Goal: Task Accomplishment & Management: Complete application form

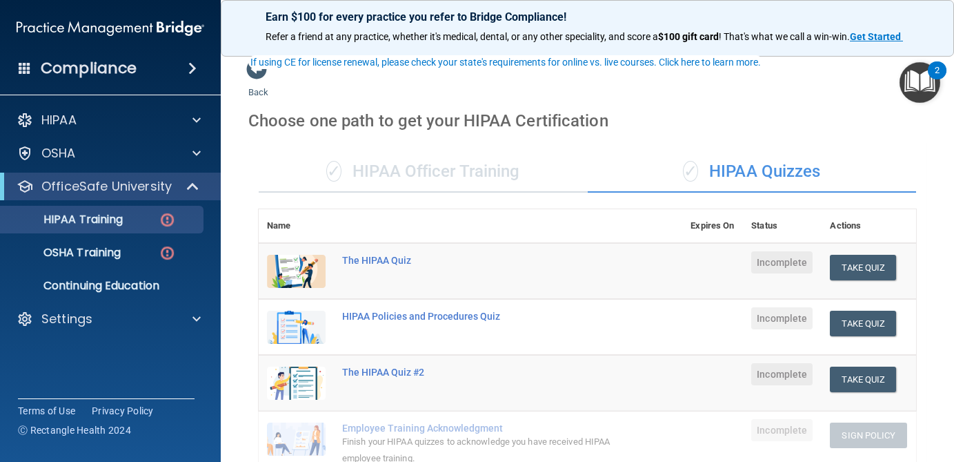
scroll to position [78, 0]
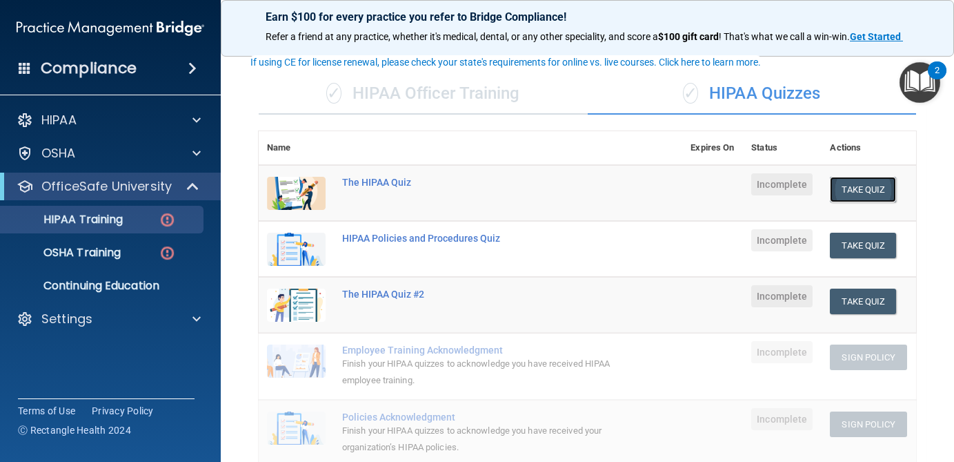
click at [863, 191] on button "Take Quiz" at bounding box center [863, 190] width 66 height 26
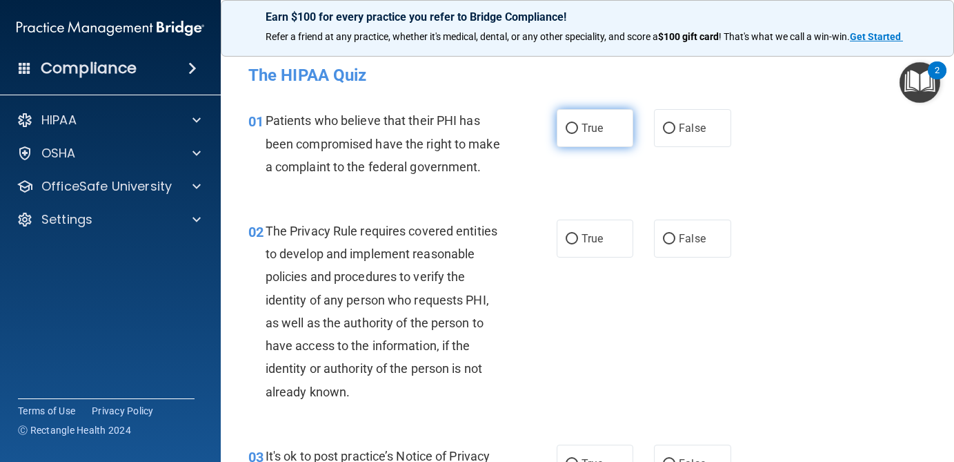
click at [612, 129] on label "True" at bounding box center [595, 128] width 77 height 38
click at [578, 129] on input "True" at bounding box center [572, 128] width 12 height 10
radio input "true"
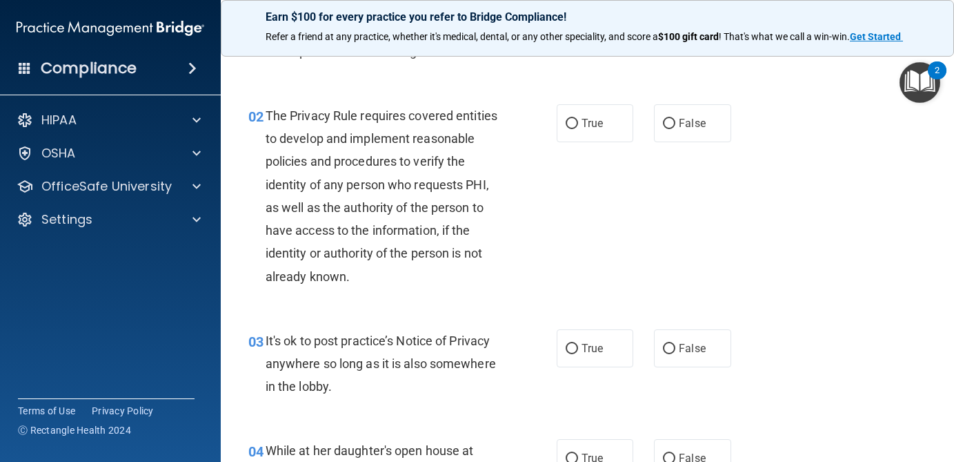
scroll to position [120, 0]
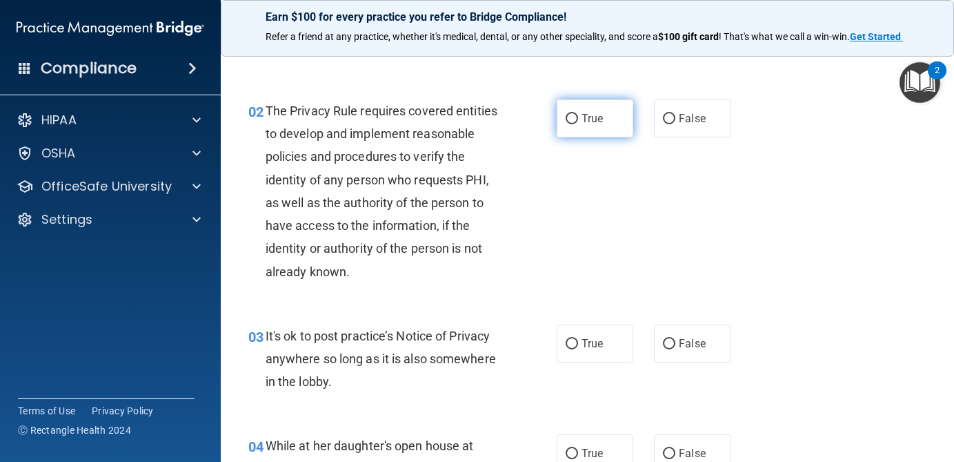
click at [568, 126] on label "True" at bounding box center [595, 118] width 77 height 38
click at [568, 124] on input "True" at bounding box center [572, 119] width 12 height 10
radio input "true"
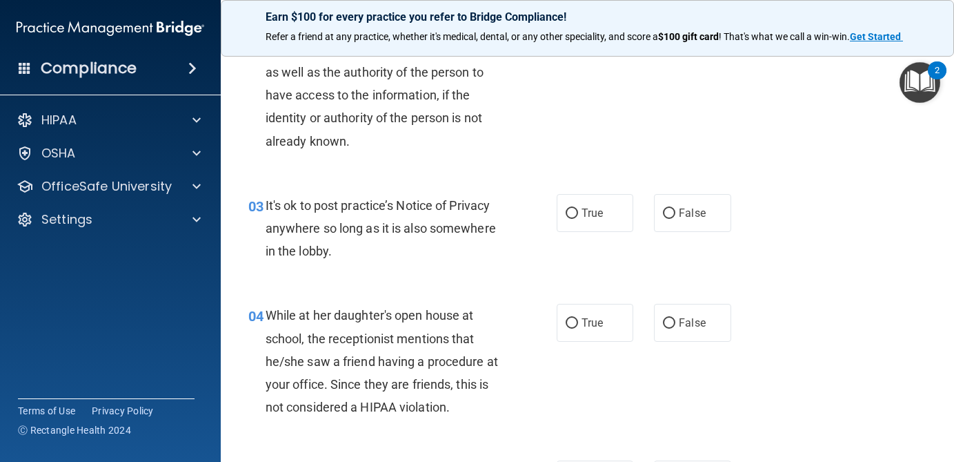
scroll to position [252, 0]
click at [602, 211] on span "True" at bounding box center [592, 211] width 21 height 13
click at [578, 211] on input "True" at bounding box center [572, 212] width 12 height 10
radio input "true"
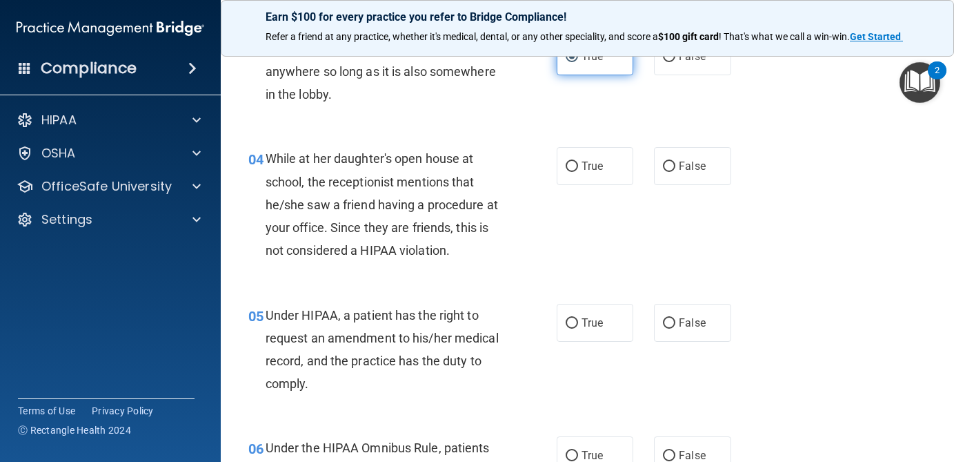
scroll to position [408, 0]
click at [679, 168] on span "False" at bounding box center [692, 164] width 27 height 13
click at [675, 168] on input "False" at bounding box center [669, 165] width 12 height 10
radio input "true"
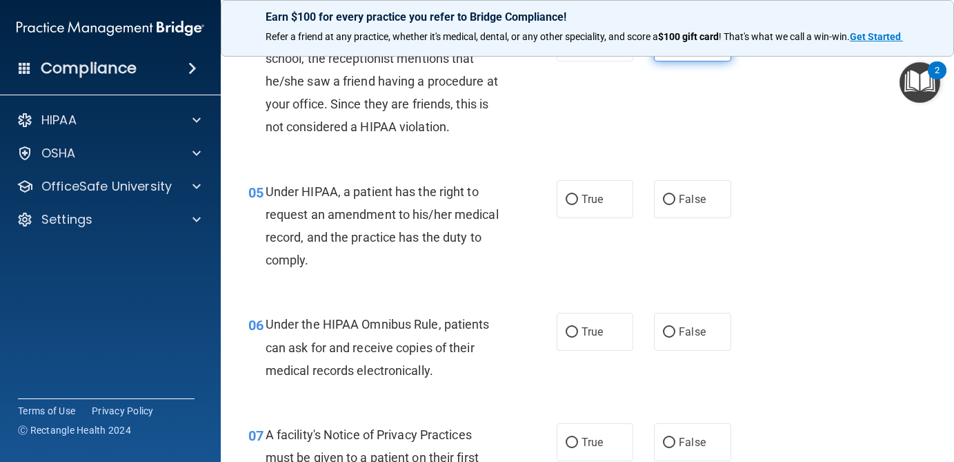
scroll to position [532, 0]
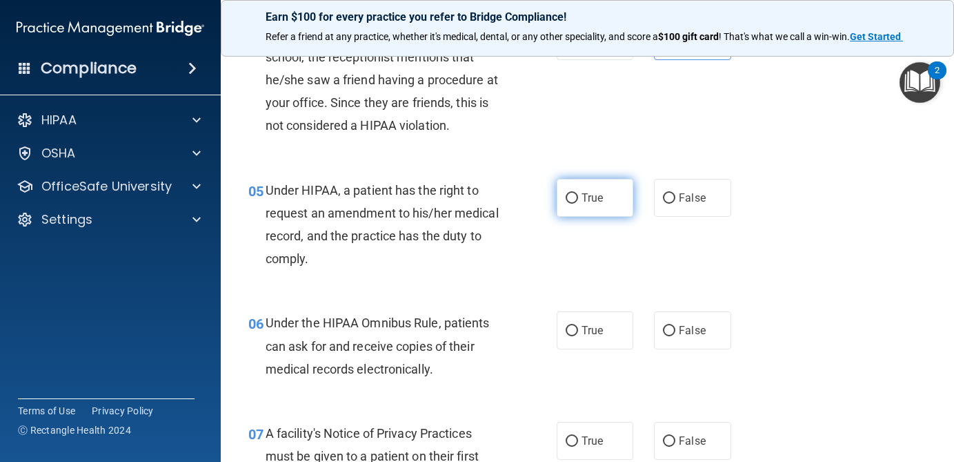
click at [595, 201] on span "True" at bounding box center [592, 197] width 21 height 13
click at [578, 201] on input "True" at bounding box center [572, 198] width 12 height 10
radio input "true"
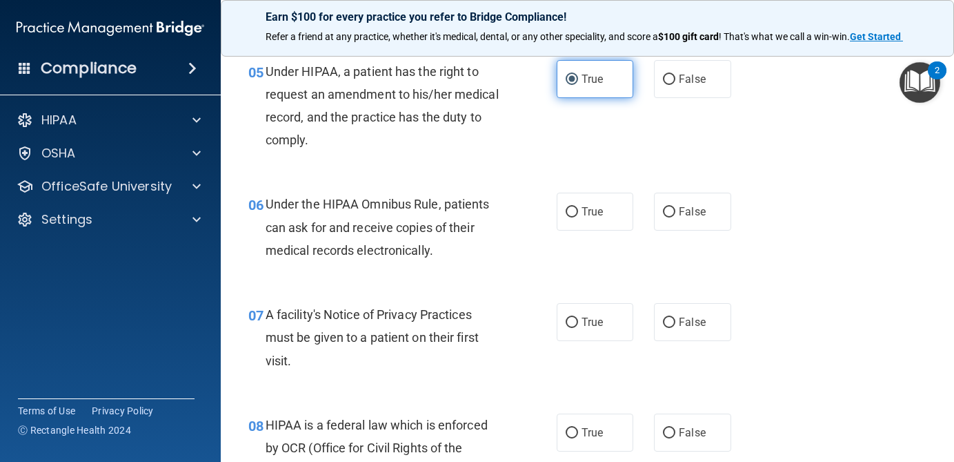
scroll to position [659, 0]
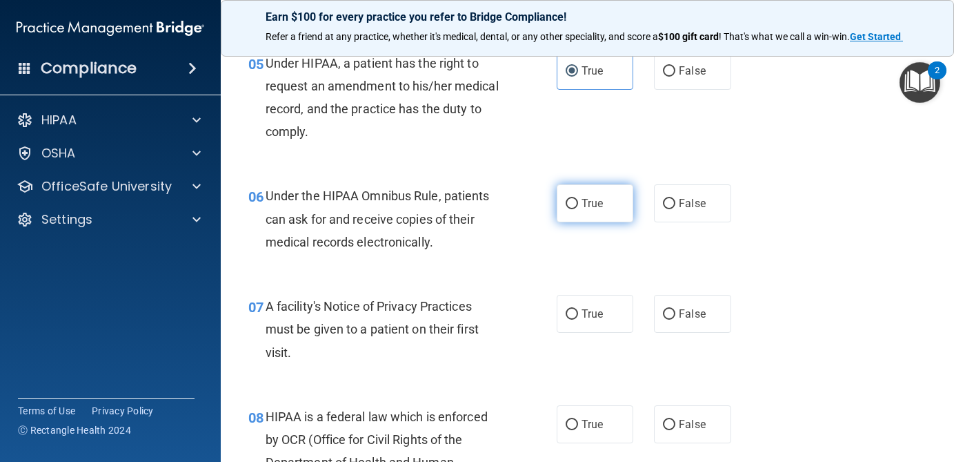
click at [595, 206] on span "True" at bounding box center [592, 203] width 21 height 13
click at [578, 206] on input "True" at bounding box center [572, 204] width 12 height 10
radio input "true"
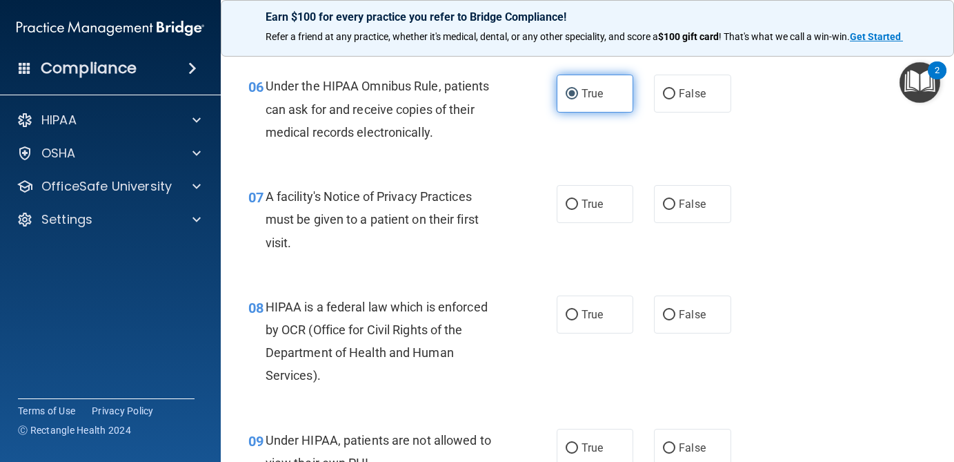
scroll to position [769, 0]
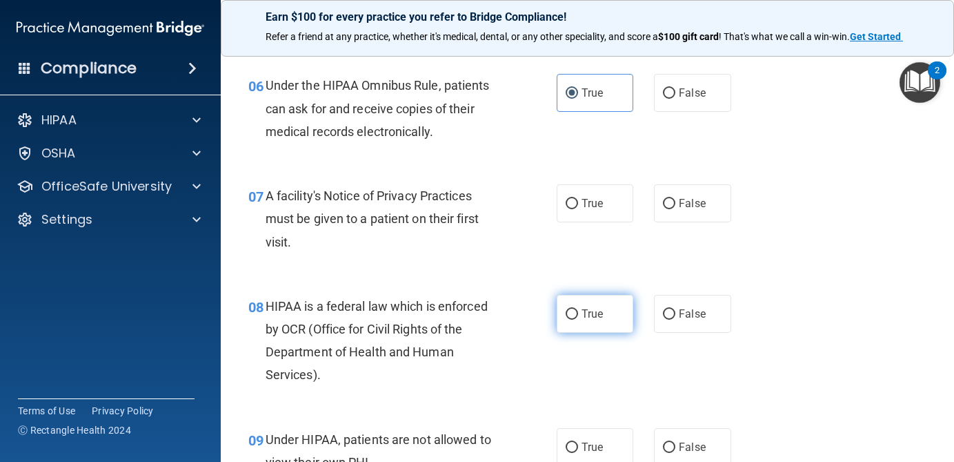
click at [582, 319] on span "True" at bounding box center [592, 313] width 21 height 13
click at [578, 319] on input "True" at bounding box center [572, 314] width 12 height 10
radio input "true"
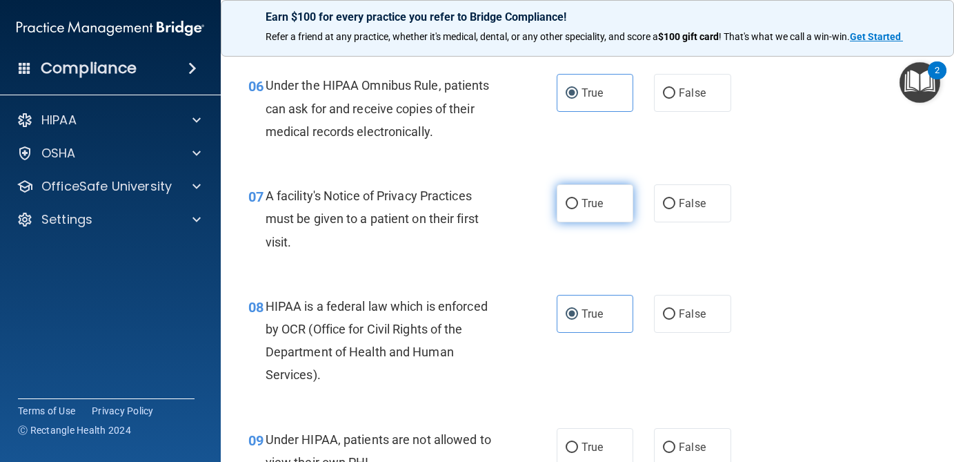
click at [571, 206] on input "True" at bounding box center [572, 204] width 12 height 10
radio input "true"
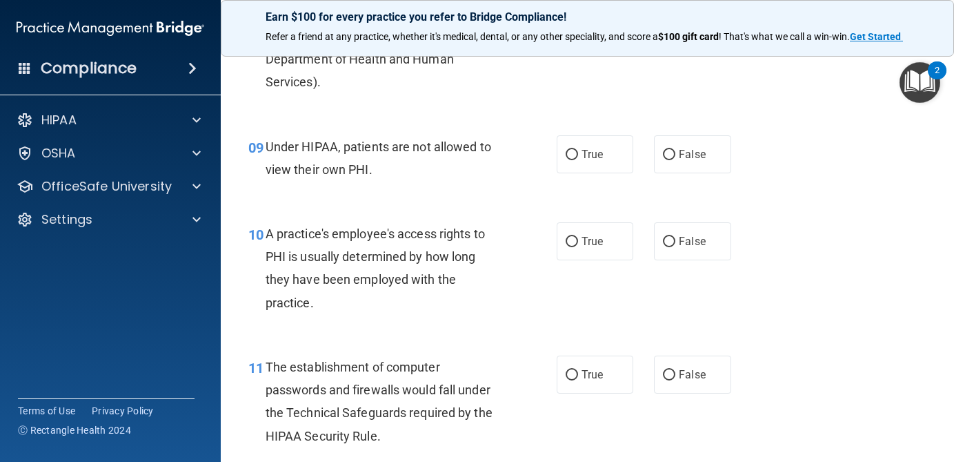
scroll to position [1042, 0]
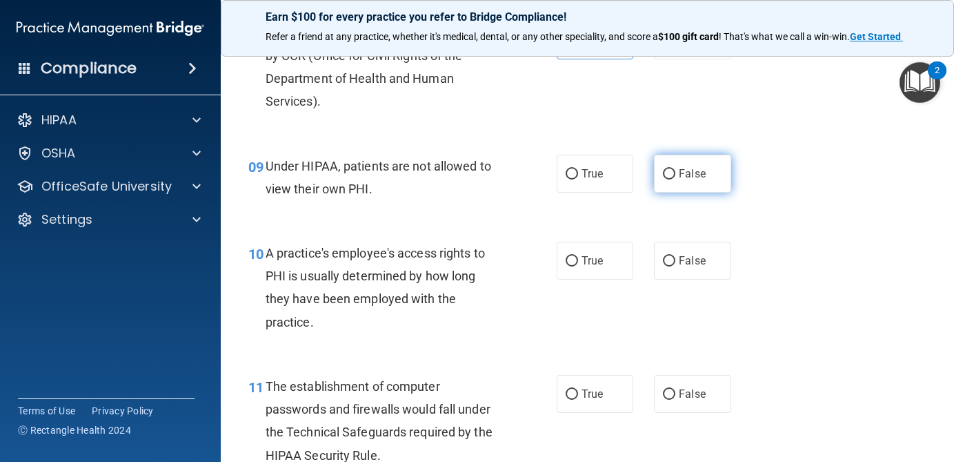
click at [684, 173] on span "False" at bounding box center [692, 173] width 27 height 13
click at [675, 173] on input "False" at bounding box center [669, 174] width 12 height 10
radio input "true"
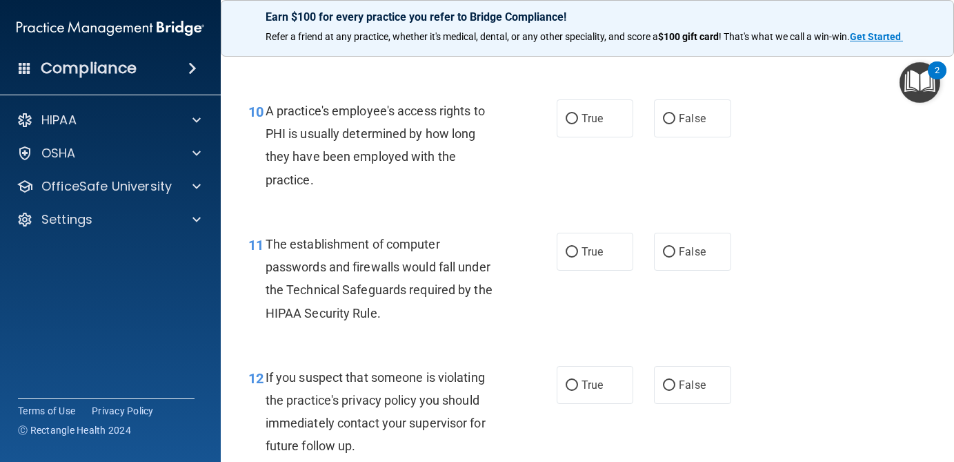
scroll to position [1185, 0]
click at [584, 251] on span "True" at bounding box center [592, 250] width 21 height 13
click at [578, 251] on input "True" at bounding box center [572, 251] width 12 height 10
radio input "true"
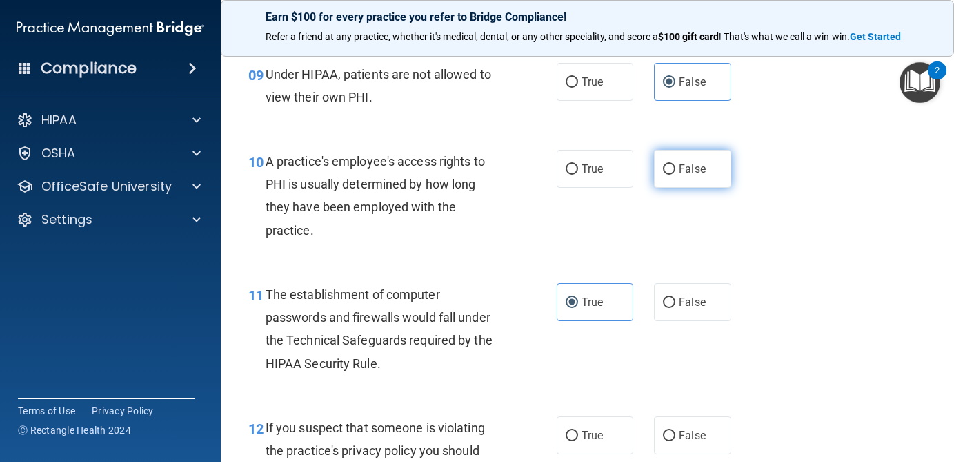
click at [671, 162] on label "False" at bounding box center [692, 169] width 77 height 38
click at [671, 164] on input "False" at bounding box center [669, 169] width 12 height 10
radio input "true"
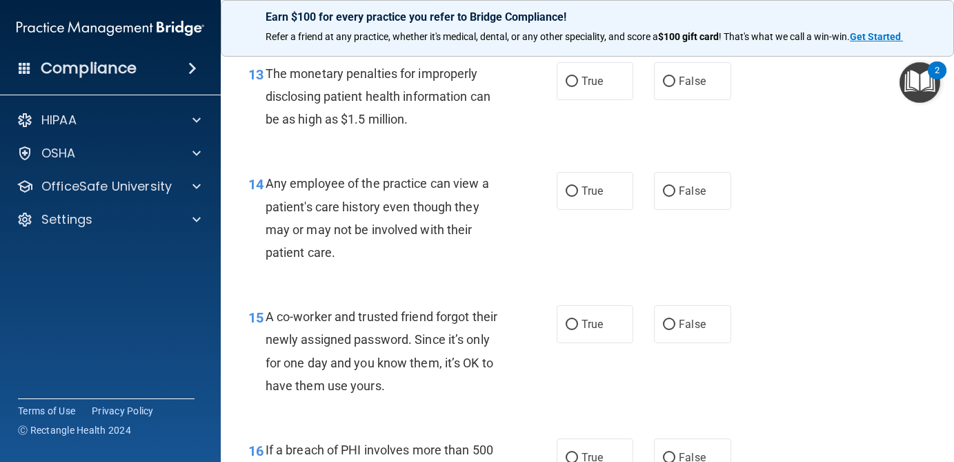
scroll to position [1622, 0]
click at [674, 202] on label "False" at bounding box center [692, 190] width 77 height 38
click at [674, 196] on input "False" at bounding box center [669, 191] width 12 height 10
radio input "true"
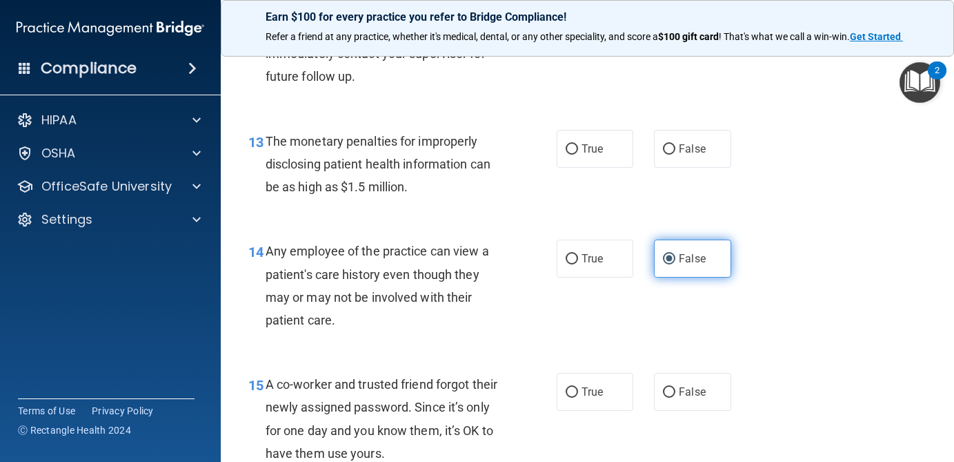
scroll to position [1552, 0]
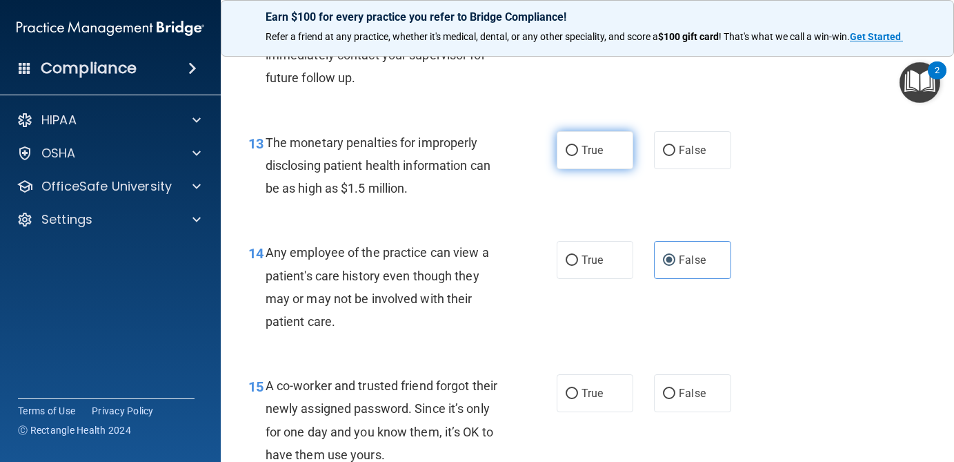
click at [579, 147] on label "True" at bounding box center [595, 150] width 77 height 38
click at [578, 147] on input "True" at bounding box center [572, 151] width 12 height 10
radio input "true"
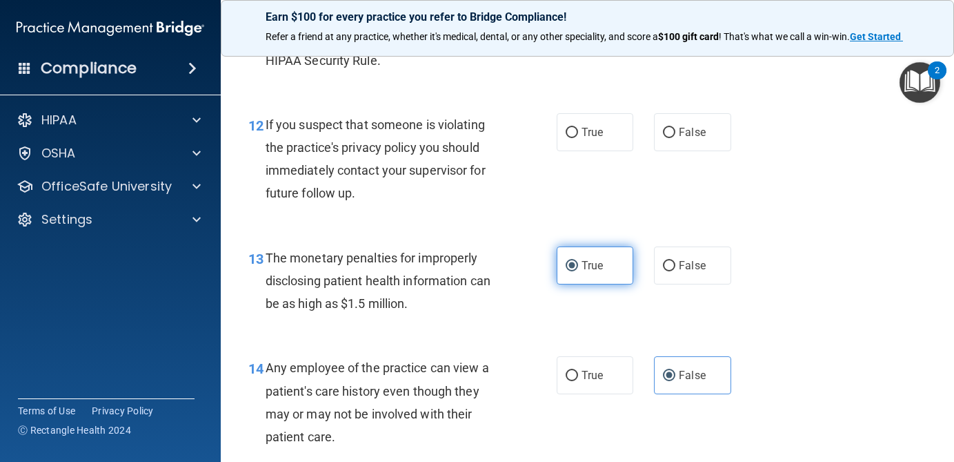
scroll to position [1438, 0]
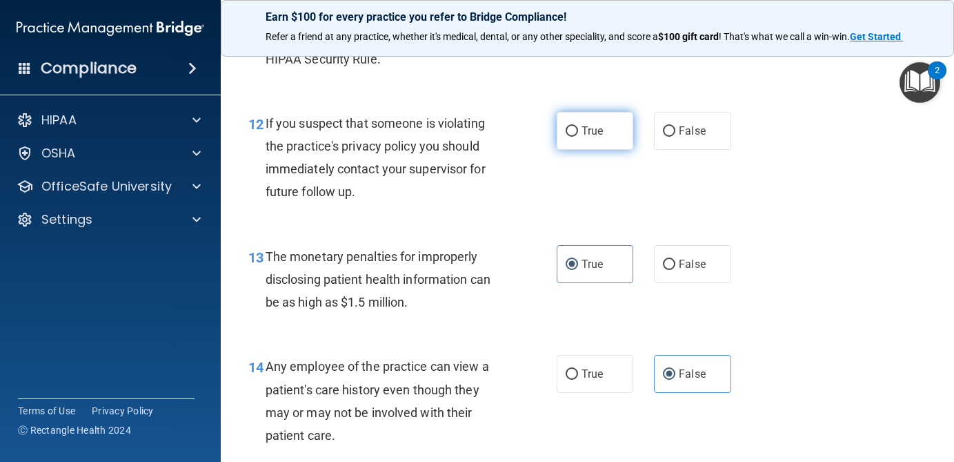
click at [568, 132] on input "True" at bounding box center [572, 131] width 12 height 10
radio input "true"
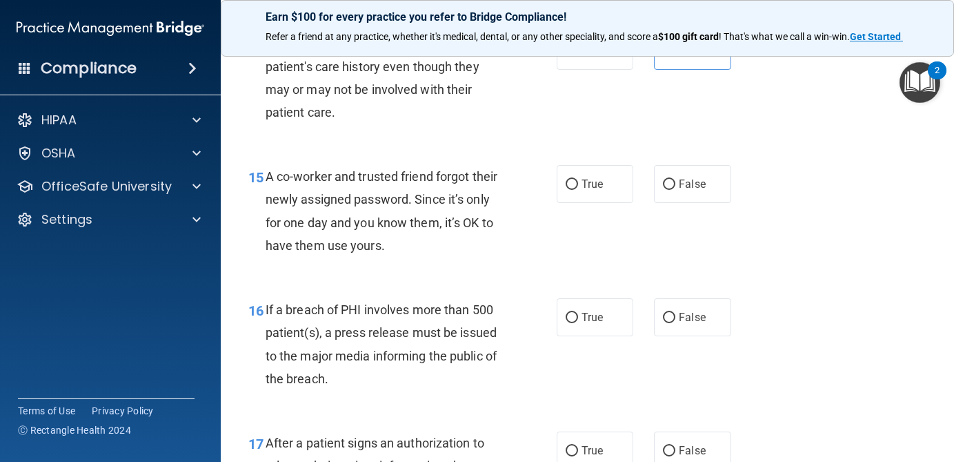
scroll to position [1762, 0]
click at [682, 188] on span "False" at bounding box center [692, 183] width 27 height 13
click at [675, 188] on input "False" at bounding box center [669, 184] width 12 height 10
radio input "true"
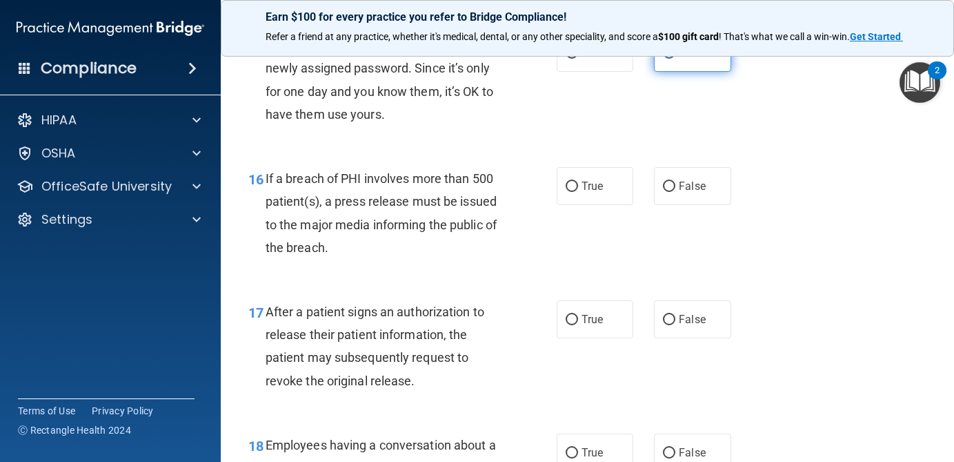
scroll to position [1897, 0]
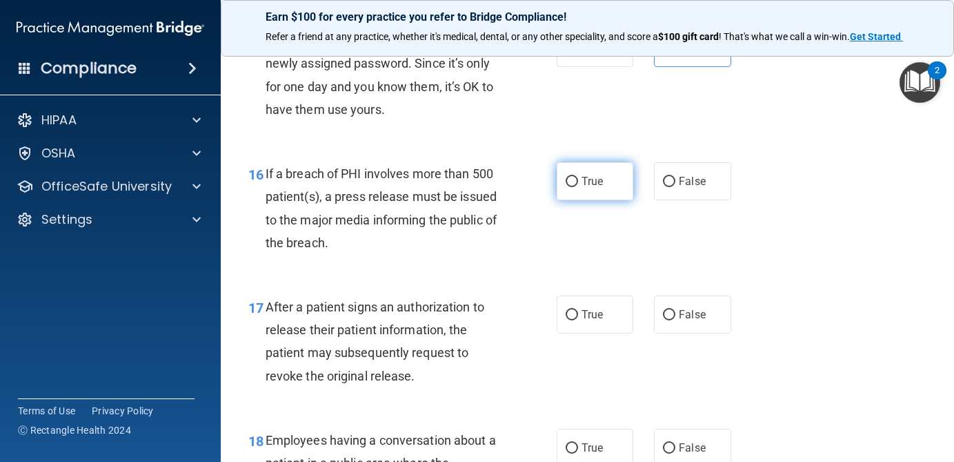
click at [593, 189] on label "True" at bounding box center [595, 181] width 77 height 38
click at [578, 187] on input "True" at bounding box center [572, 182] width 12 height 10
radio input "true"
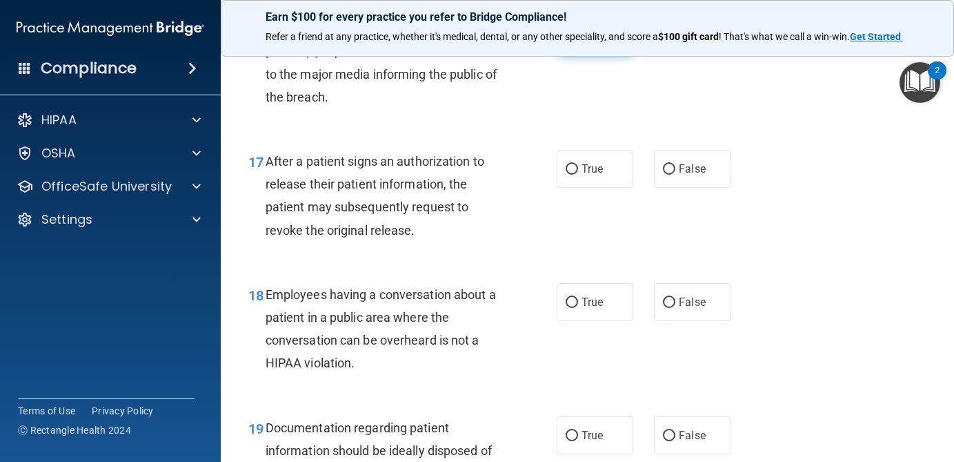
scroll to position [2050, 0]
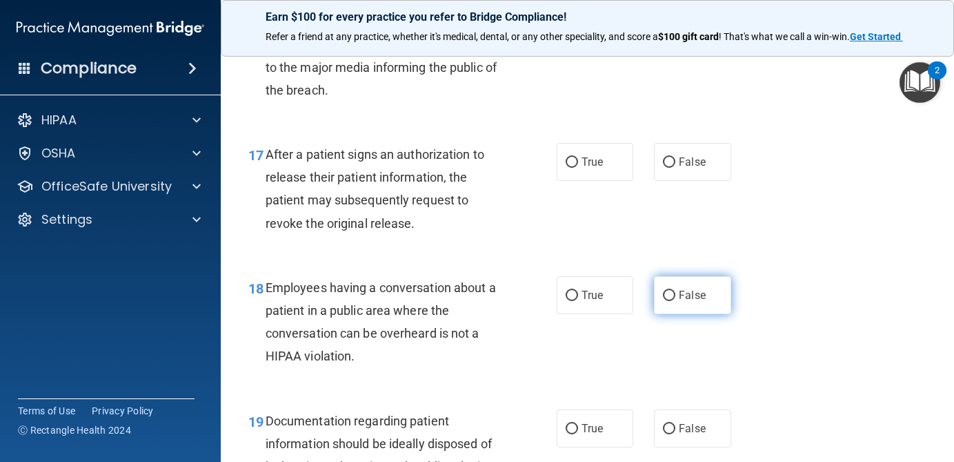
click at [673, 295] on input "False" at bounding box center [669, 295] width 12 height 10
radio input "true"
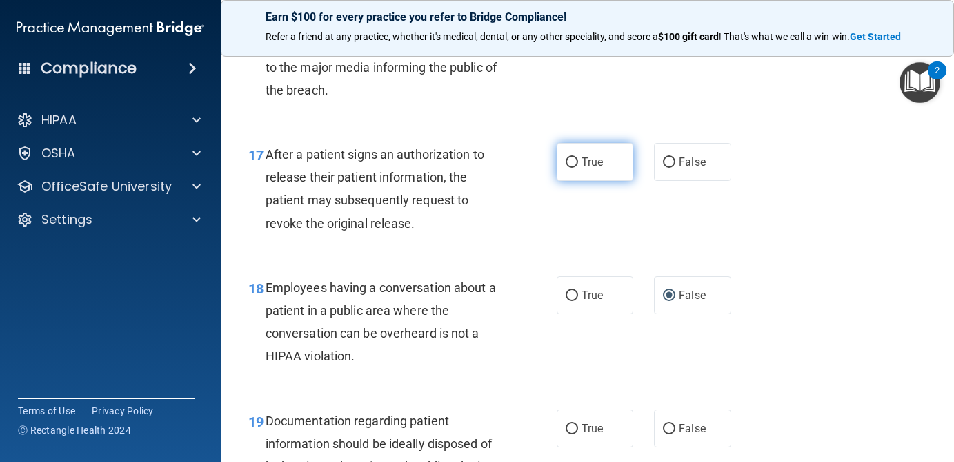
click at [590, 169] on label "True" at bounding box center [595, 162] width 77 height 38
click at [578, 168] on input "True" at bounding box center [572, 162] width 12 height 10
radio input "true"
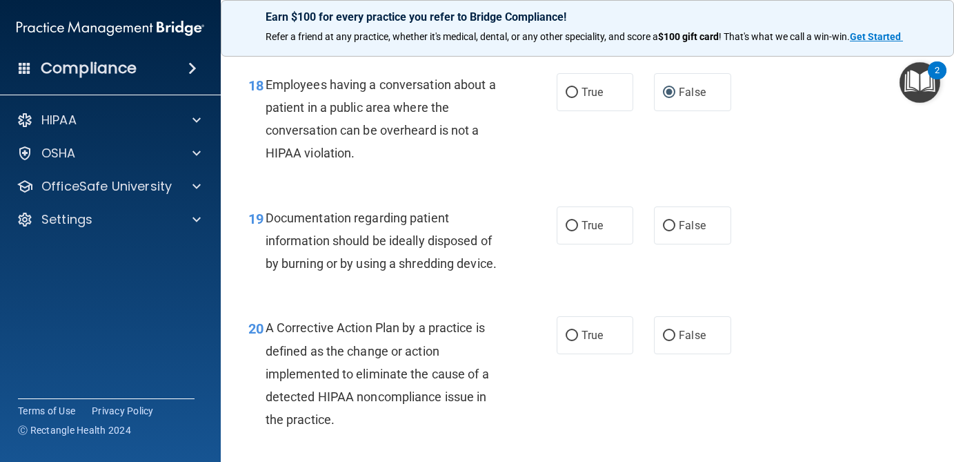
scroll to position [2251, 0]
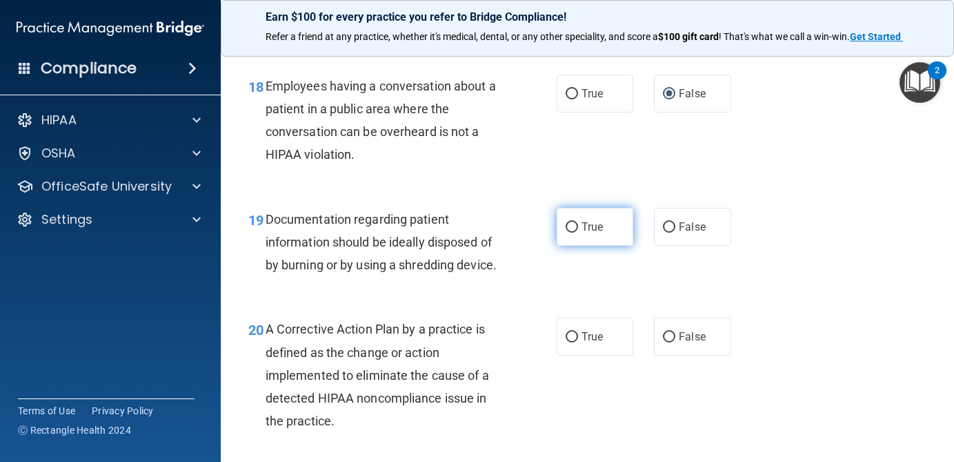
click at [616, 231] on label "True" at bounding box center [595, 227] width 77 height 38
click at [578, 231] on input "True" at bounding box center [572, 227] width 12 height 10
radio input "true"
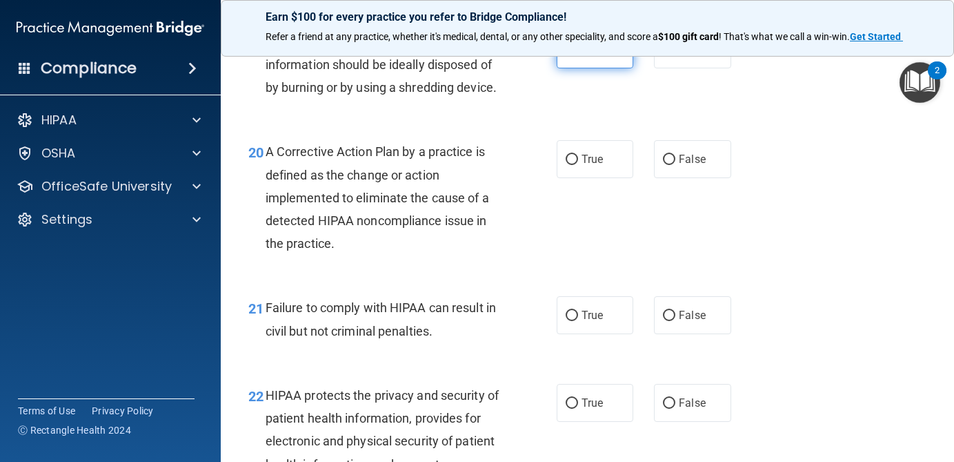
scroll to position [2429, 0]
click at [600, 158] on span "True" at bounding box center [592, 158] width 21 height 13
click at [578, 158] on input "True" at bounding box center [572, 159] width 12 height 10
radio input "true"
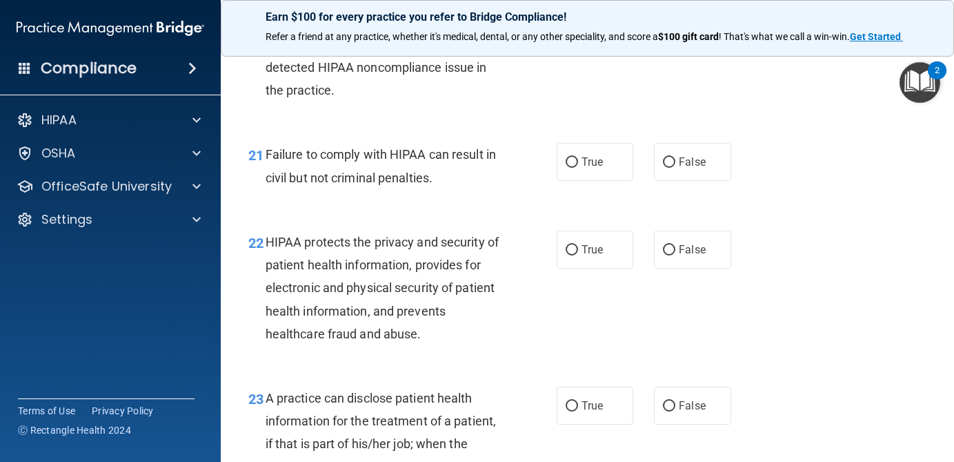
scroll to position [2584, 0]
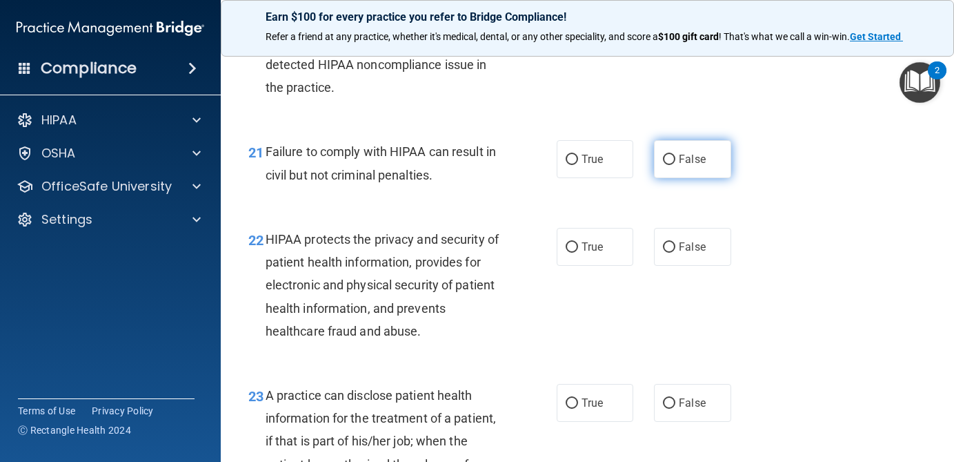
click at [715, 158] on label "False" at bounding box center [692, 159] width 77 height 38
click at [675, 158] on input "False" at bounding box center [669, 160] width 12 height 10
radio input "true"
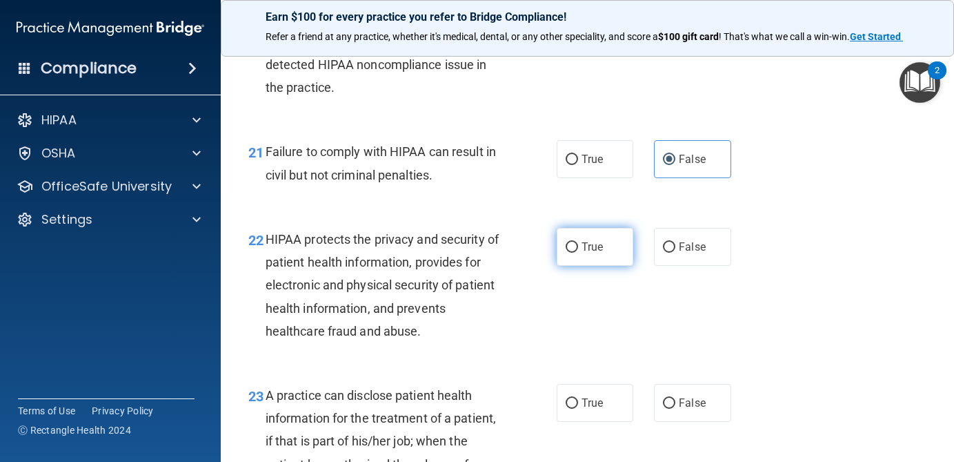
click at [619, 254] on label "True" at bounding box center [595, 247] width 77 height 38
click at [578, 252] on input "True" at bounding box center [572, 247] width 12 height 10
radio input "true"
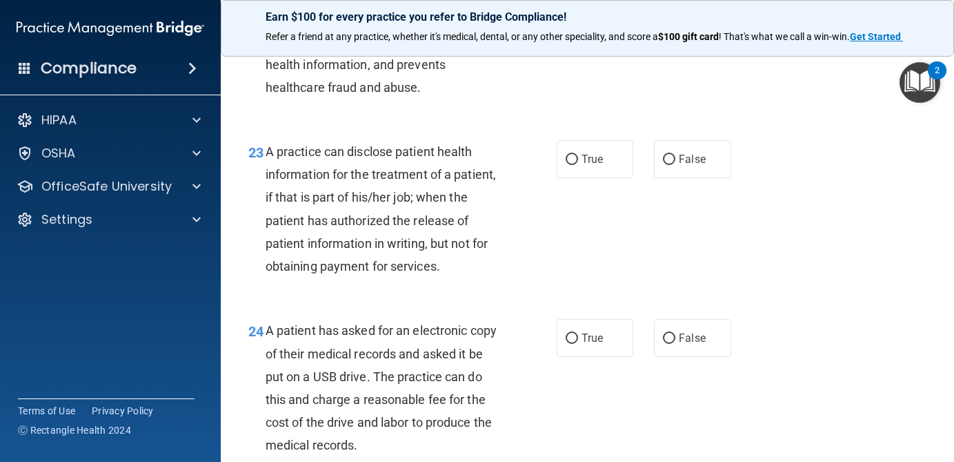
scroll to position [2820, 0]
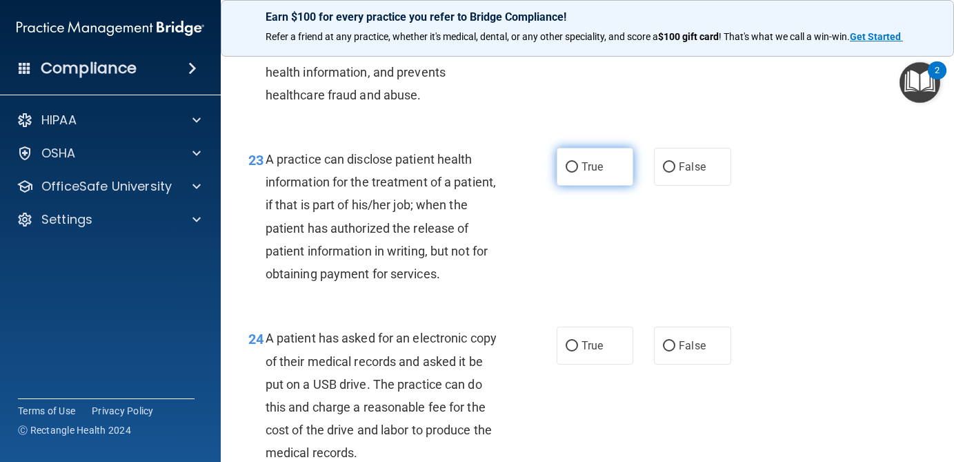
click at [594, 177] on label "True" at bounding box center [595, 167] width 77 height 38
click at [578, 172] on input "True" at bounding box center [572, 167] width 12 height 10
radio input "true"
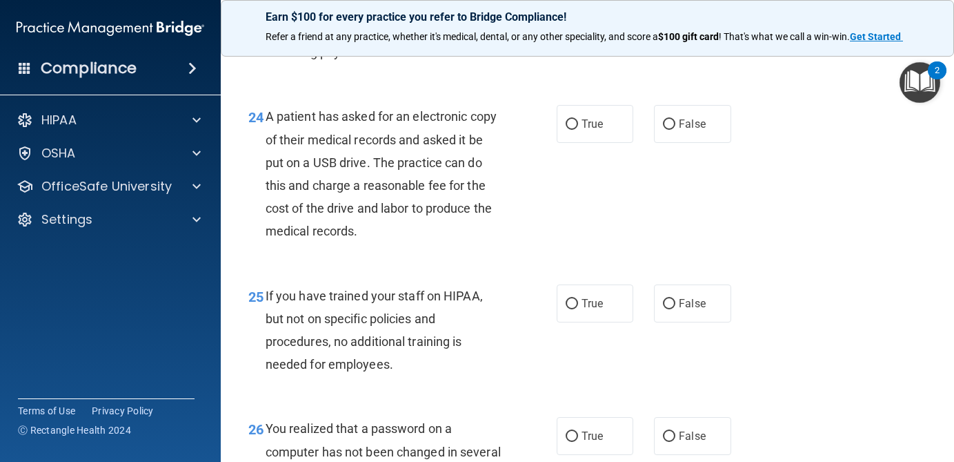
scroll to position [3038, 0]
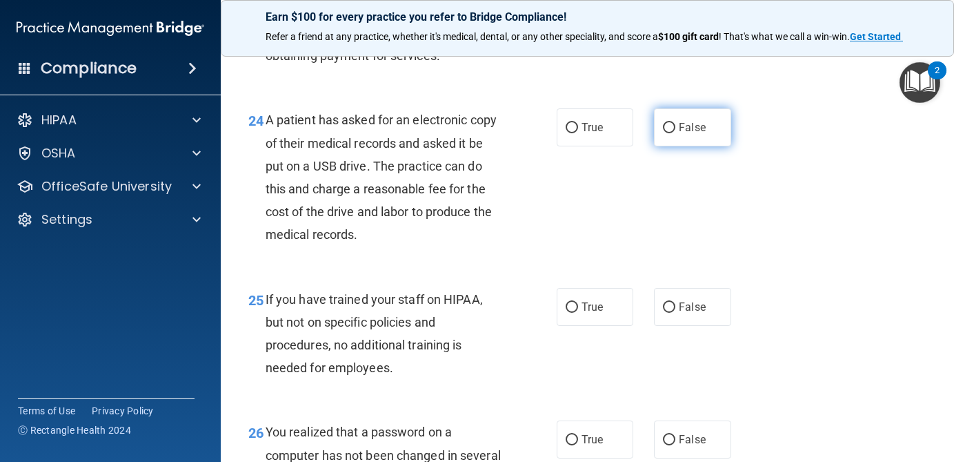
click at [713, 138] on label "False" at bounding box center [692, 127] width 77 height 38
click at [675, 133] on input "False" at bounding box center [669, 128] width 12 height 10
radio input "true"
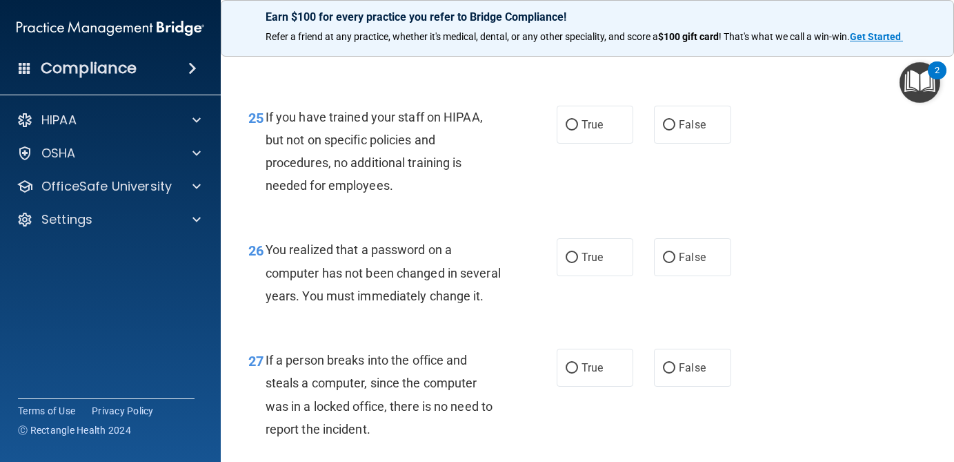
scroll to position [3222, 0]
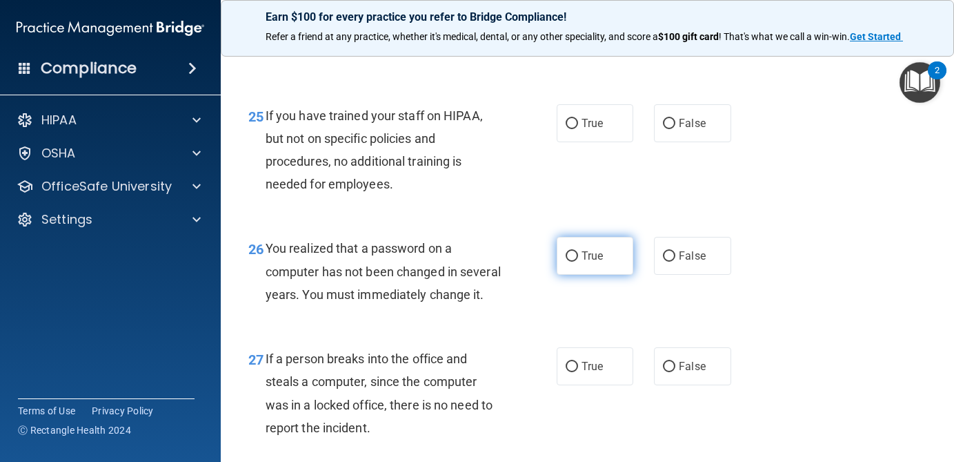
click at [590, 262] on span "True" at bounding box center [592, 255] width 21 height 13
click at [578, 261] on input "True" at bounding box center [572, 256] width 12 height 10
radio input "true"
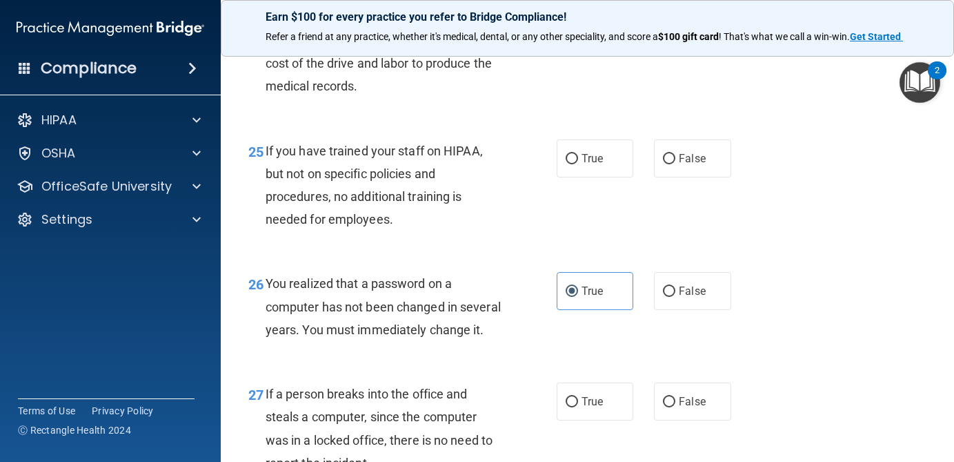
scroll to position [3178, 0]
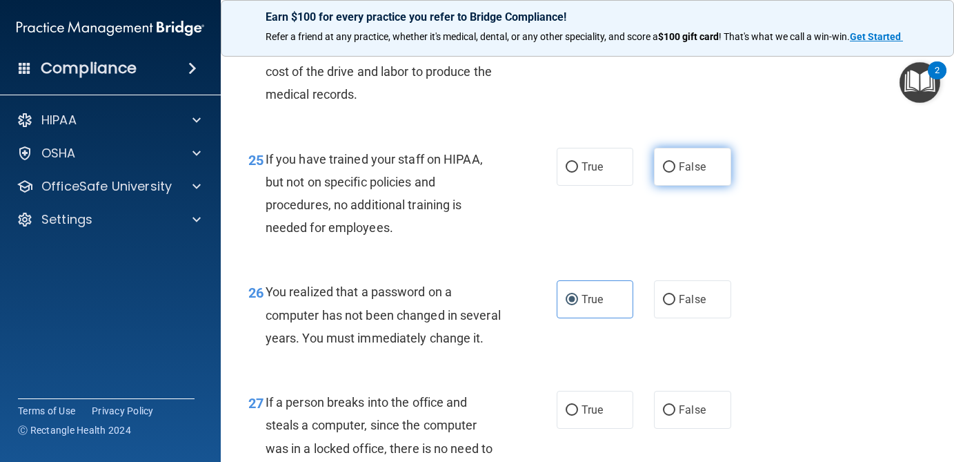
click at [672, 169] on input "False" at bounding box center [669, 167] width 12 height 10
radio input "true"
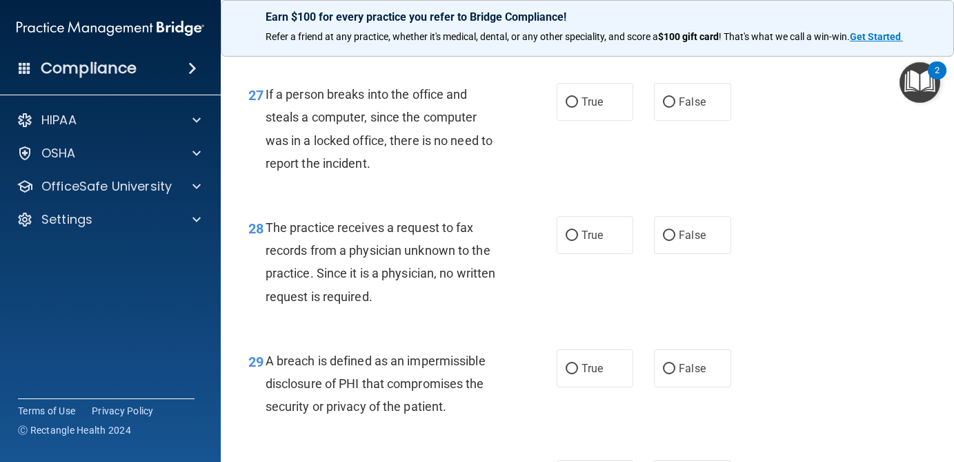
scroll to position [3485, 0]
click at [680, 101] on span "False" at bounding box center [692, 102] width 27 height 13
click at [675, 101] on input "False" at bounding box center [669, 103] width 12 height 10
radio input "true"
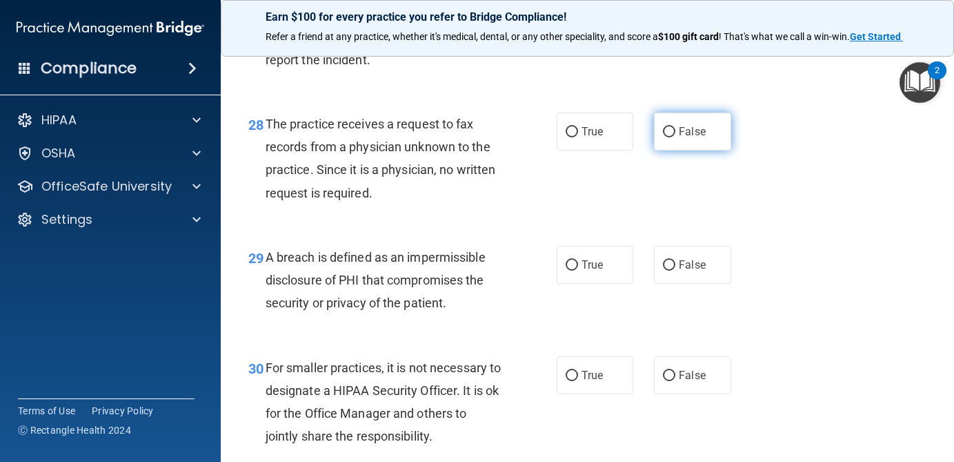
scroll to position [3597, 0]
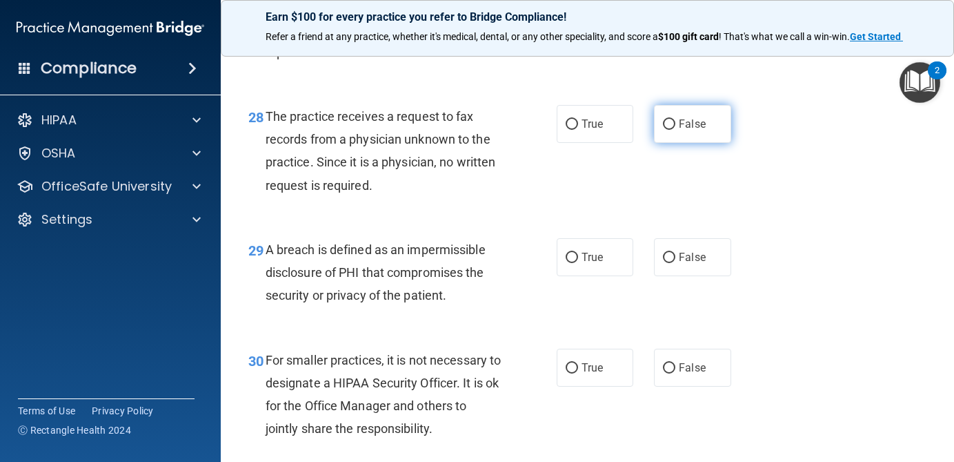
click at [688, 128] on span "False" at bounding box center [692, 123] width 27 height 13
click at [675, 128] on input "False" at bounding box center [669, 124] width 12 height 10
radio input "true"
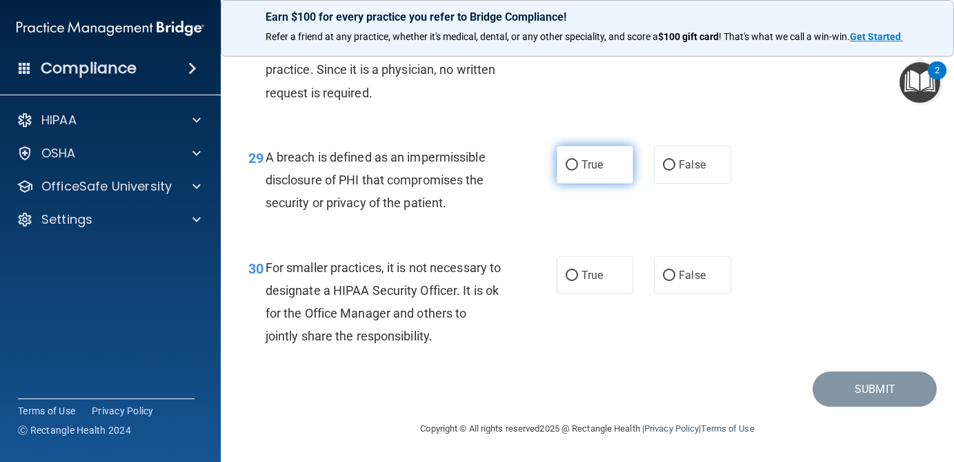
click at [596, 166] on span "True" at bounding box center [592, 164] width 21 height 13
click at [578, 166] on input "True" at bounding box center [572, 165] width 12 height 10
radio input "true"
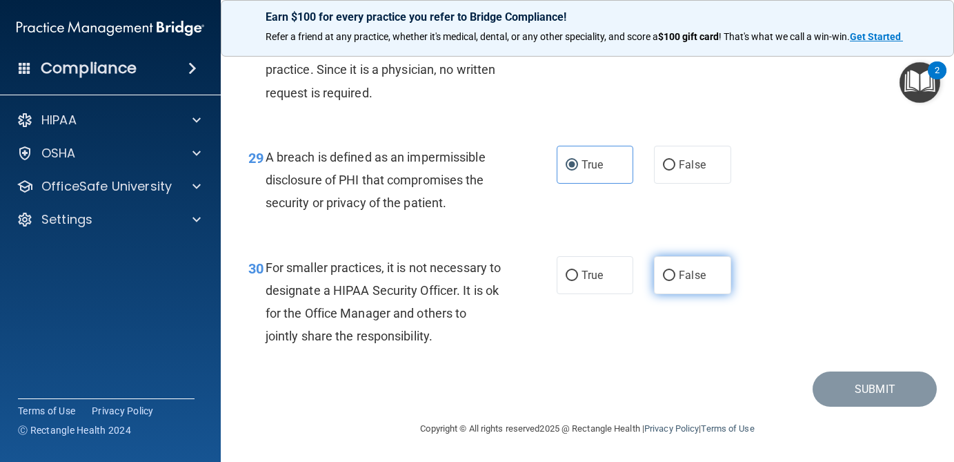
click at [710, 281] on label "False" at bounding box center [692, 275] width 77 height 38
click at [675, 281] on input "False" at bounding box center [669, 275] width 12 height 10
radio input "true"
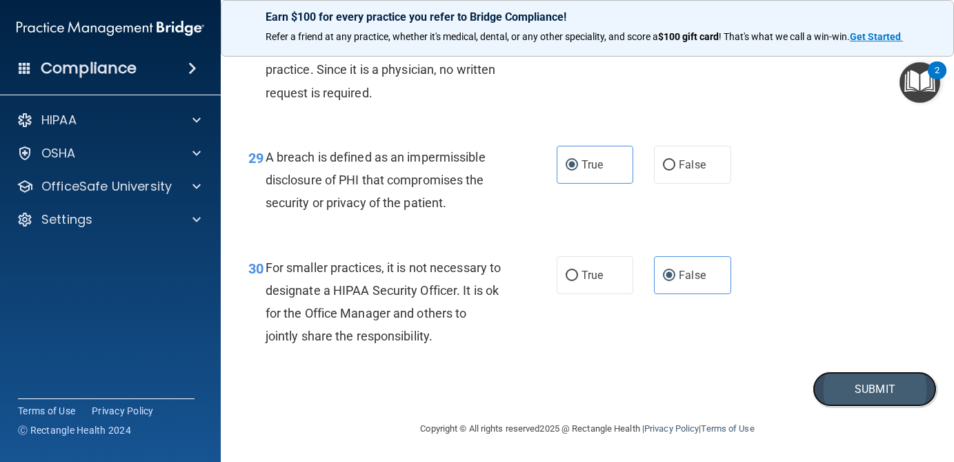
click at [906, 395] on button "Submit" at bounding box center [875, 388] width 124 height 35
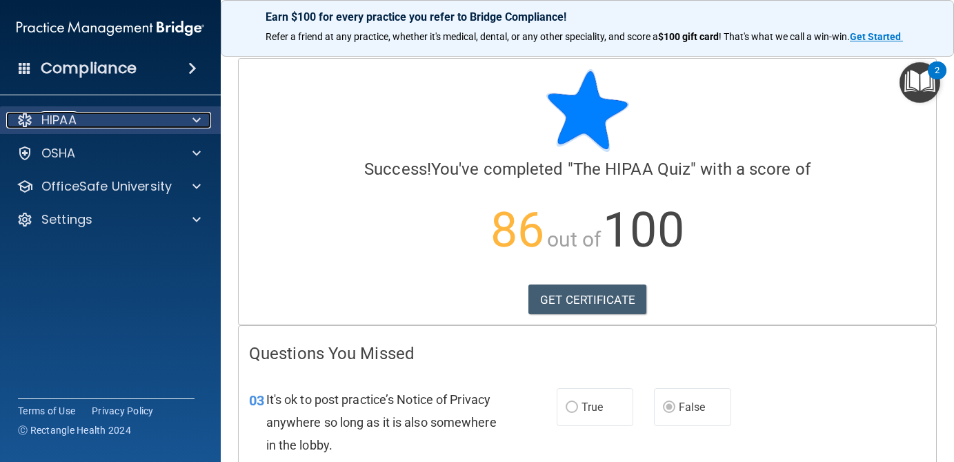
click at [197, 123] on span at bounding box center [196, 120] width 8 height 17
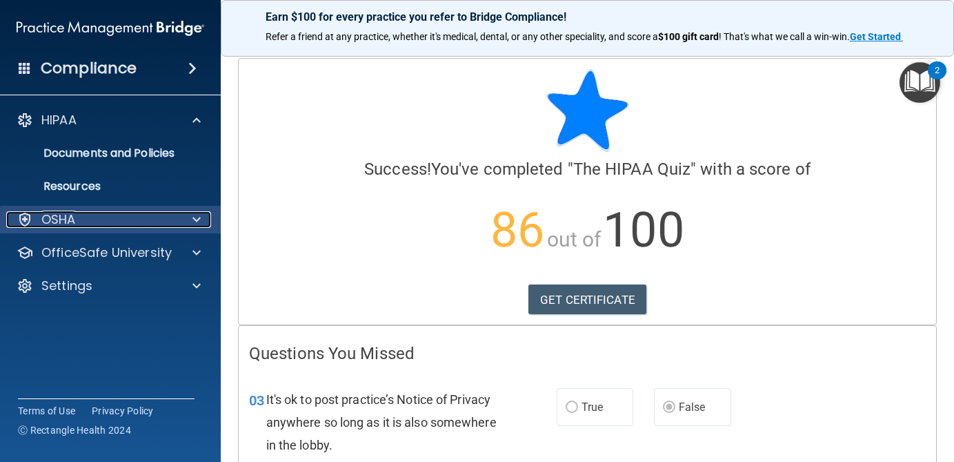
click at [83, 225] on div "OSHA" at bounding box center [91, 219] width 171 height 17
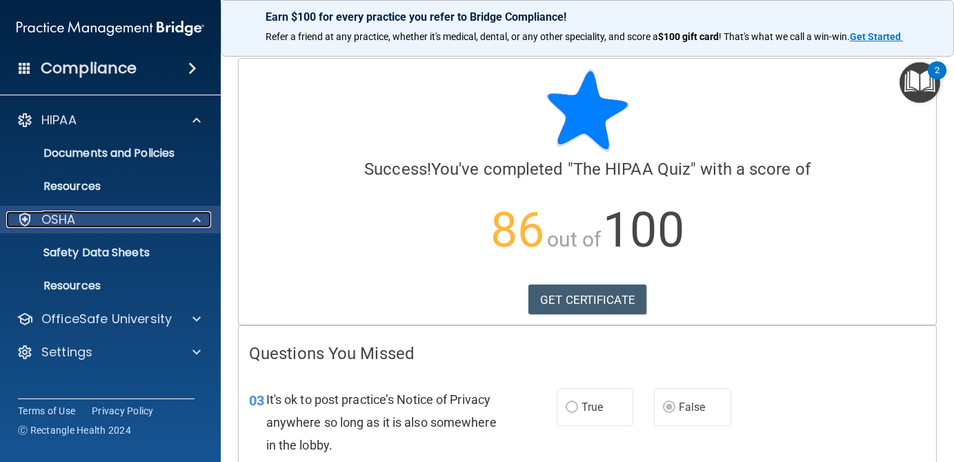
click at [83, 225] on div "OSHA" at bounding box center [91, 219] width 171 height 17
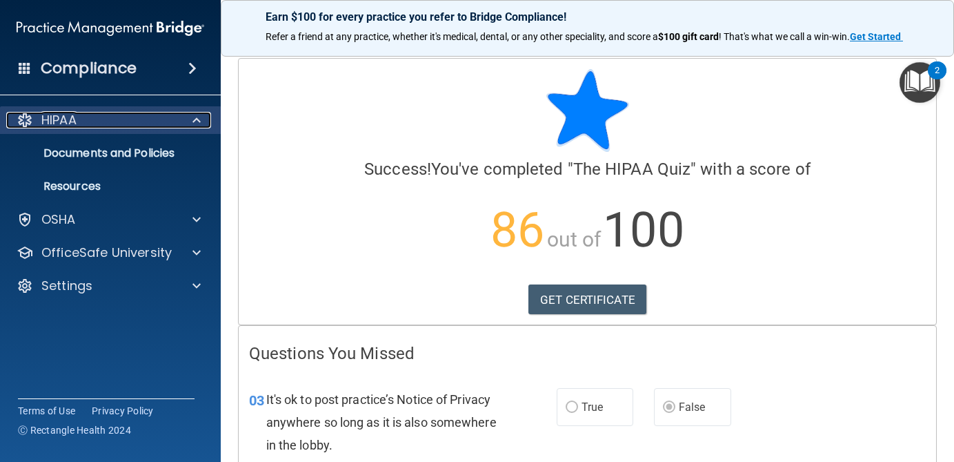
click at [98, 125] on div "HIPAA" at bounding box center [91, 120] width 171 height 17
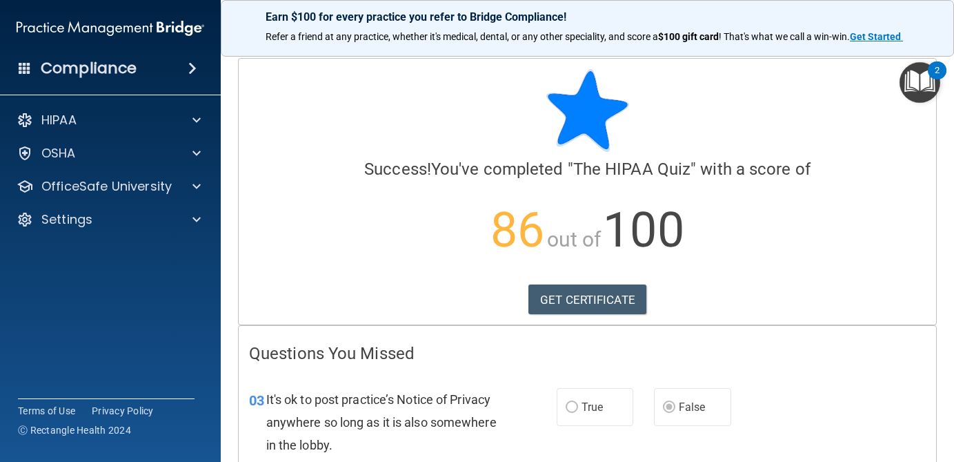
click at [37, 64] on div "Compliance" at bounding box center [110, 68] width 221 height 30
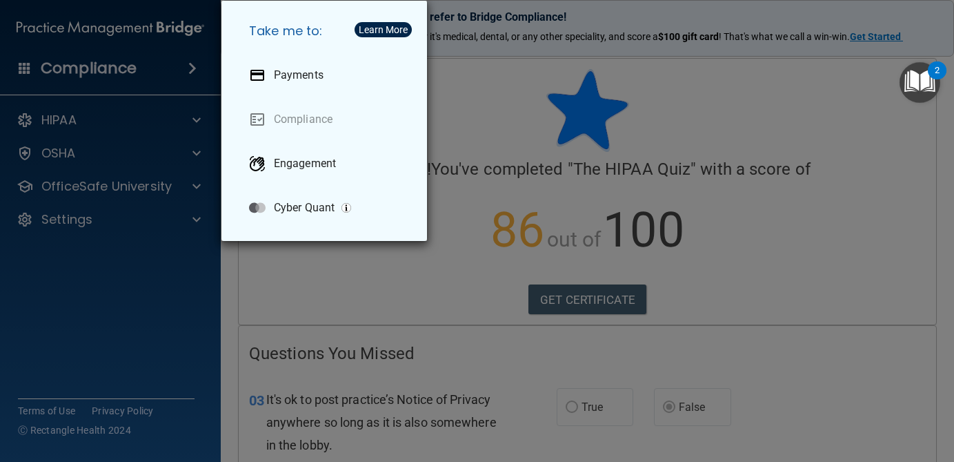
click at [55, 110] on div "Take me to: Payments Compliance Engagement Cyber Quant" at bounding box center [477, 231] width 954 height 462
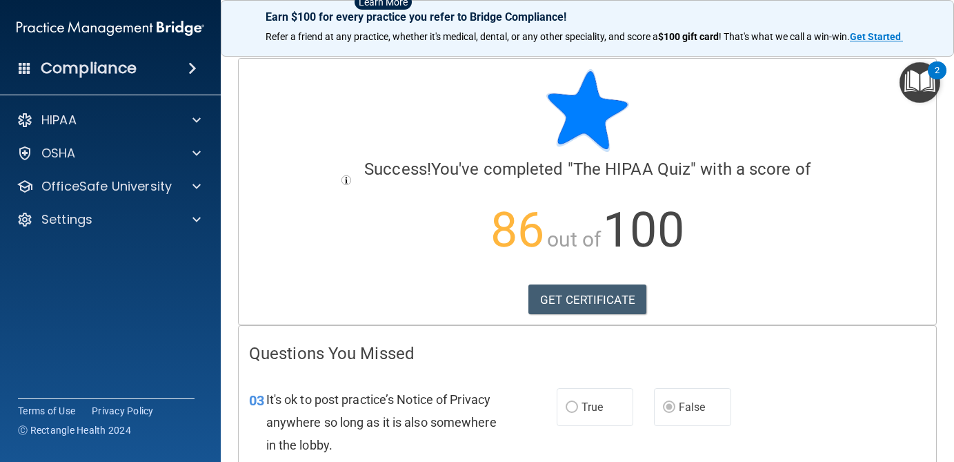
click at [34, 23] on img at bounding box center [111, 28] width 188 height 28
click at [77, 66] on h4 "Compliance" at bounding box center [89, 68] width 96 height 19
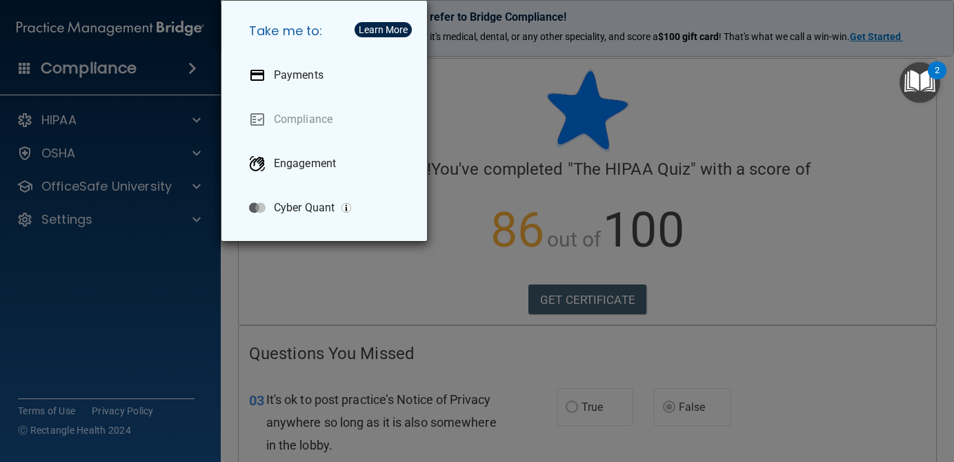
click at [47, 70] on div "Take me to: Payments Compliance Engagement Cyber Quant" at bounding box center [477, 231] width 954 height 462
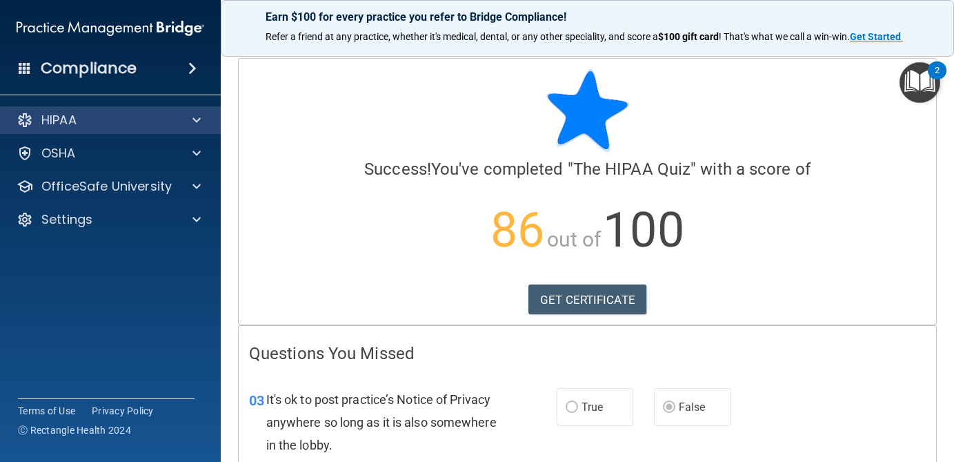
click at [50, 108] on div "HIPAA" at bounding box center [110, 120] width 221 height 28
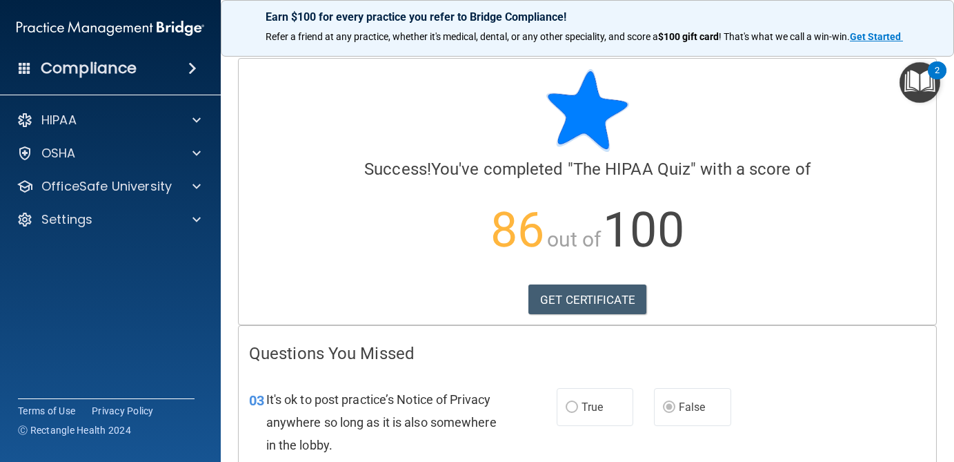
click at [75, 17] on img at bounding box center [111, 28] width 188 height 28
click at [29, 66] on span at bounding box center [25, 67] width 12 height 12
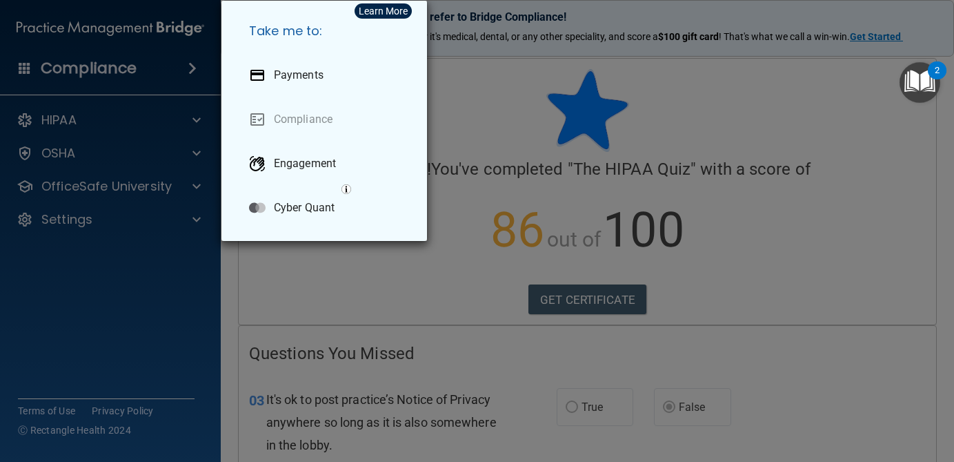
click at [66, 115] on div "Take me to: Payments Compliance Engagement Cyber Quant" at bounding box center [477, 231] width 954 height 462
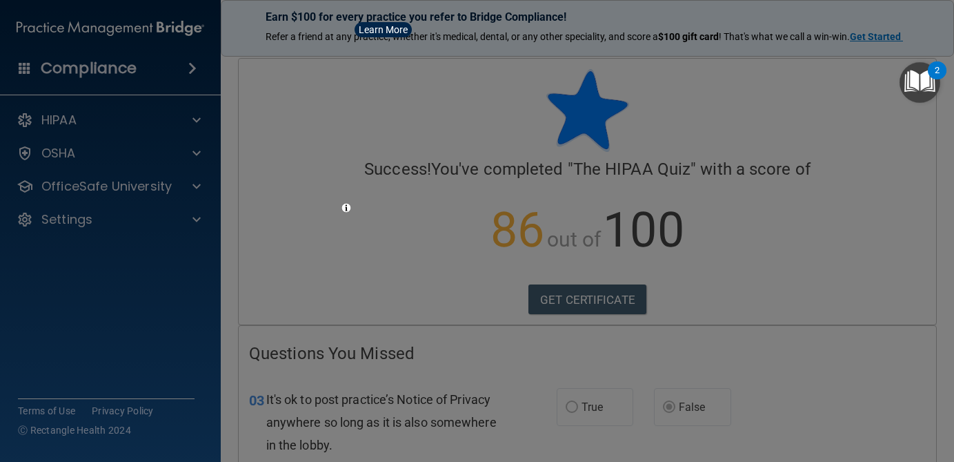
click at [66, 115] on div "Take me to: Payments Compliance Engagement Cyber Quant" at bounding box center [477, 231] width 954 height 462
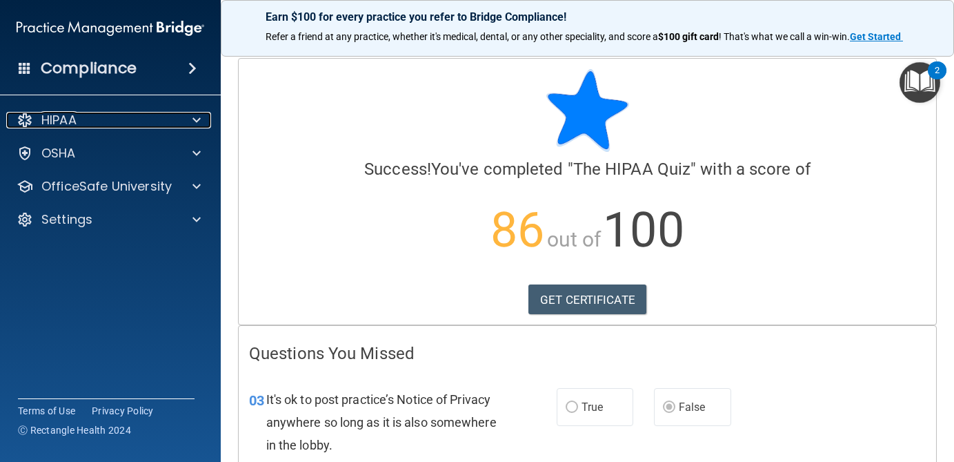
click at [66, 115] on p "HIPAA" at bounding box center [58, 120] width 35 height 17
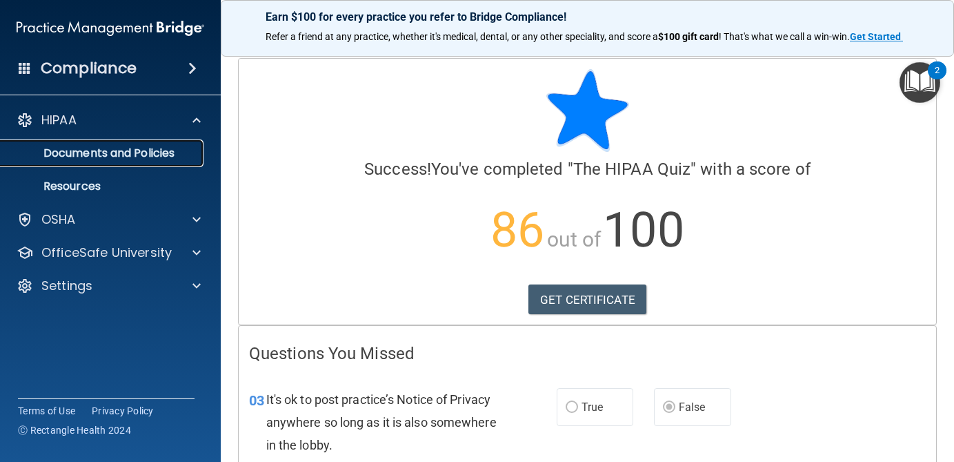
click at [80, 157] on p "Documents and Policies" at bounding box center [103, 153] width 188 height 14
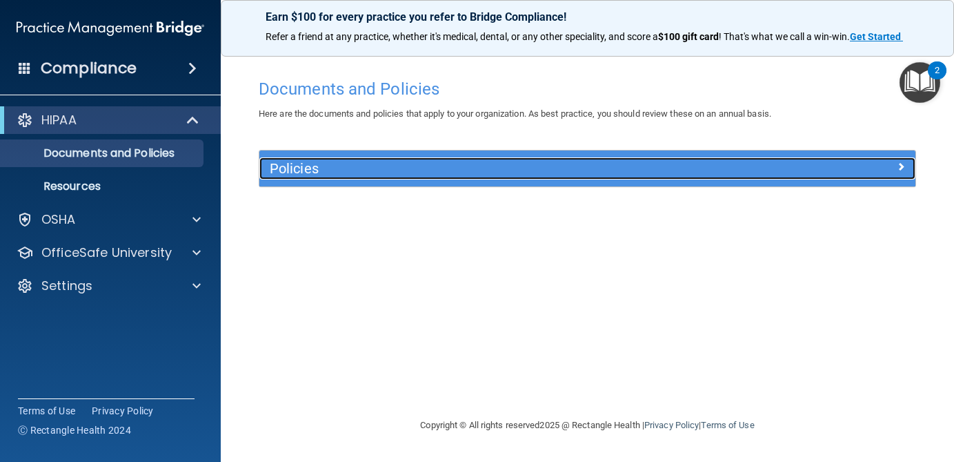
click at [314, 170] on h5 "Policies" at bounding box center [505, 168] width 471 height 15
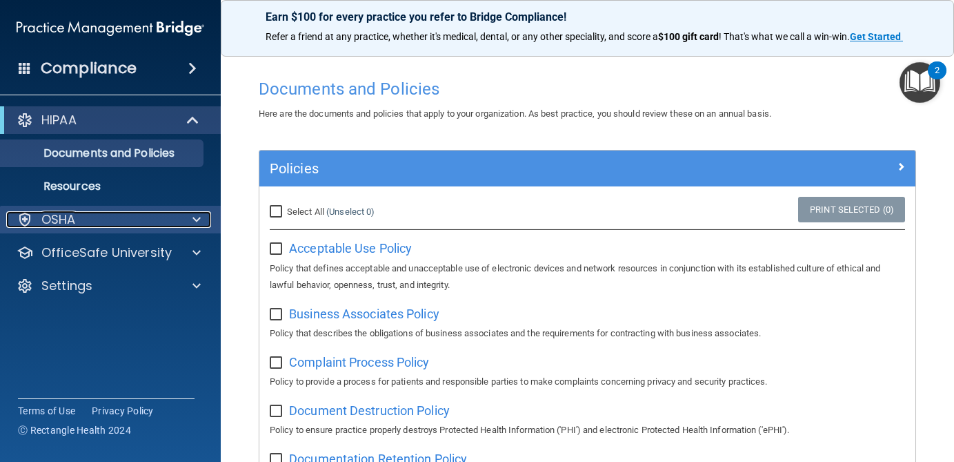
click at [70, 227] on p "OSHA" at bounding box center [58, 219] width 34 height 17
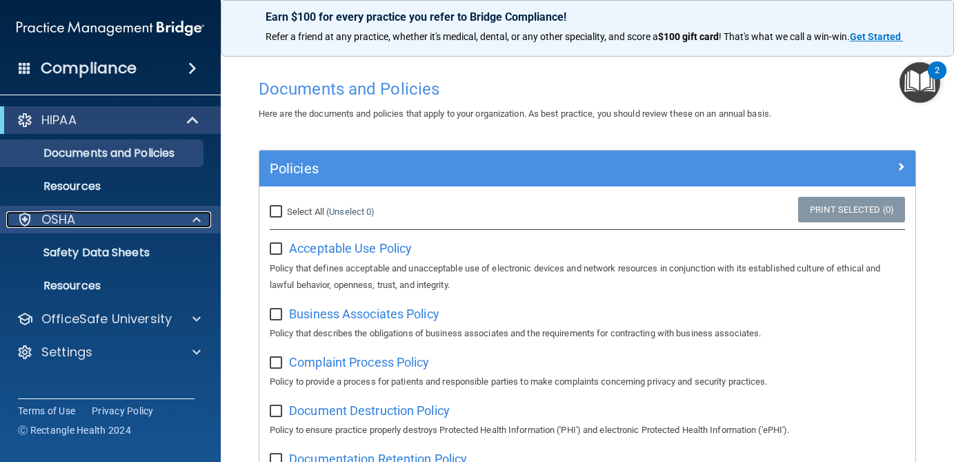
click at [70, 227] on p "OSHA" at bounding box center [58, 219] width 34 height 17
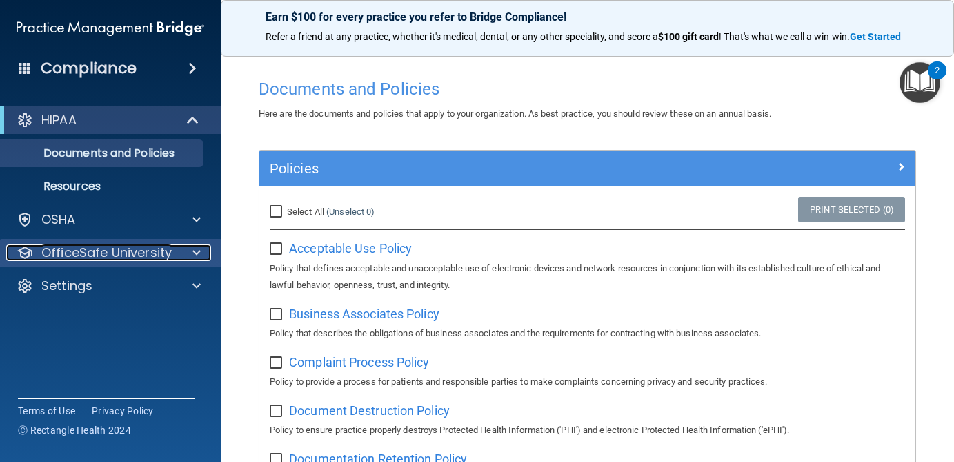
click at [79, 257] on p "OfficeSafe University" at bounding box center [106, 252] width 130 height 17
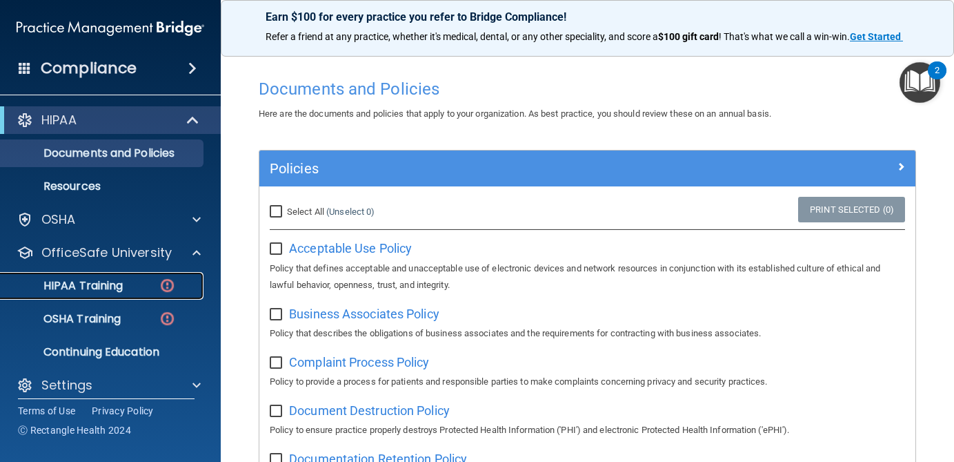
click at [92, 291] on p "HIPAA Training" at bounding box center [66, 286] width 114 height 14
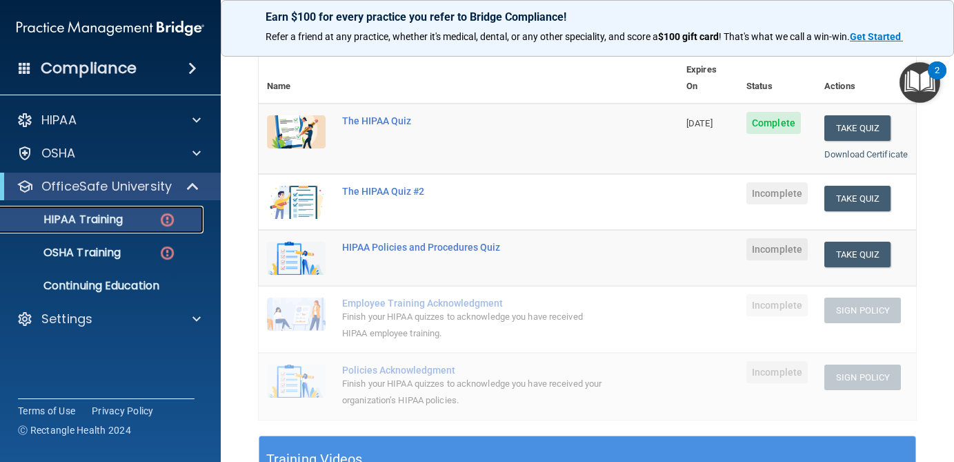
scroll to position [152, 0]
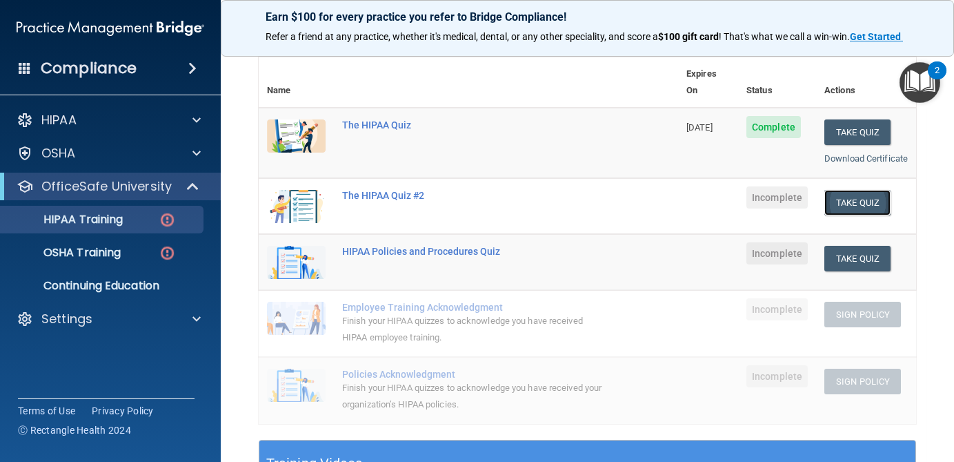
click at [852, 199] on button "Take Quiz" at bounding box center [857, 203] width 66 height 26
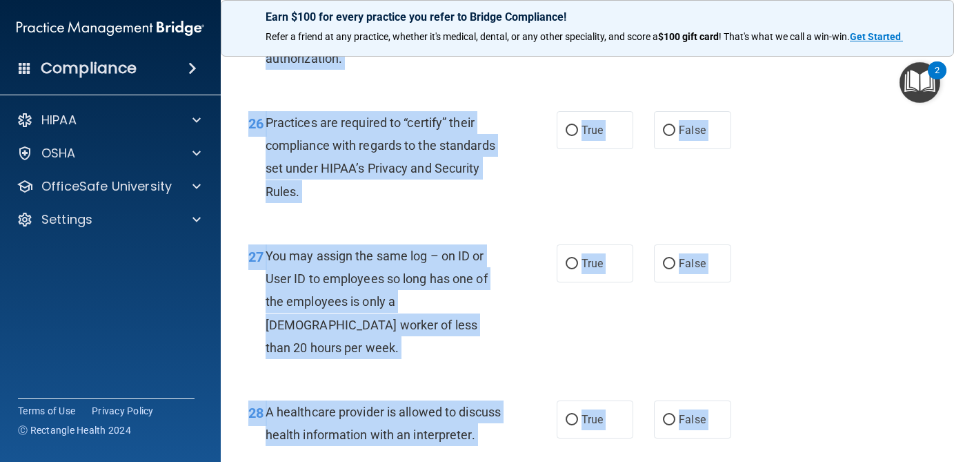
scroll to position [3690, 0]
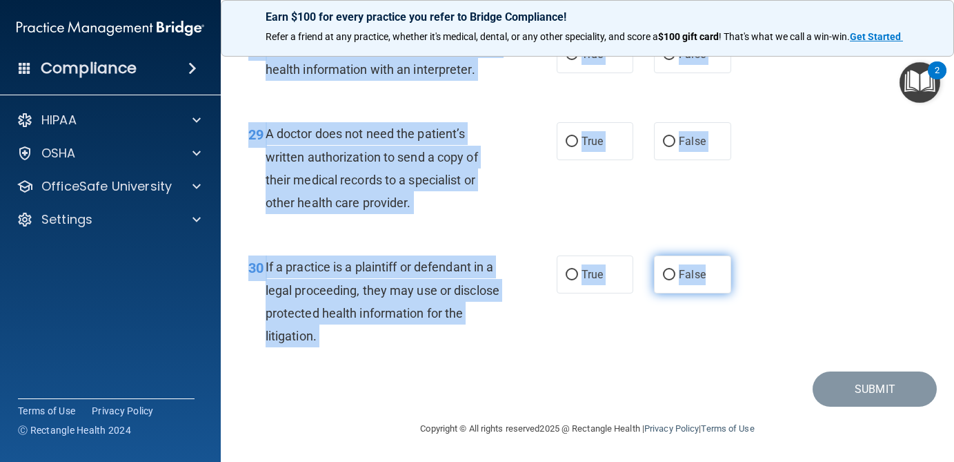
drag, startPoint x: 244, startPoint y: 114, endPoint x: 720, endPoint y: 275, distance: 502.4
copy div "01 A business associate agreement is required with organizations or persons whe…"
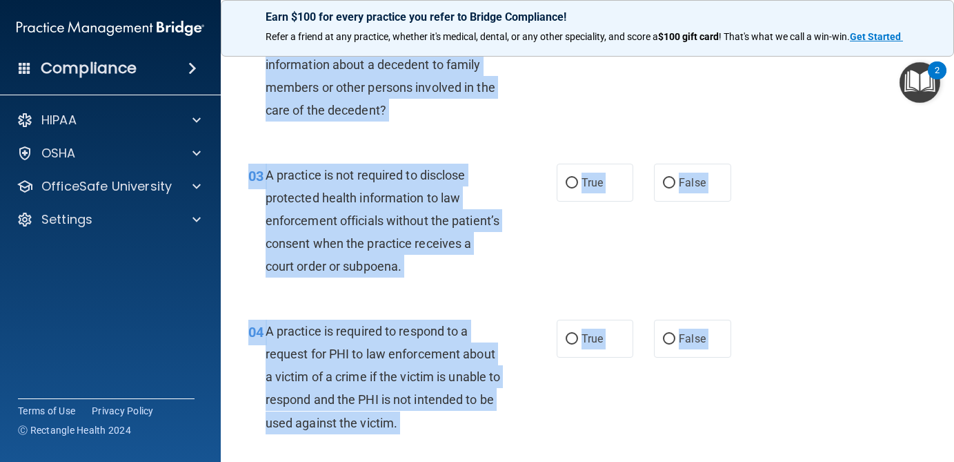
scroll to position [0, 0]
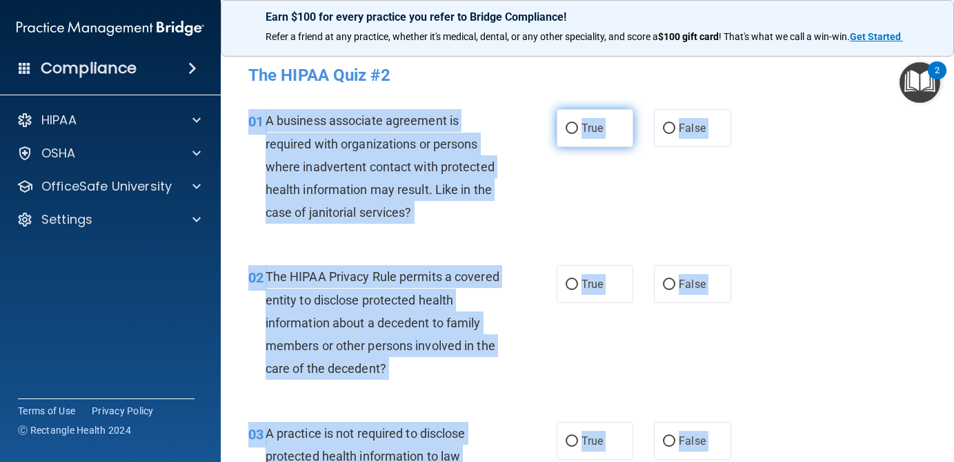
click at [576, 130] on input "True" at bounding box center [572, 128] width 12 height 10
radio input "true"
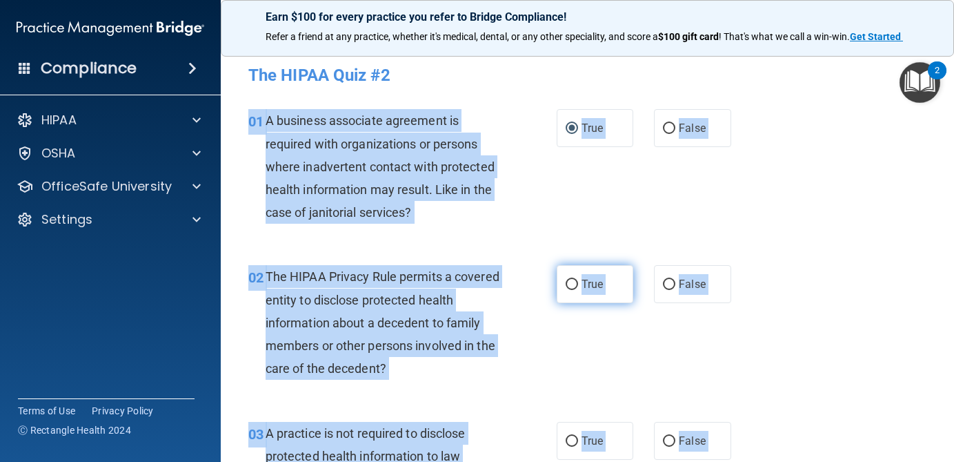
click at [574, 282] on input "True" at bounding box center [572, 284] width 12 height 10
radio input "true"
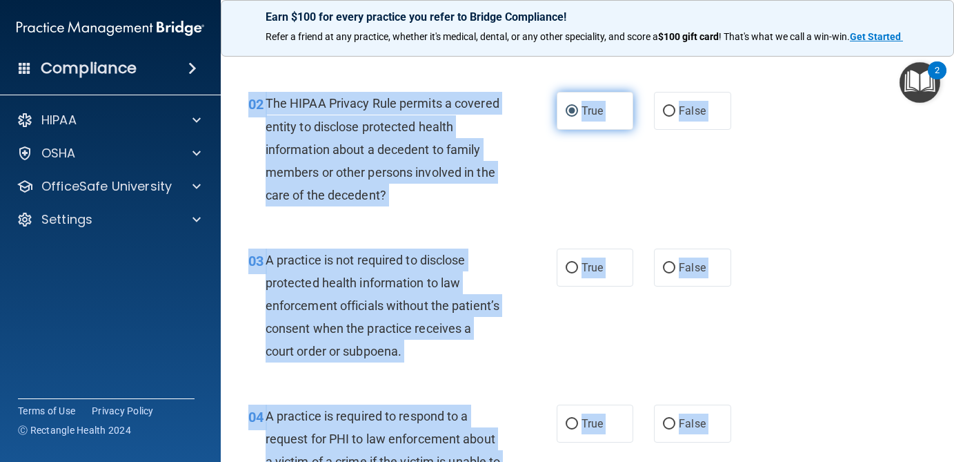
scroll to position [203, 0]
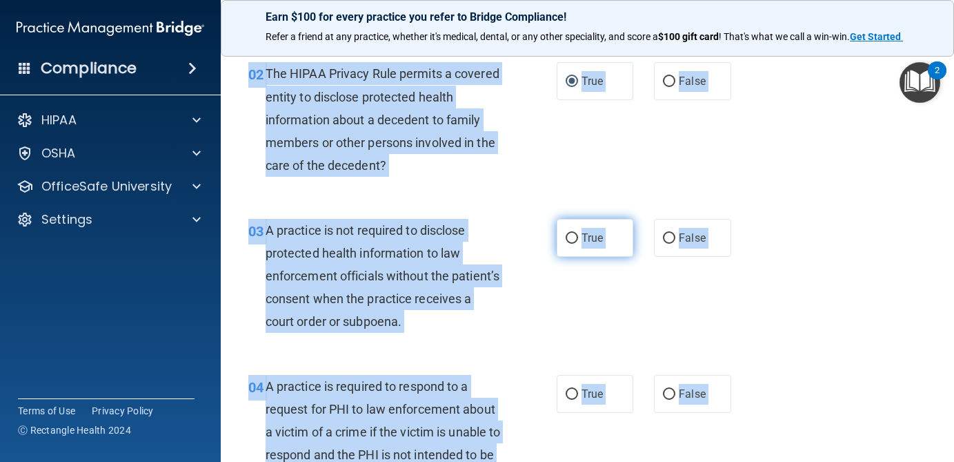
click at [595, 233] on span "True" at bounding box center [592, 237] width 21 height 13
click at [578, 233] on input "True" at bounding box center [572, 238] width 12 height 10
radio input "true"
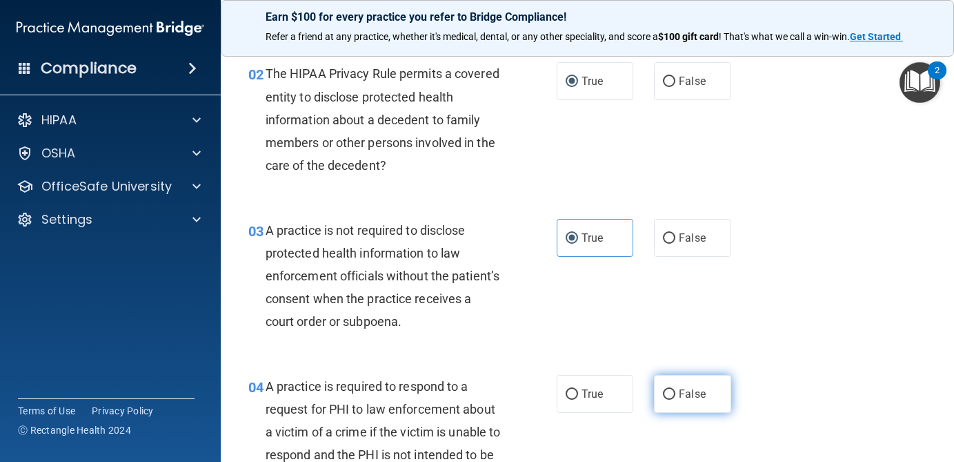
click at [693, 402] on label "False" at bounding box center [692, 394] width 77 height 38
click at [675, 399] on input "False" at bounding box center [669, 394] width 12 height 10
radio input "true"
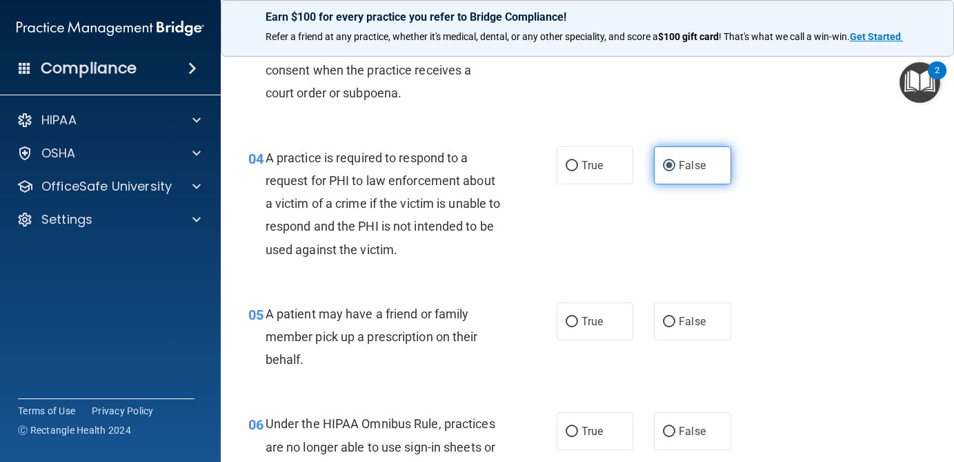
scroll to position [433, 0]
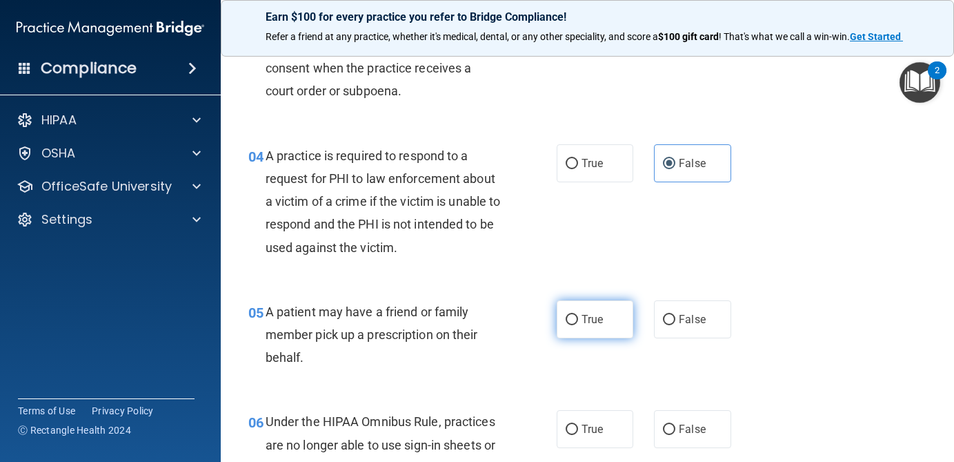
click at [598, 321] on span "True" at bounding box center [592, 319] width 21 height 13
click at [578, 321] on input "True" at bounding box center [572, 320] width 12 height 10
radio input "true"
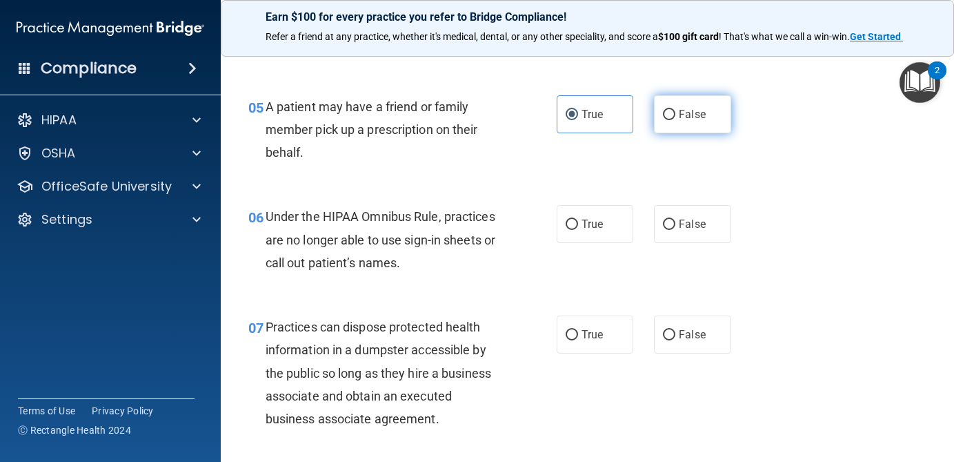
scroll to position [644, 0]
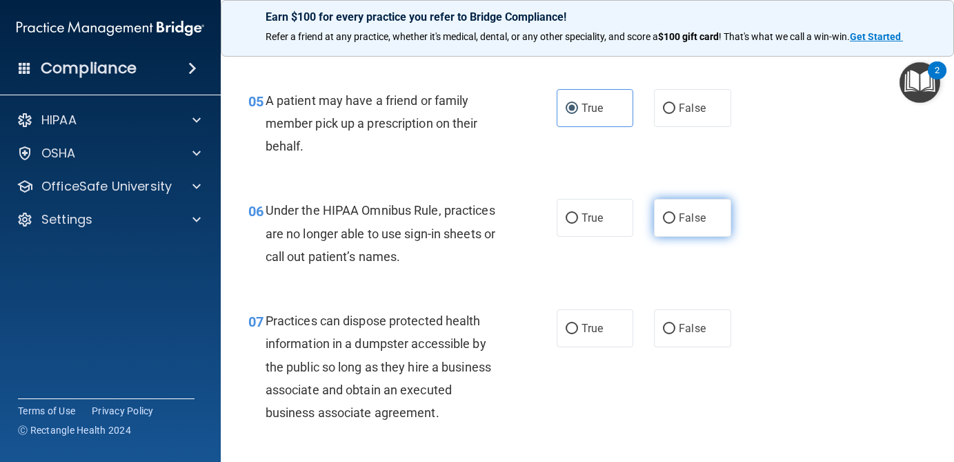
click at [695, 209] on label "False" at bounding box center [692, 218] width 77 height 38
click at [675, 213] on input "False" at bounding box center [669, 218] width 12 height 10
radio input "true"
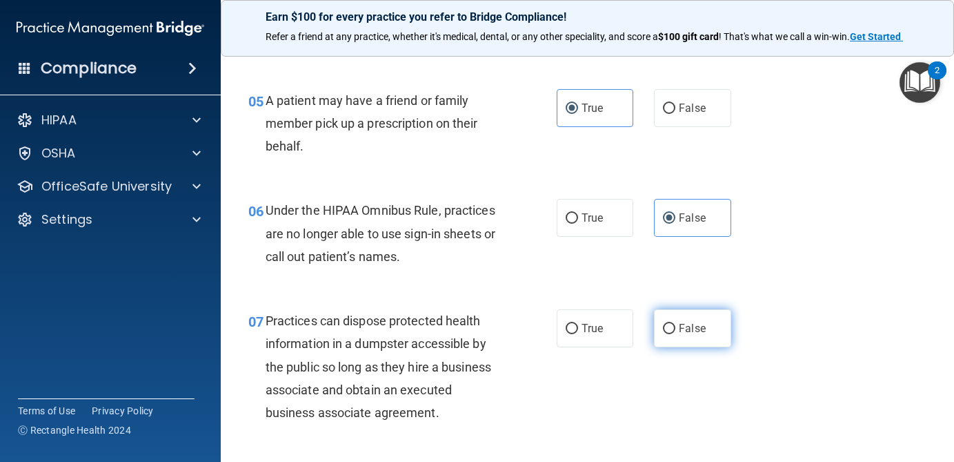
click at [694, 324] on span "False" at bounding box center [692, 327] width 27 height 13
click at [675, 324] on input "False" at bounding box center [669, 329] width 12 height 10
radio input "true"
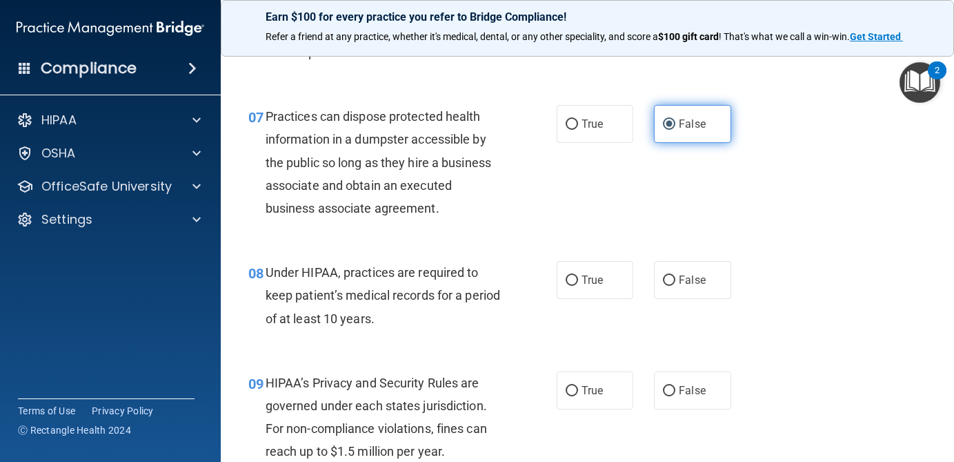
scroll to position [886, 0]
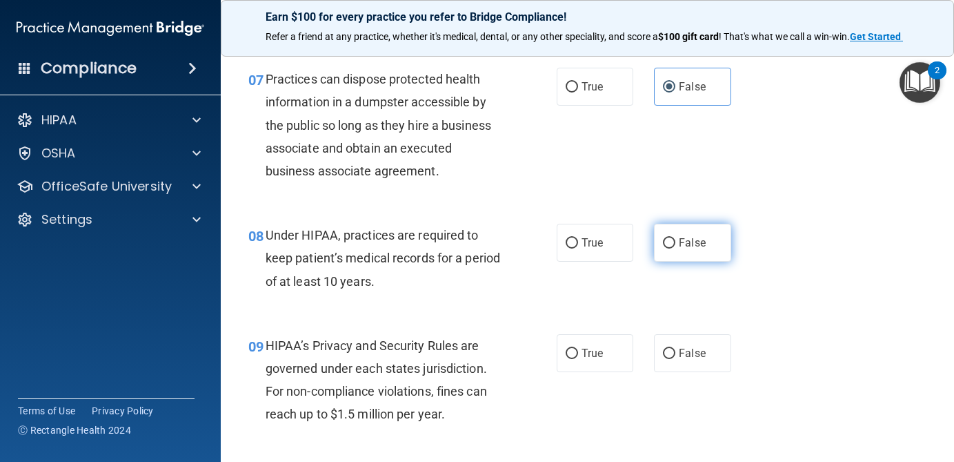
click at [691, 256] on label "False" at bounding box center [692, 243] width 77 height 38
click at [675, 248] on input "False" at bounding box center [669, 243] width 12 height 10
radio input "true"
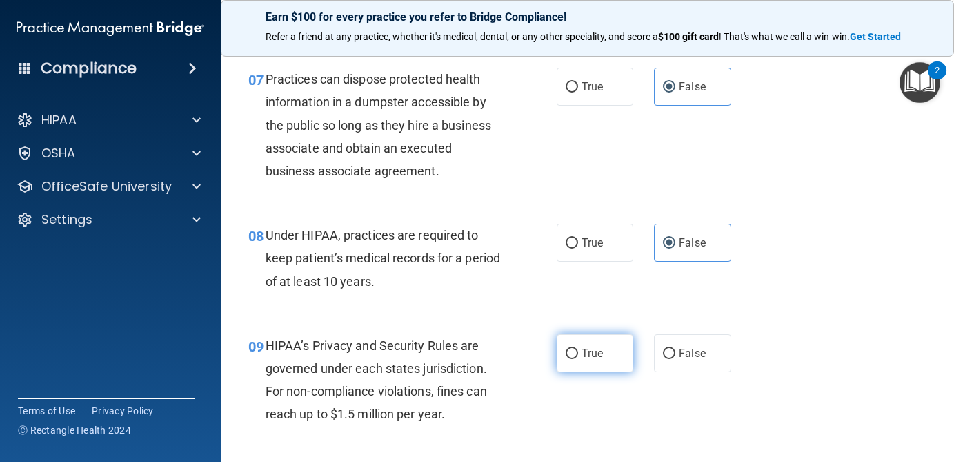
click at [578, 357] on label "True" at bounding box center [595, 353] width 77 height 38
click at [578, 357] on input "True" at bounding box center [572, 353] width 12 height 10
radio input "true"
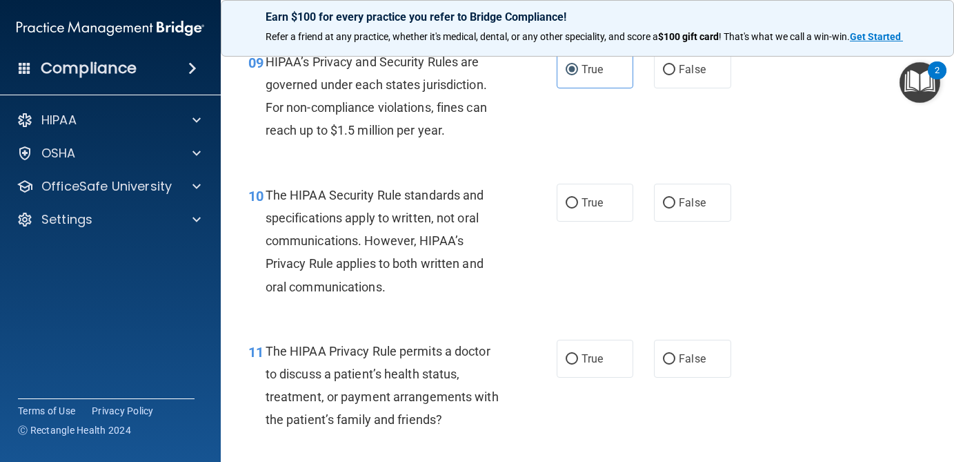
scroll to position [1177, 0]
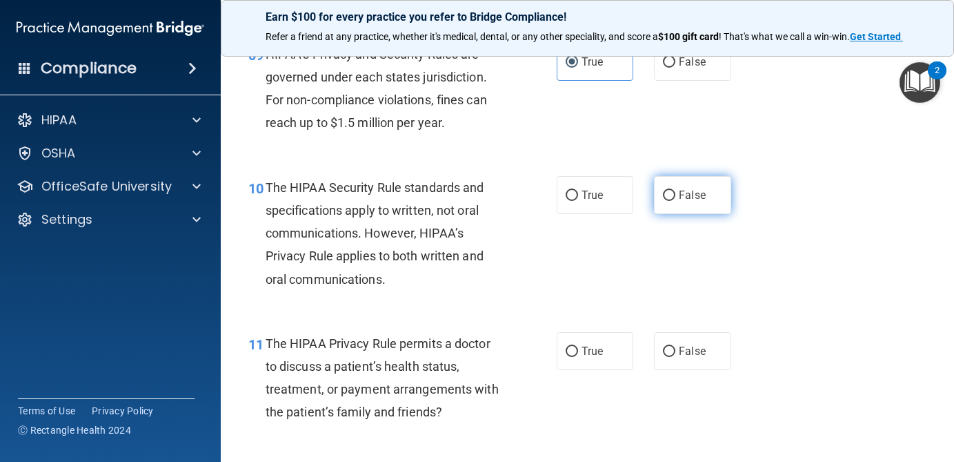
click at [721, 201] on label "False" at bounding box center [692, 195] width 77 height 38
click at [675, 201] on input "False" at bounding box center [669, 195] width 12 height 10
radio input "true"
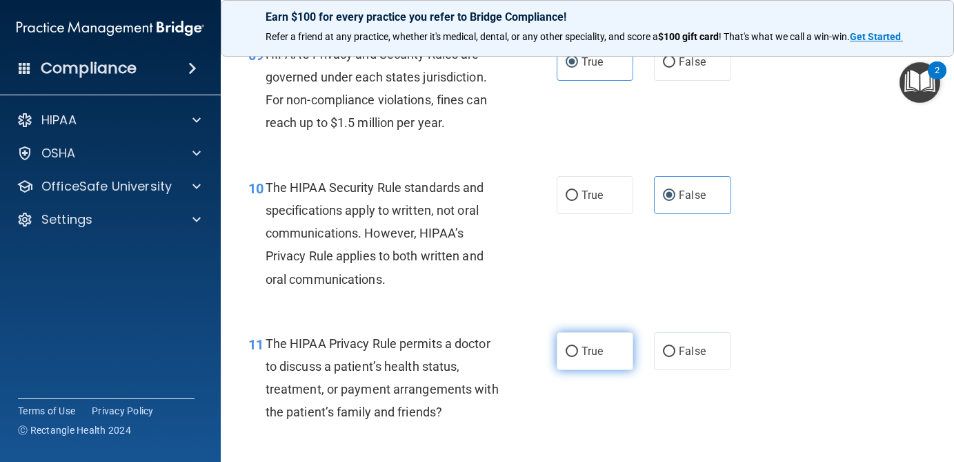
click at [594, 337] on label "True" at bounding box center [595, 351] width 77 height 38
click at [578, 346] on input "True" at bounding box center [572, 351] width 12 height 10
radio input "true"
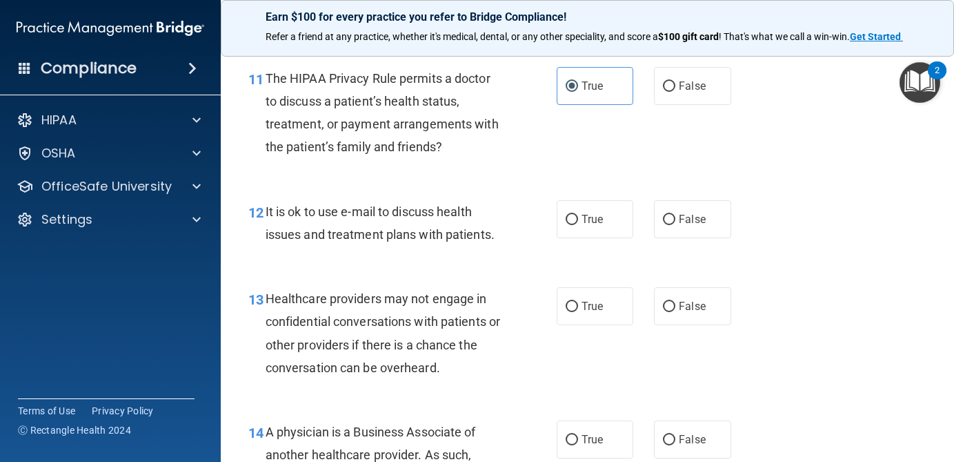
scroll to position [1453, 0]
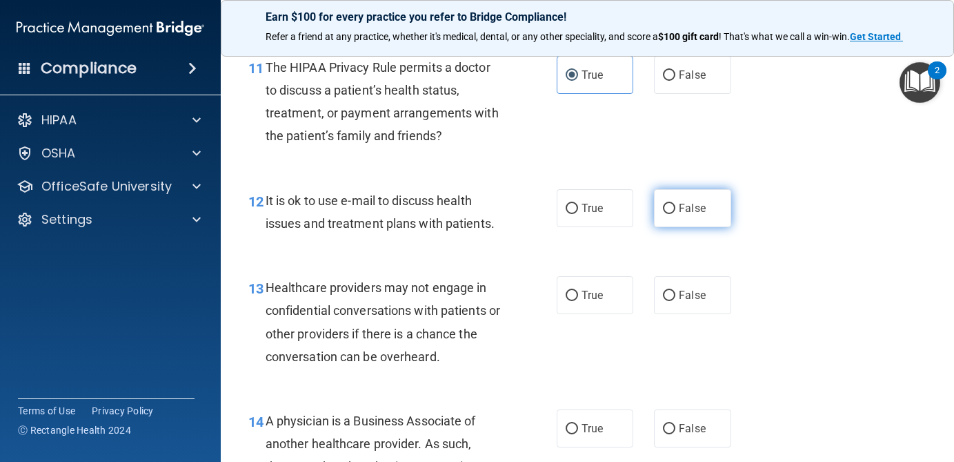
click at [698, 214] on span "False" at bounding box center [692, 207] width 27 height 13
click at [675, 214] on input "False" at bounding box center [669, 209] width 12 height 10
radio input "true"
click at [605, 318] on div "13 Healthcare providers may not engage in confidential conversations with patie…" at bounding box center [587, 325] width 699 height 133
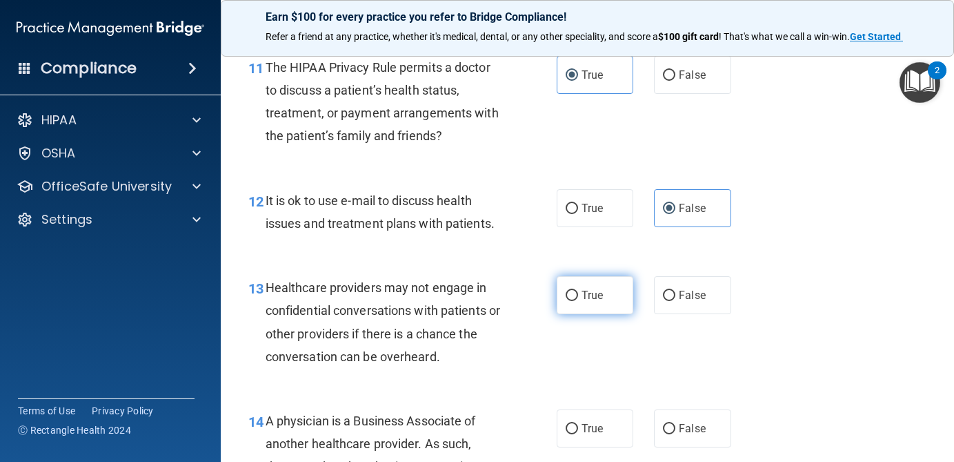
click at [591, 294] on span "True" at bounding box center [592, 294] width 21 height 13
click at [578, 294] on input "True" at bounding box center [572, 295] width 12 height 10
radio input "true"
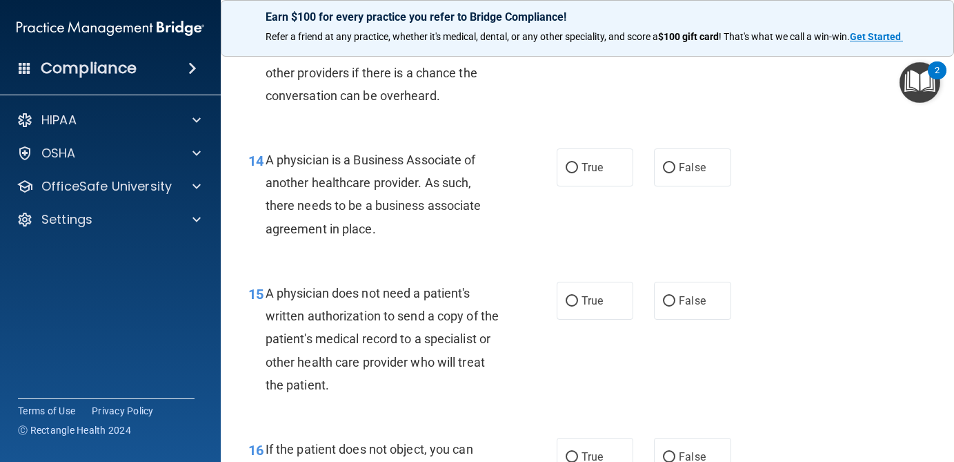
scroll to position [1718, 0]
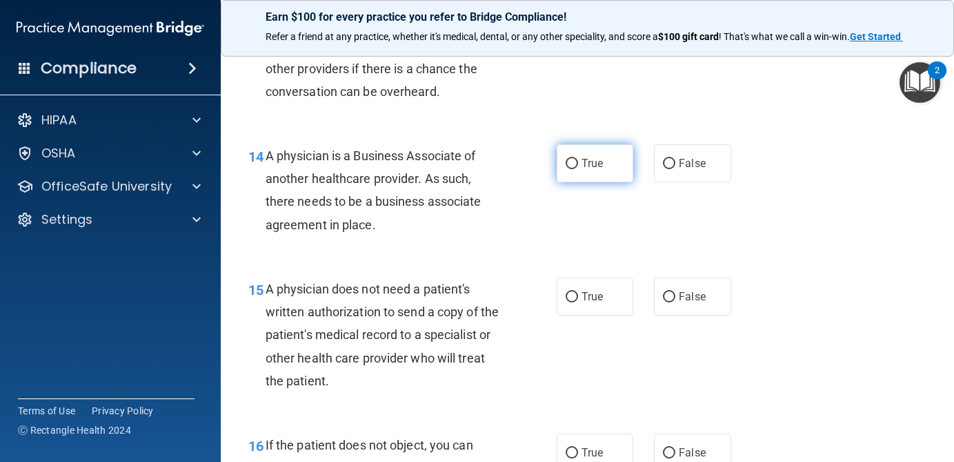
click at [590, 170] on span "True" at bounding box center [592, 163] width 21 height 13
click at [578, 169] on input "True" at bounding box center [572, 164] width 12 height 10
radio input "true"
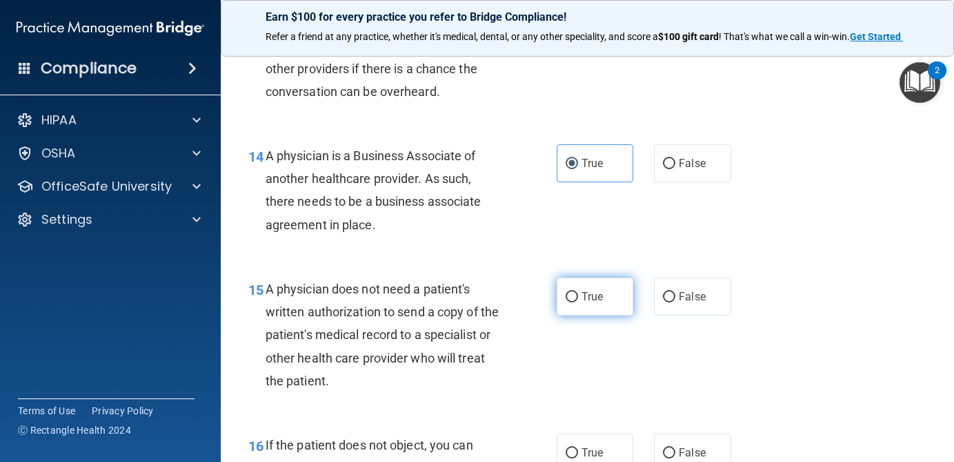
click at [588, 302] on span "True" at bounding box center [592, 296] width 21 height 13
click at [578, 302] on input "True" at bounding box center [572, 297] width 12 height 10
radio input "true"
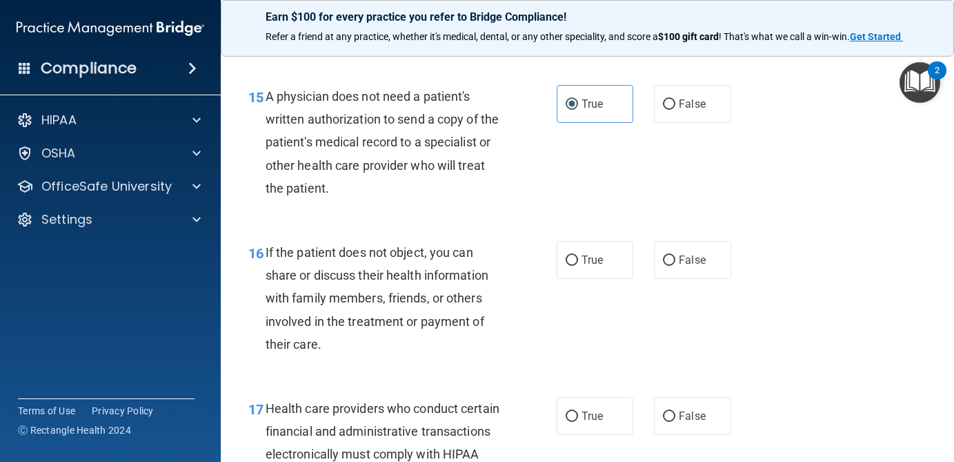
scroll to position [1923, 0]
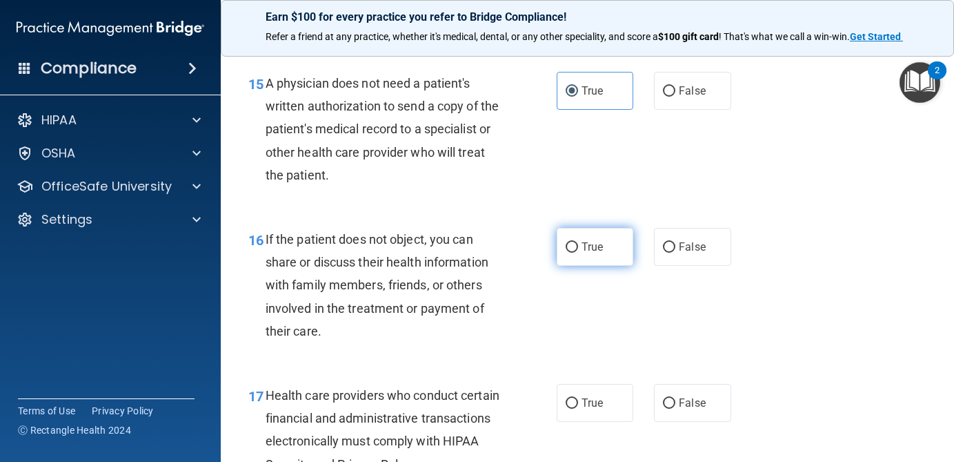
click at [592, 244] on span "True" at bounding box center [592, 246] width 21 height 13
click at [578, 244] on input "True" at bounding box center [572, 247] width 12 height 10
radio input "true"
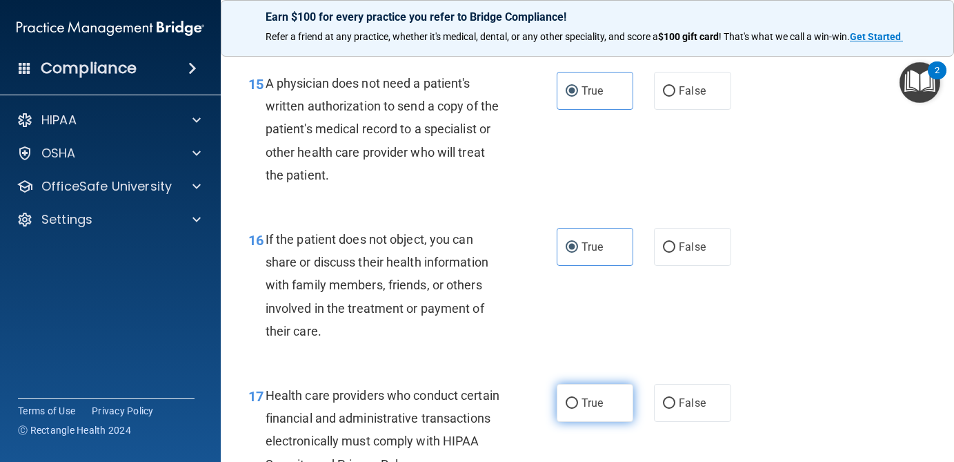
click at [589, 394] on label "True" at bounding box center [595, 403] width 77 height 38
click at [578, 398] on input "True" at bounding box center [572, 403] width 12 height 10
radio input "true"
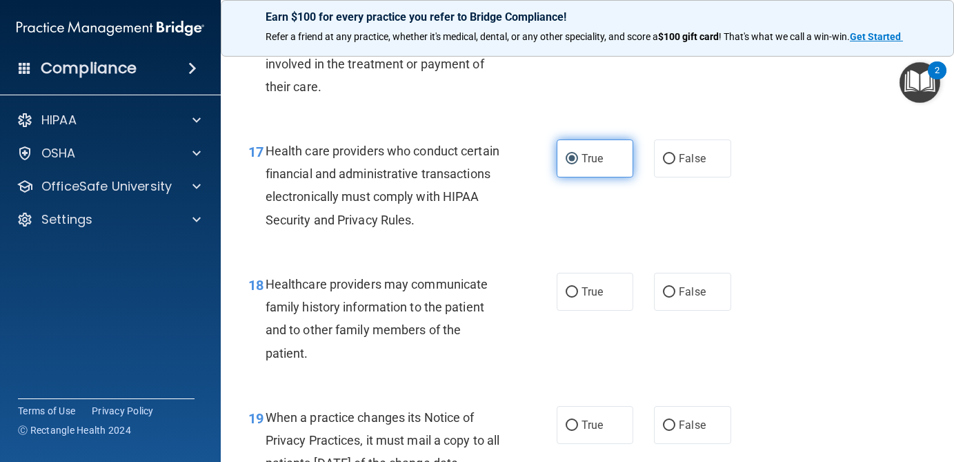
scroll to position [2217, 0]
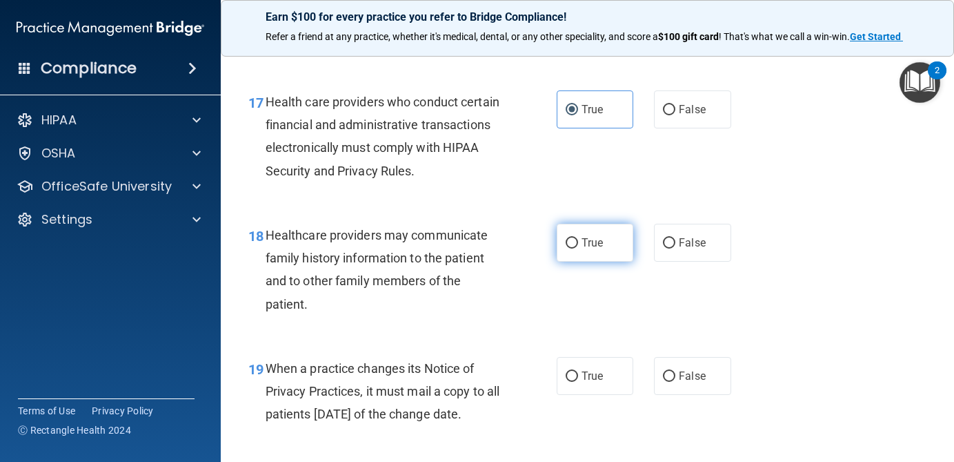
click at [593, 254] on label "True" at bounding box center [595, 243] width 77 height 38
click at [578, 248] on input "True" at bounding box center [572, 243] width 12 height 10
radio input "true"
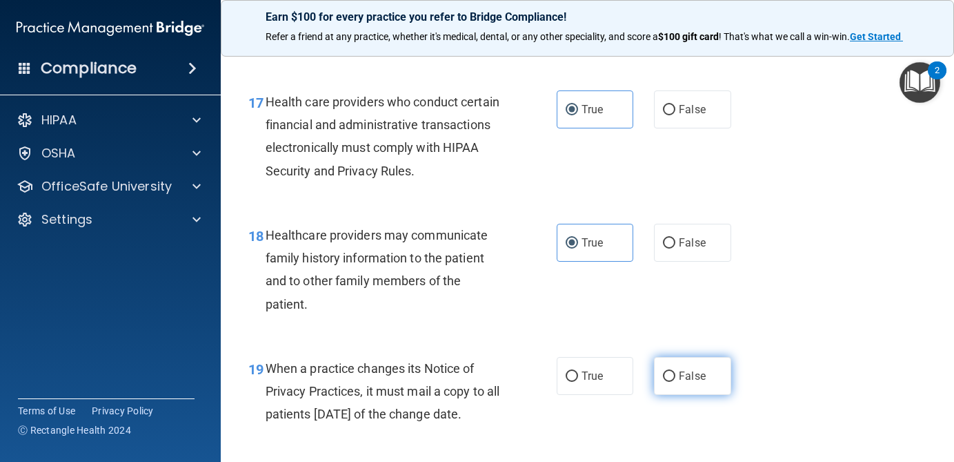
click at [692, 367] on label "False" at bounding box center [692, 376] width 77 height 38
click at [675, 371] on input "False" at bounding box center [669, 376] width 12 height 10
radio input "true"
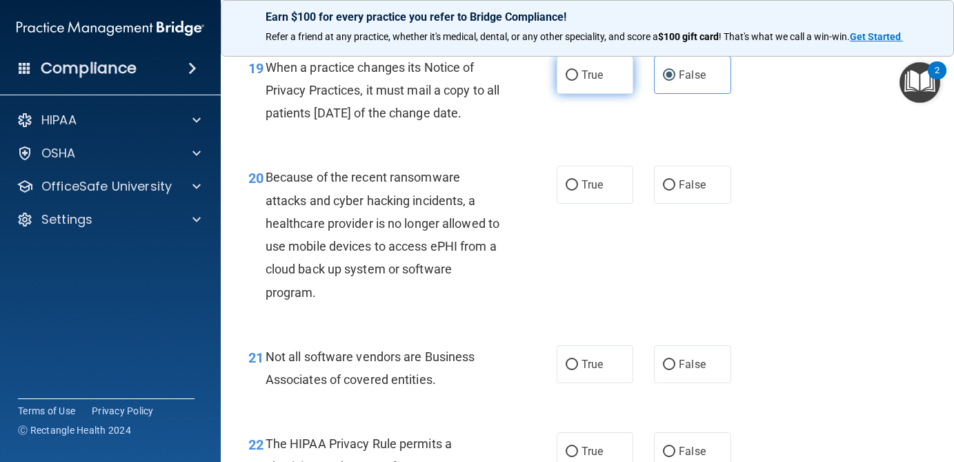
scroll to position [2517, 0]
click at [684, 196] on label "False" at bounding box center [692, 185] width 77 height 38
click at [675, 191] on input "False" at bounding box center [669, 186] width 12 height 10
radio input "true"
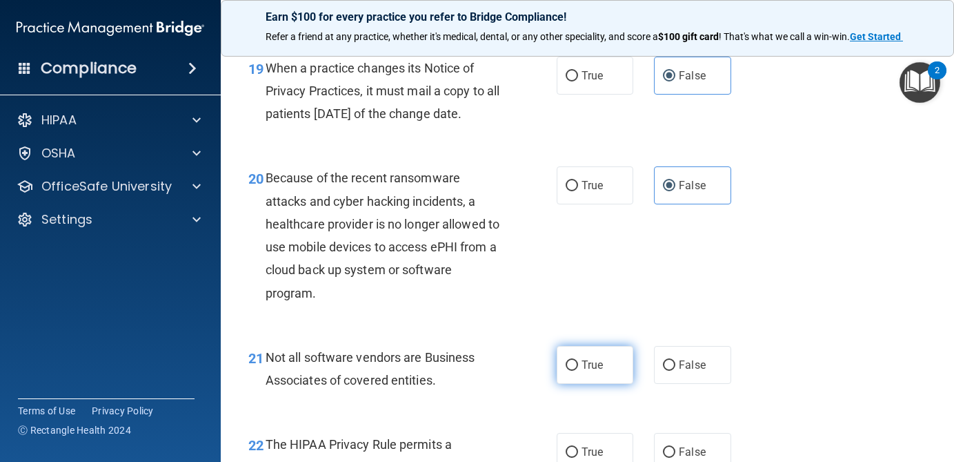
click at [595, 371] on span "True" at bounding box center [592, 364] width 21 height 13
click at [578, 370] on input "True" at bounding box center [572, 365] width 12 height 10
radio input "true"
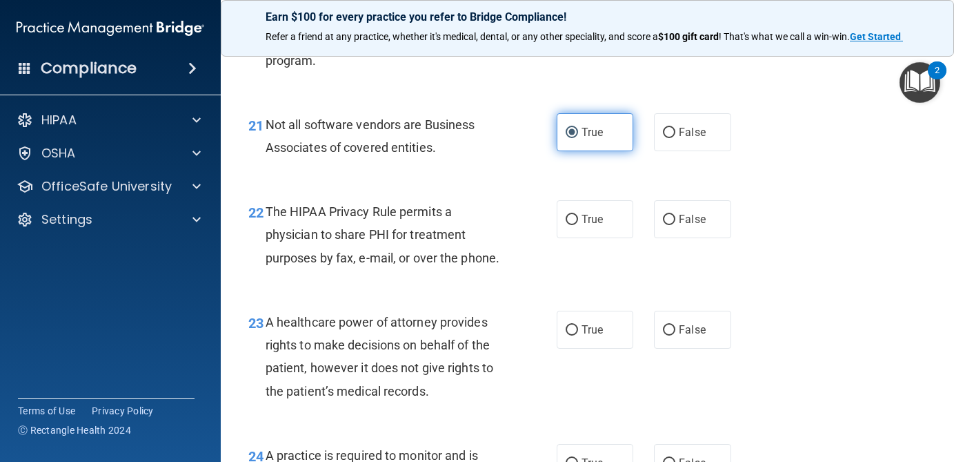
scroll to position [2786, 0]
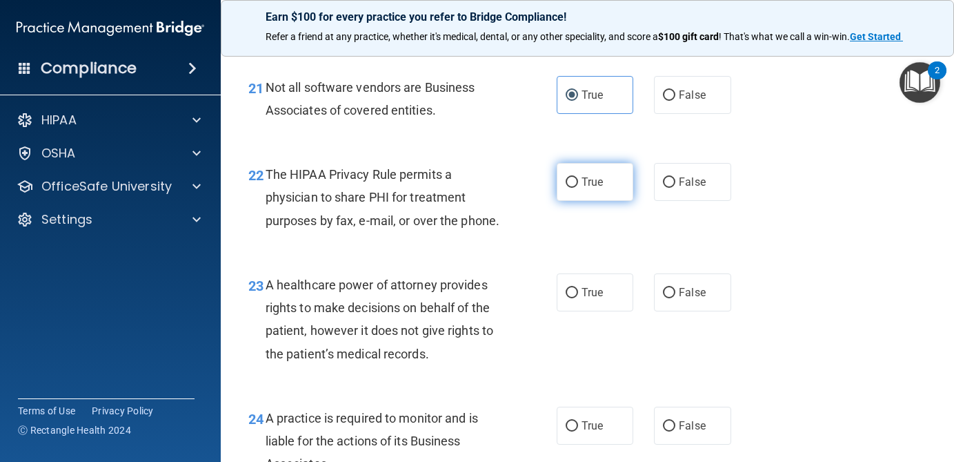
click at [598, 201] on label "True" at bounding box center [595, 182] width 77 height 38
click at [578, 188] on input "True" at bounding box center [572, 182] width 12 height 10
radio input "true"
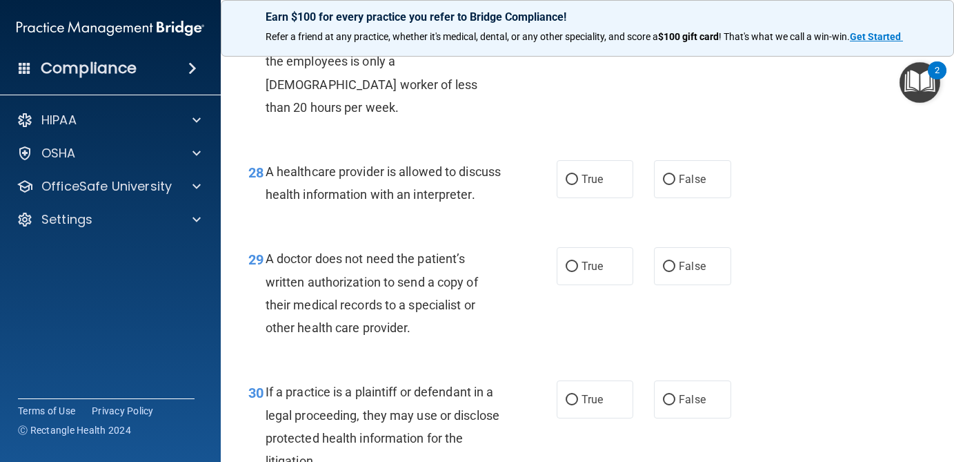
scroll to position [3690, 0]
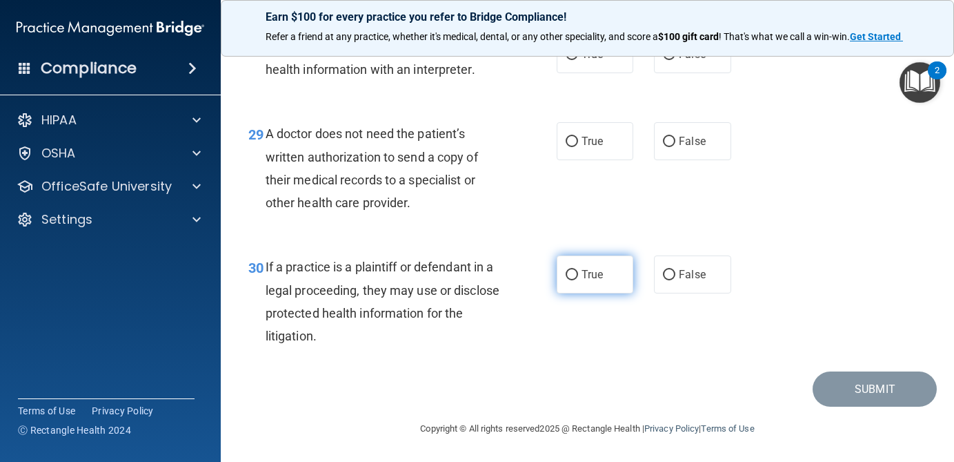
click at [604, 284] on label "True" at bounding box center [595, 274] width 77 height 38
click at [578, 280] on input "True" at bounding box center [572, 275] width 12 height 10
radio input "true"
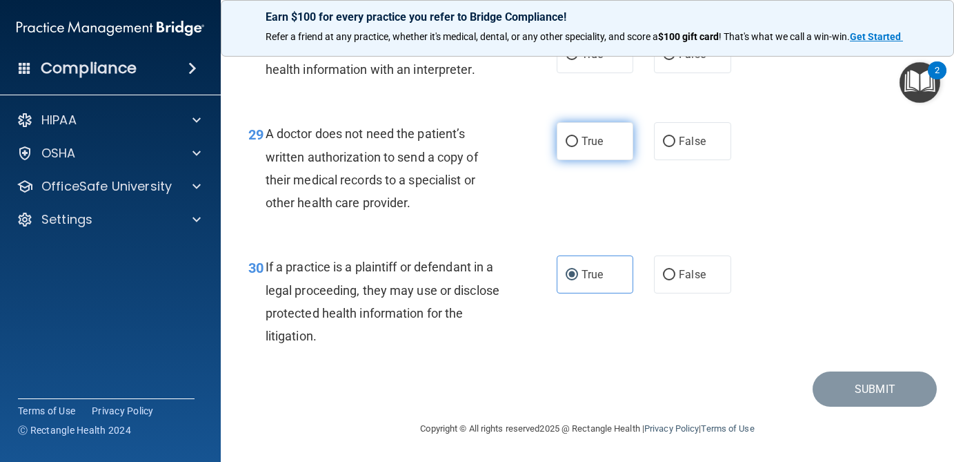
click at [610, 135] on label "True" at bounding box center [595, 141] width 77 height 38
click at [578, 137] on input "True" at bounding box center [572, 142] width 12 height 10
radio input "true"
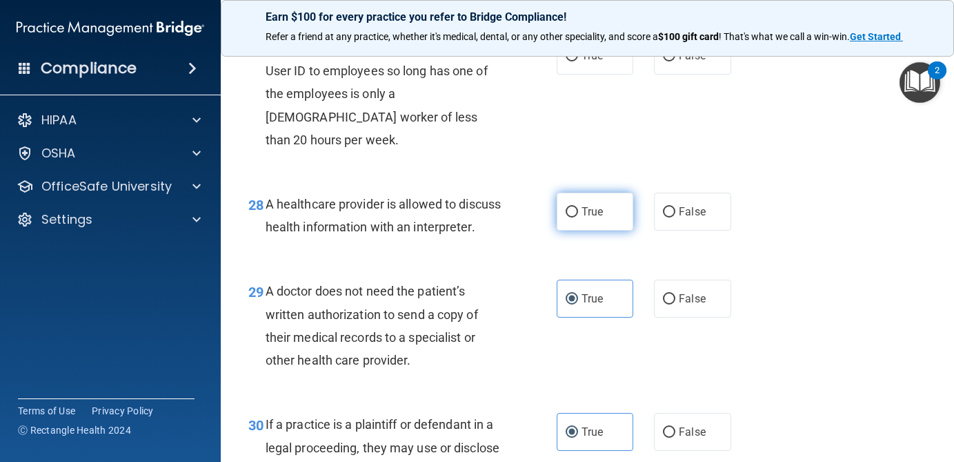
scroll to position [3505, 0]
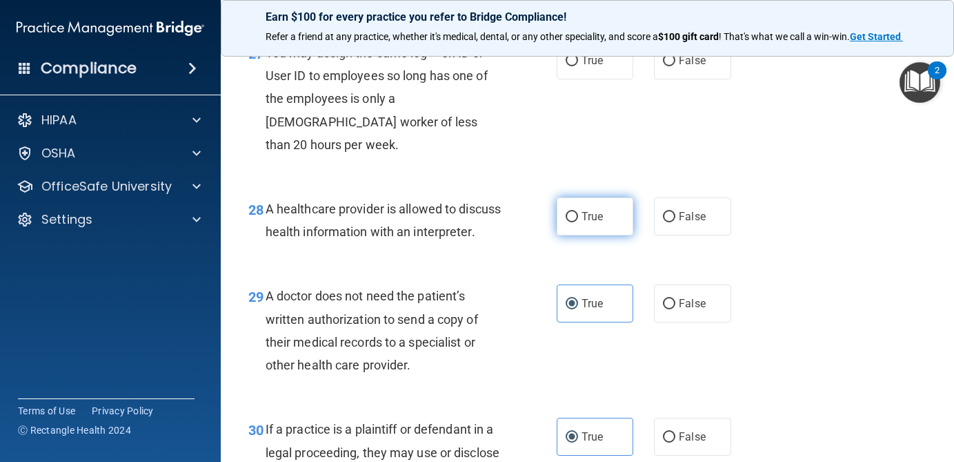
click at [605, 221] on label "True" at bounding box center [595, 216] width 77 height 38
click at [578, 221] on input "True" at bounding box center [572, 217] width 12 height 10
radio input "true"
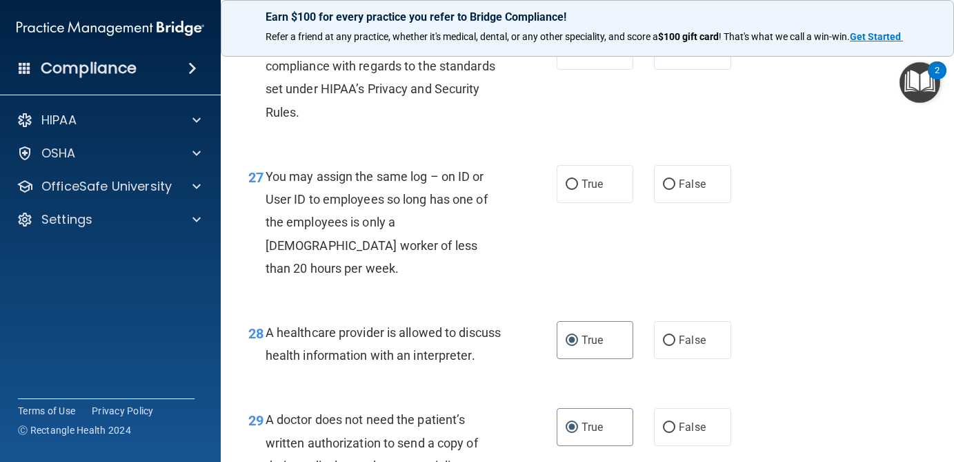
scroll to position [3356, 0]
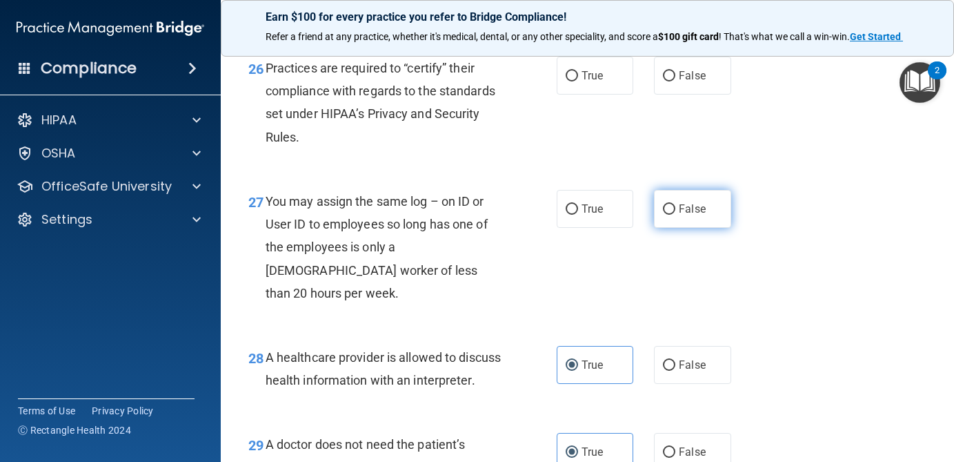
click at [713, 228] on label "False" at bounding box center [692, 209] width 77 height 38
click at [675, 215] on input "False" at bounding box center [669, 209] width 12 height 10
radio input "true"
click at [711, 95] on label "False" at bounding box center [692, 76] width 77 height 38
click at [675, 81] on input "False" at bounding box center [669, 76] width 12 height 10
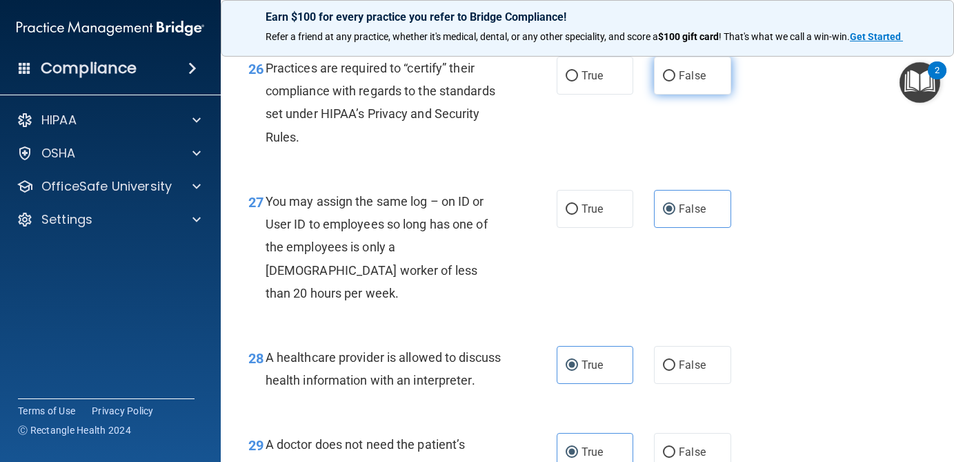
radio input "true"
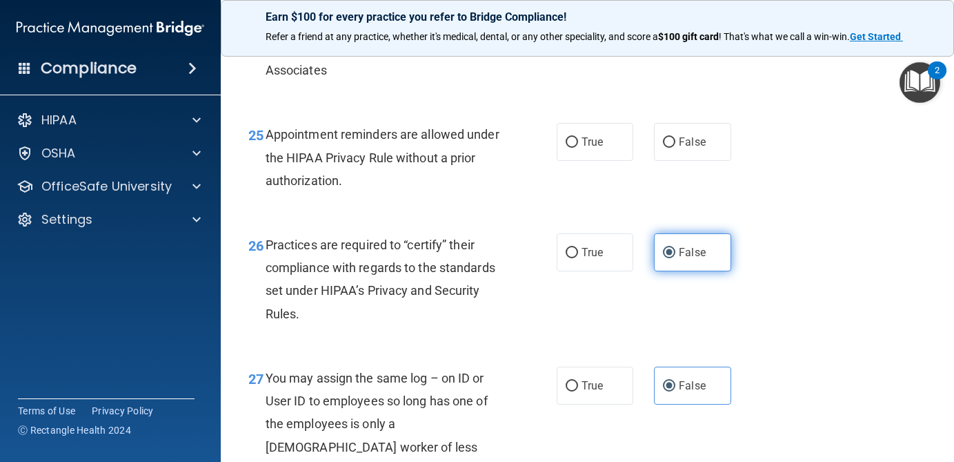
scroll to position [3158, 0]
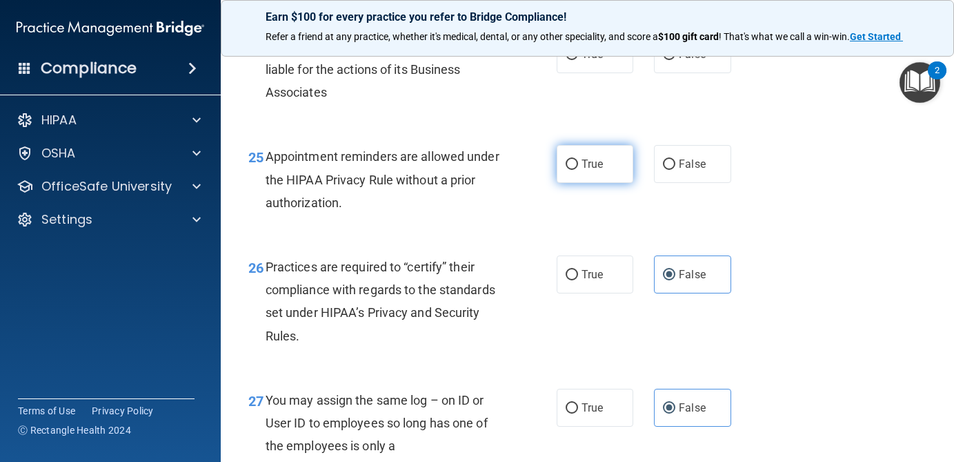
click at [591, 170] on span "True" at bounding box center [592, 163] width 21 height 13
click at [578, 170] on input "True" at bounding box center [572, 164] width 12 height 10
radio input "true"
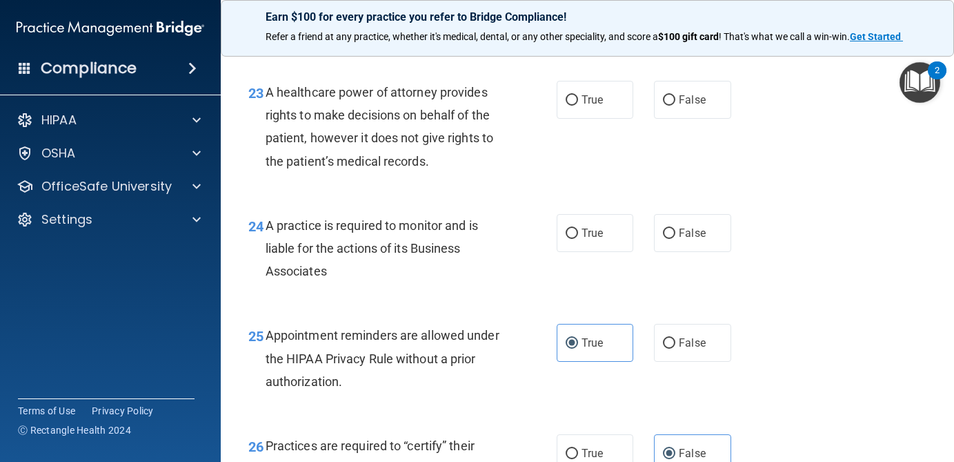
scroll to position [2959, 0]
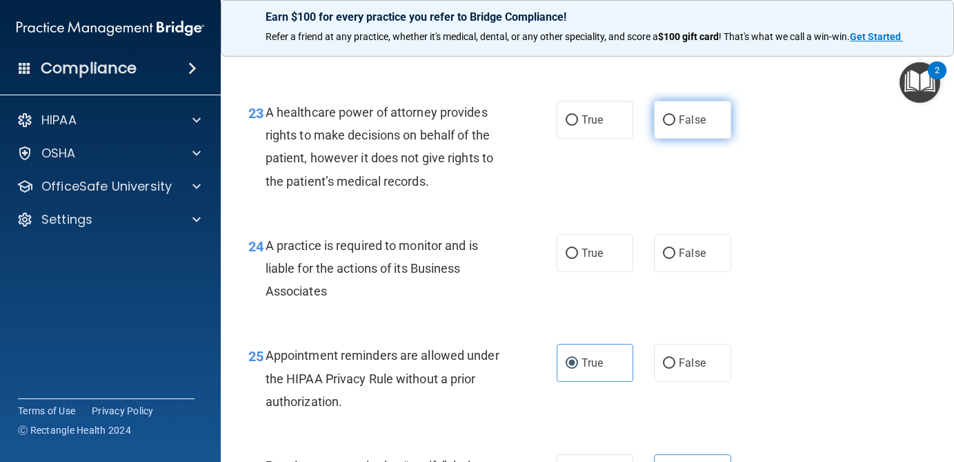
click at [684, 139] on label "False" at bounding box center [692, 120] width 77 height 38
click at [675, 126] on input "False" at bounding box center [669, 120] width 12 height 10
radio input "true"
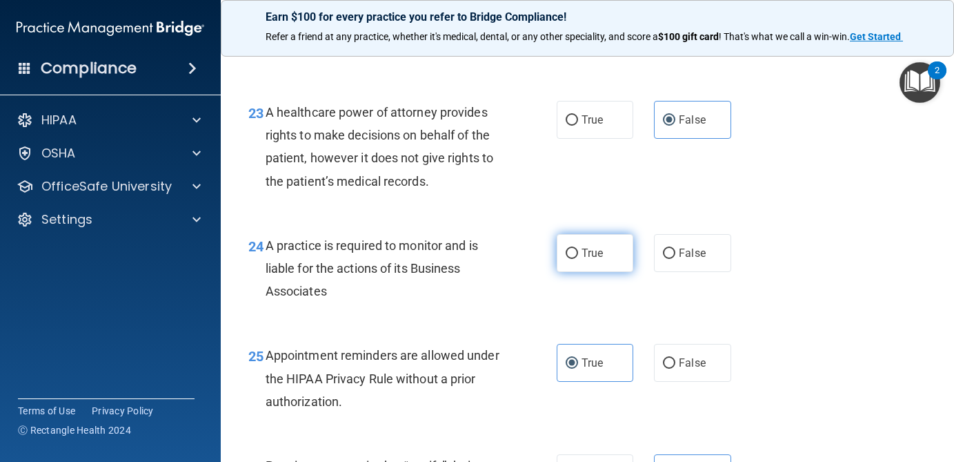
click at [596, 263] on label "True" at bounding box center [595, 253] width 77 height 38
click at [578, 259] on input "True" at bounding box center [572, 253] width 12 height 10
radio input "true"
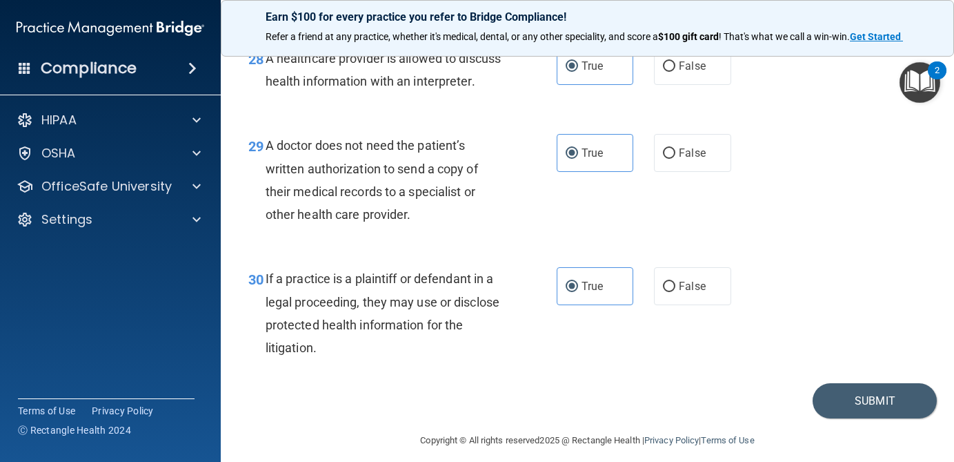
scroll to position [3690, 0]
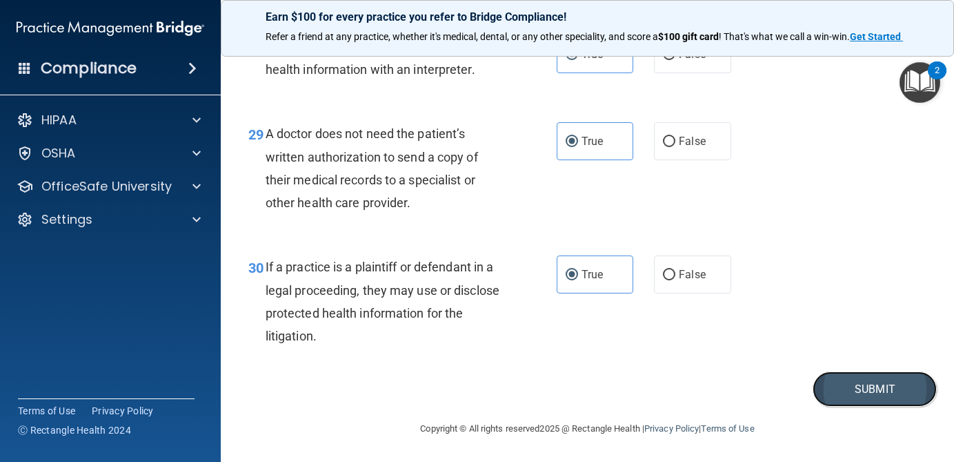
click at [876, 395] on button "Submit" at bounding box center [875, 388] width 124 height 35
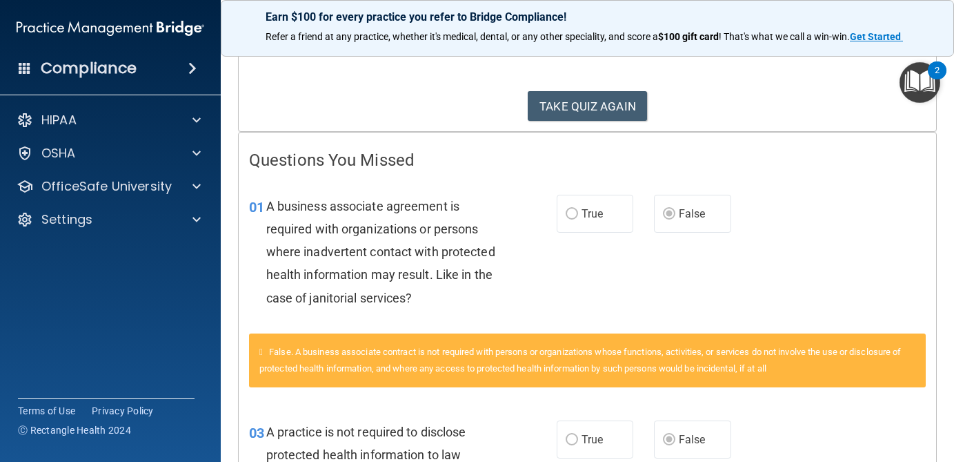
scroll to position [192, 0]
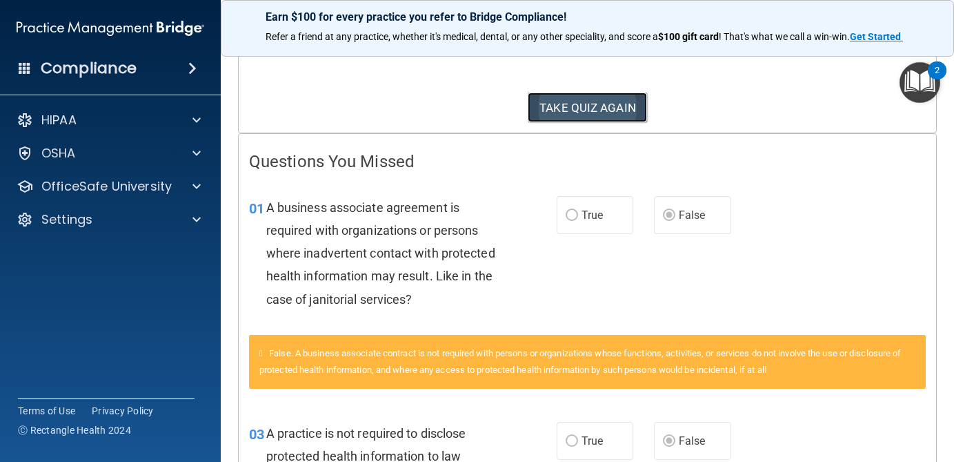
click at [571, 108] on button "TAKE QUIZ AGAIN" at bounding box center [587, 107] width 119 height 30
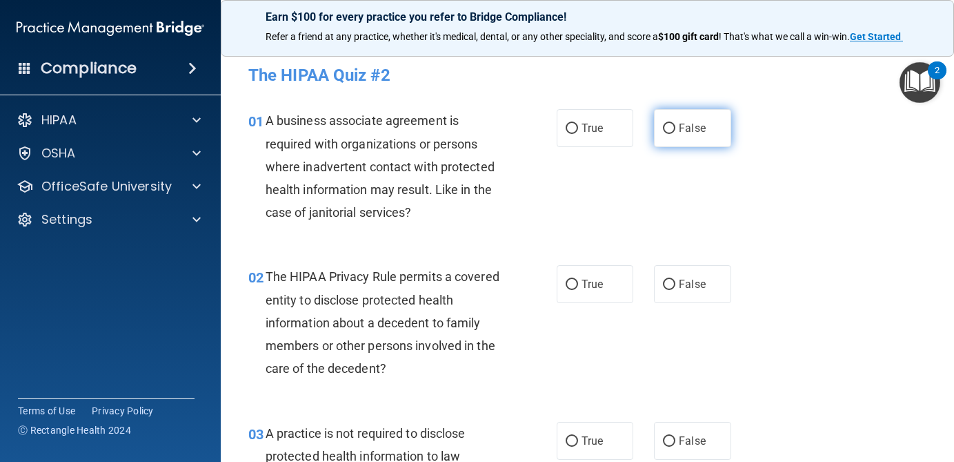
click at [706, 127] on label "False" at bounding box center [692, 128] width 77 height 38
click at [675, 127] on input "False" at bounding box center [669, 128] width 12 height 10
radio input "true"
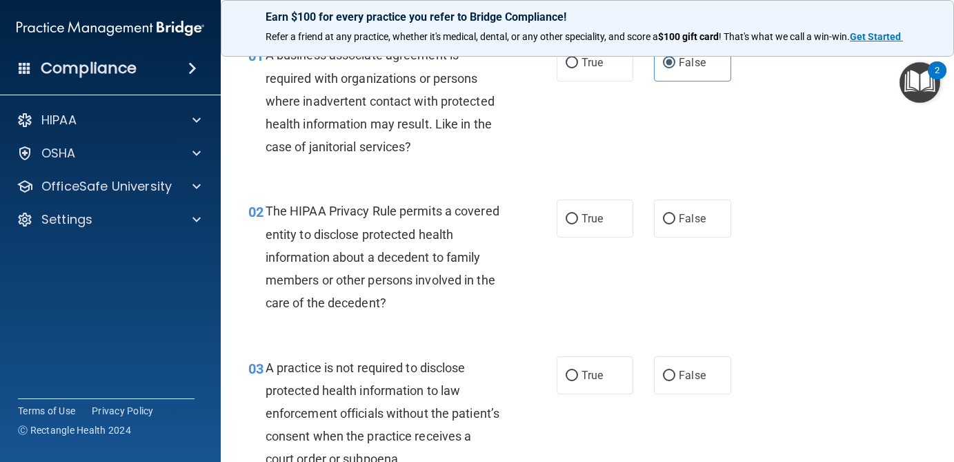
click at [699, 372] on span "False" at bounding box center [692, 374] width 27 height 13
click at [675, 372] on input "False" at bounding box center [669, 375] width 12 height 10
radio input "true"
click at [589, 226] on label "True" at bounding box center [595, 218] width 77 height 38
click at [578, 224] on input "True" at bounding box center [572, 219] width 12 height 10
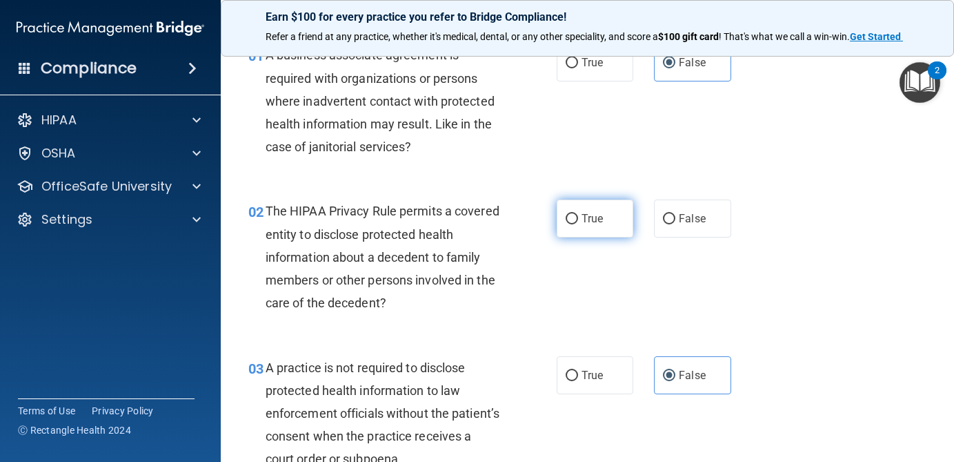
radio input "true"
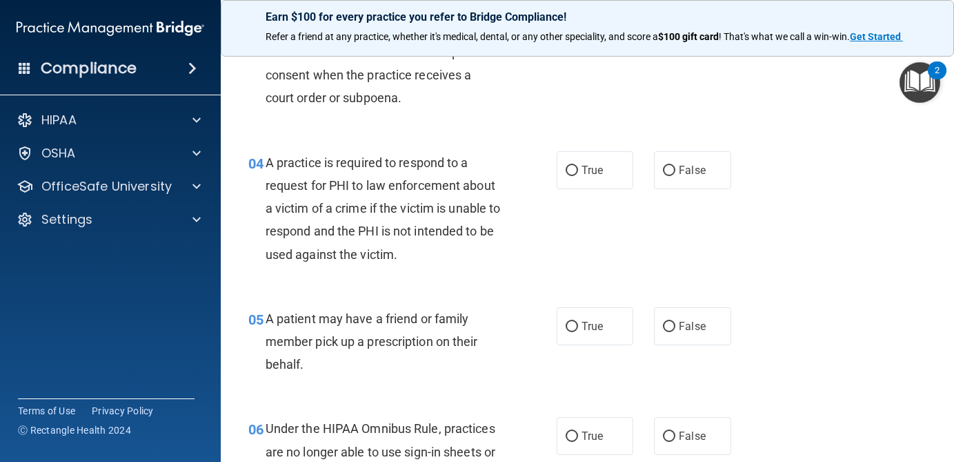
scroll to position [429, 0]
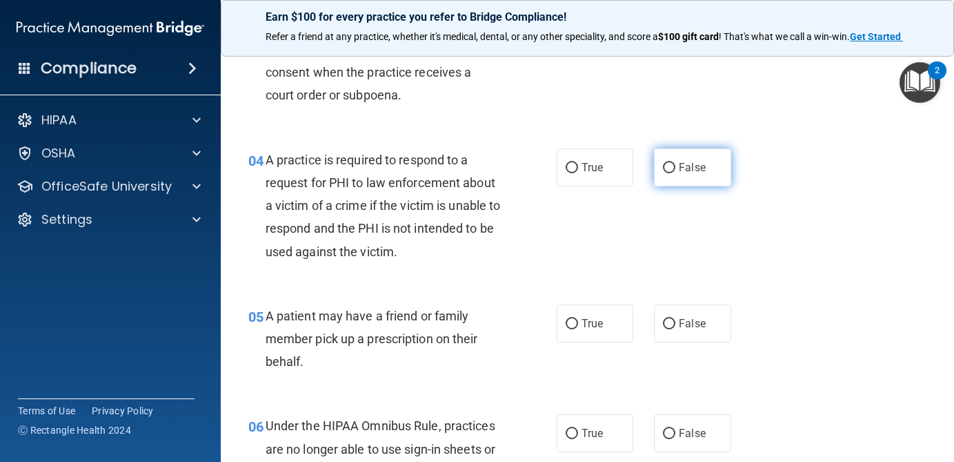
click at [696, 161] on span "False" at bounding box center [692, 167] width 27 height 13
click at [675, 163] on input "False" at bounding box center [669, 168] width 12 height 10
radio input "true"
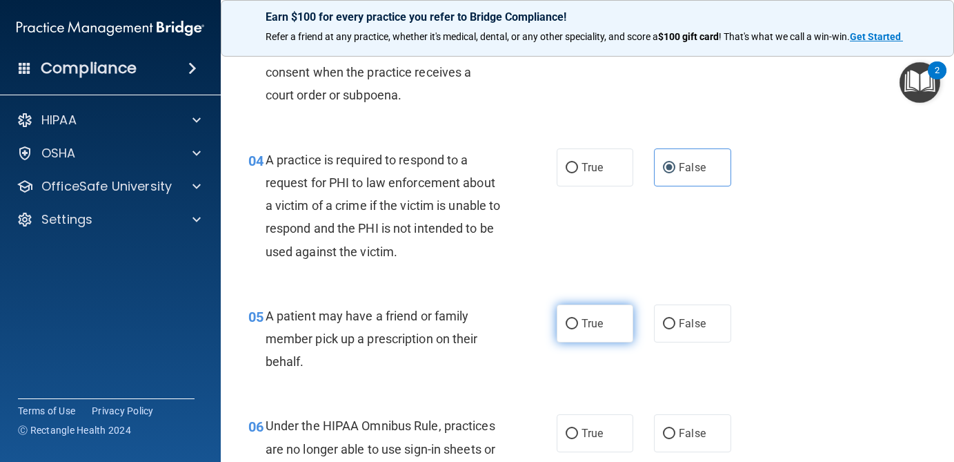
click at [602, 330] on label "True" at bounding box center [595, 323] width 77 height 38
click at [578, 329] on input "True" at bounding box center [572, 324] width 12 height 10
radio input "true"
click at [707, 427] on label "False" at bounding box center [692, 433] width 77 height 38
click at [675, 428] on input "False" at bounding box center [669, 433] width 12 height 10
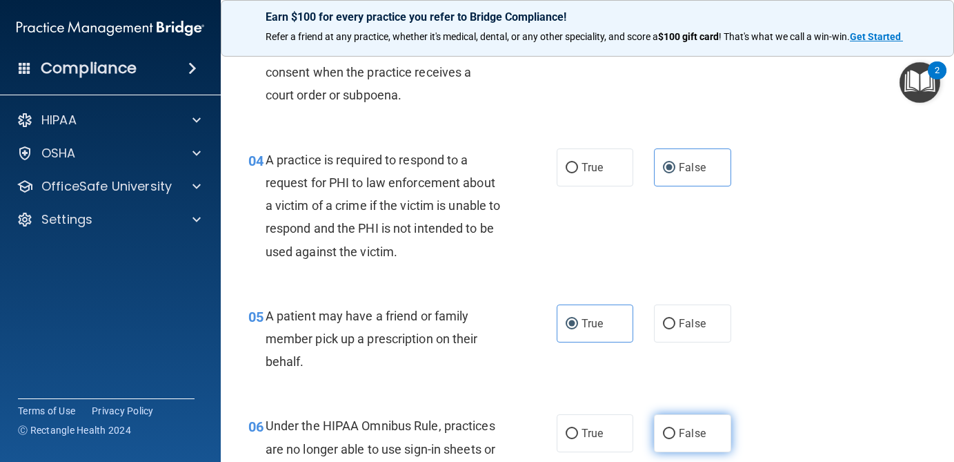
radio input "true"
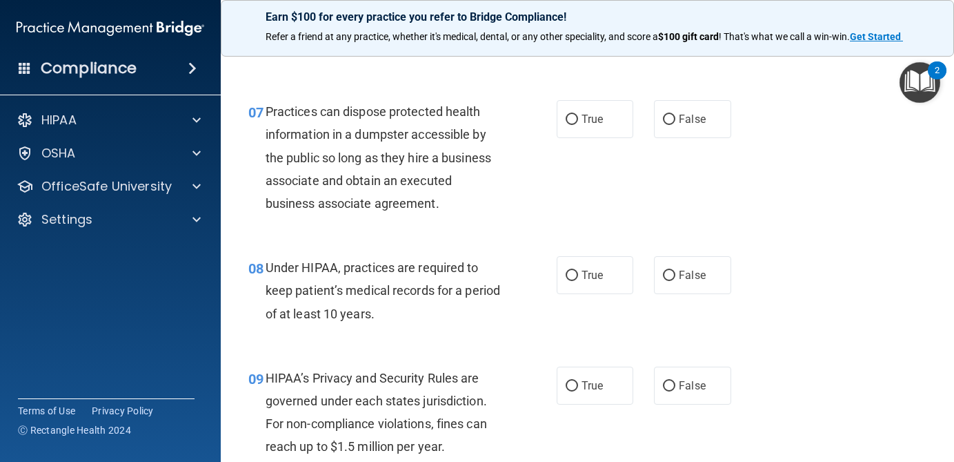
scroll to position [856, 0]
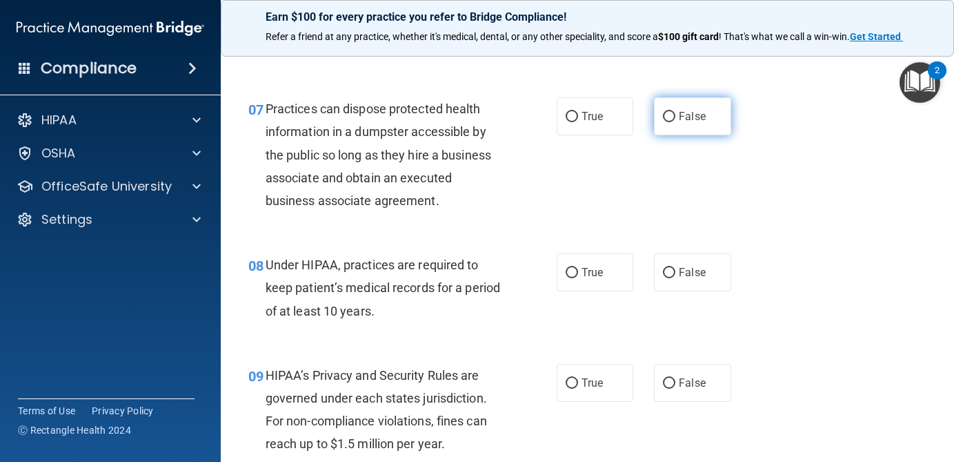
click at [694, 128] on label "False" at bounding box center [692, 116] width 77 height 38
click at [675, 122] on input "False" at bounding box center [669, 117] width 12 height 10
radio input "true"
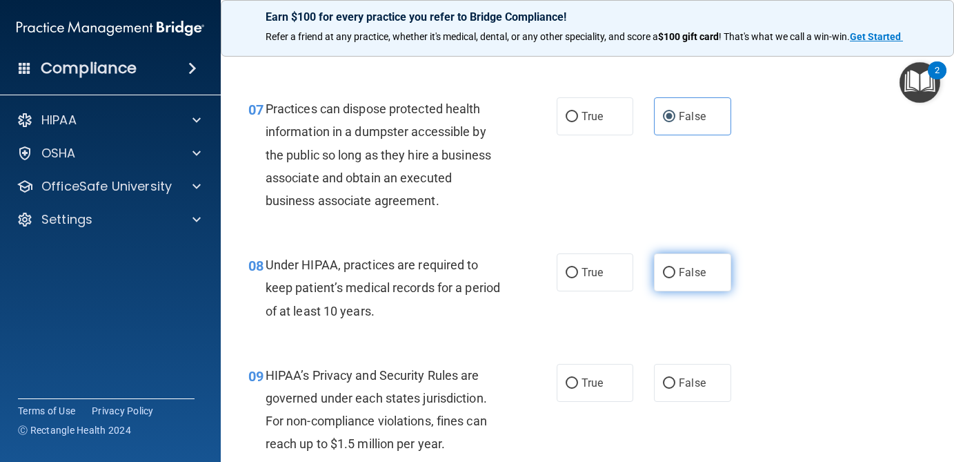
click at [677, 288] on label "False" at bounding box center [692, 272] width 77 height 38
click at [675, 278] on input "False" at bounding box center [669, 273] width 12 height 10
radio input "true"
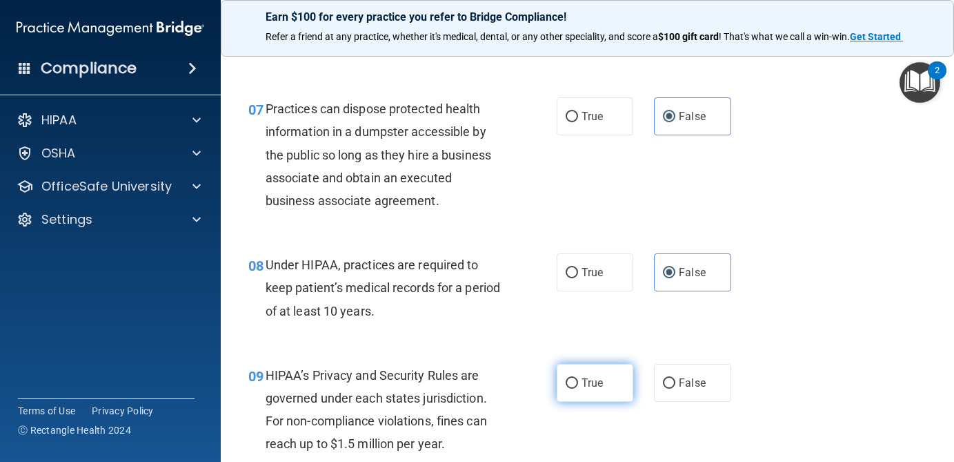
click at [597, 377] on span "True" at bounding box center [592, 382] width 21 height 13
click at [578, 378] on input "True" at bounding box center [572, 383] width 12 height 10
radio input "true"
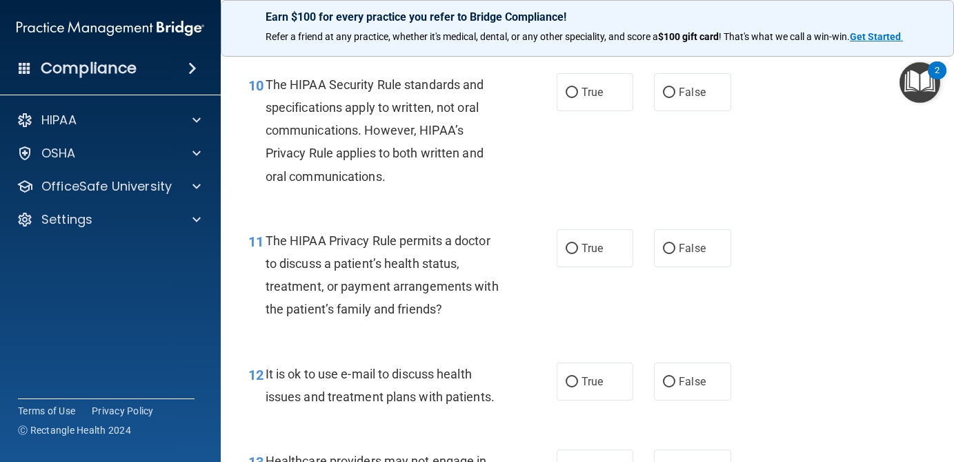
scroll to position [1276, 0]
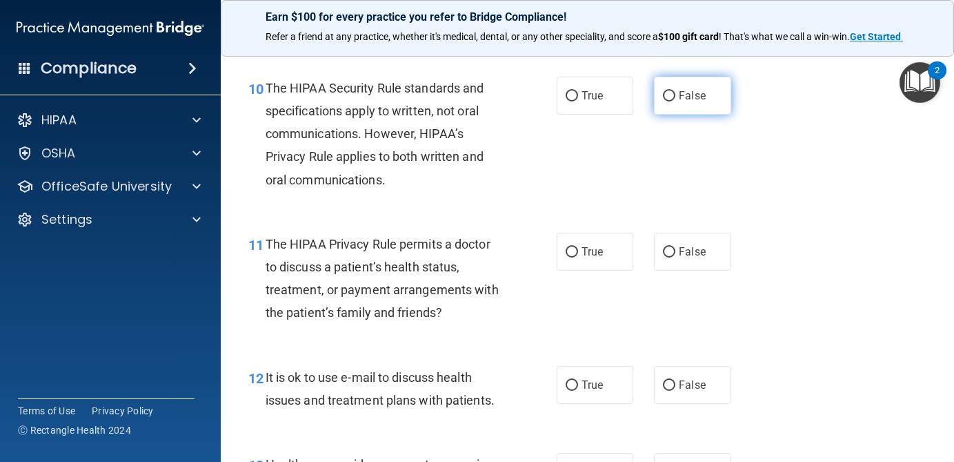
click at [695, 90] on span "False" at bounding box center [692, 95] width 27 height 13
click at [675, 91] on input "False" at bounding box center [669, 96] width 12 height 10
radio input "true"
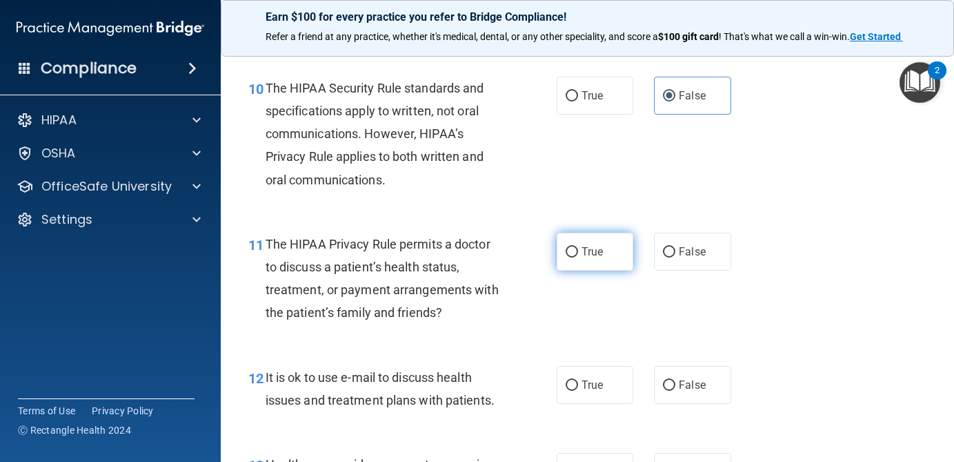
click at [584, 256] on span "True" at bounding box center [592, 251] width 21 height 13
click at [578, 256] on input "True" at bounding box center [572, 252] width 12 height 10
radio input "true"
click at [697, 388] on span "False" at bounding box center [692, 384] width 27 height 13
click at [675, 388] on input "False" at bounding box center [669, 385] width 12 height 10
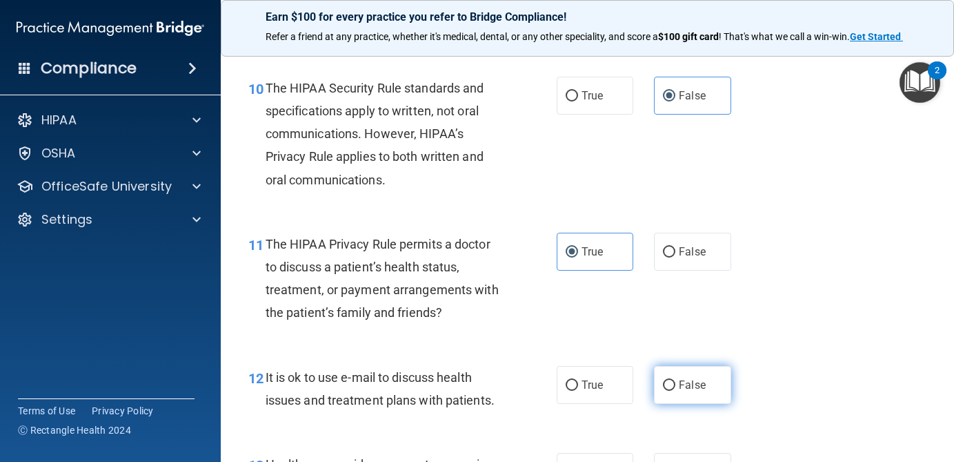
radio input "true"
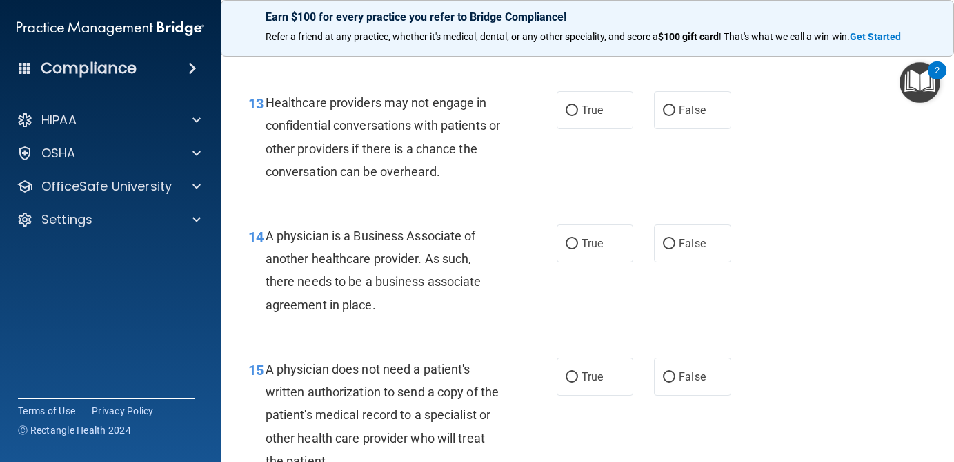
scroll to position [1645, 0]
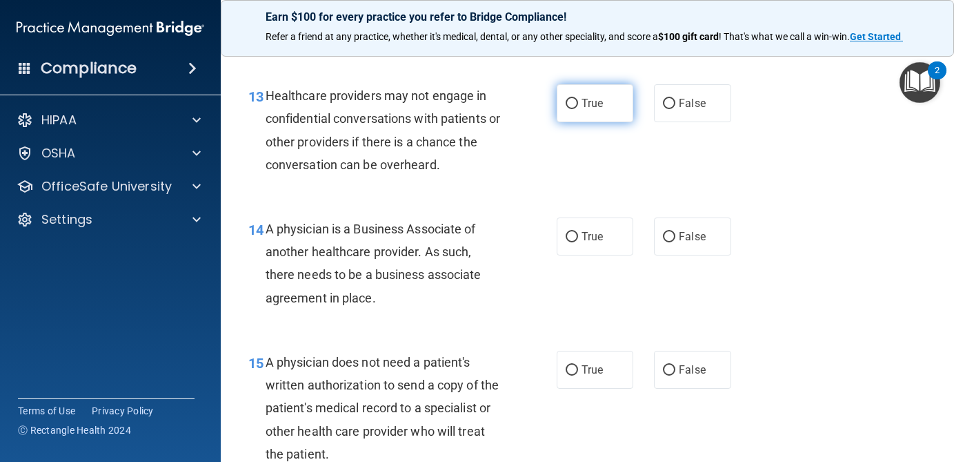
click at [600, 106] on span "True" at bounding box center [592, 103] width 21 height 13
click at [578, 106] on input "True" at bounding box center [572, 104] width 12 height 10
radio input "true"
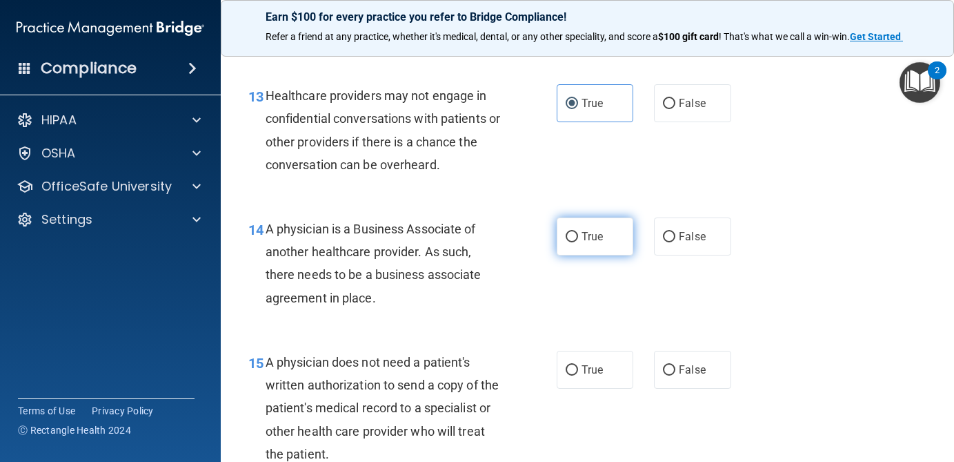
click at [595, 238] on span "True" at bounding box center [592, 236] width 21 height 13
click at [578, 238] on input "True" at bounding box center [572, 237] width 12 height 10
radio input "true"
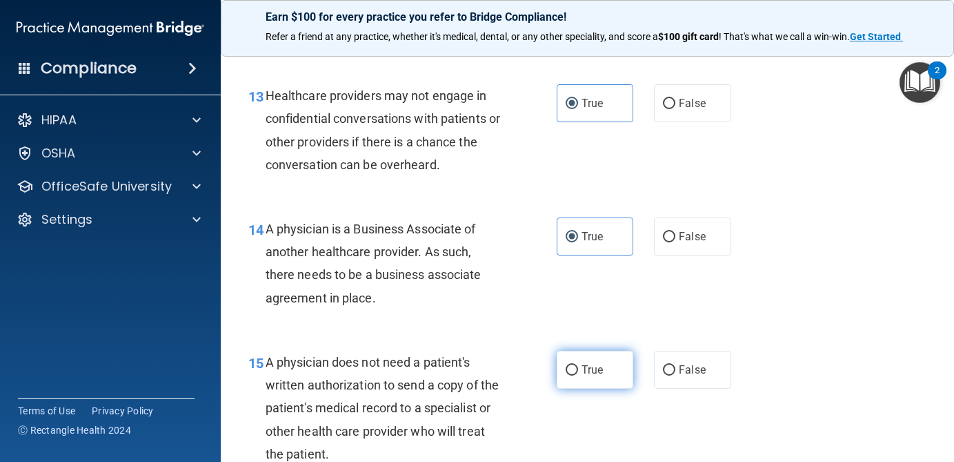
click at [595, 353] on label "True" at bounding box center [595, 369] width 77 height 38
click at [578, 365] on input "True" at bounding box center [572, 370] width 12 height 10
radio input "true"
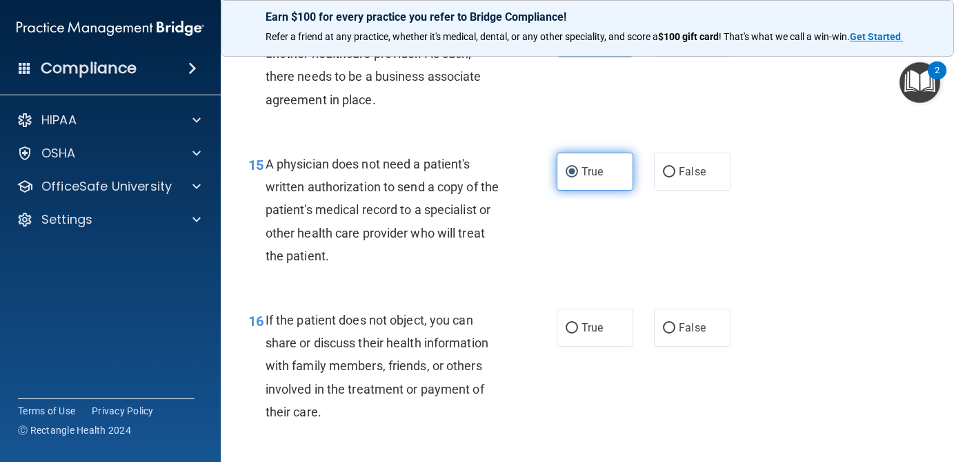
scroll to position [1934, 0]
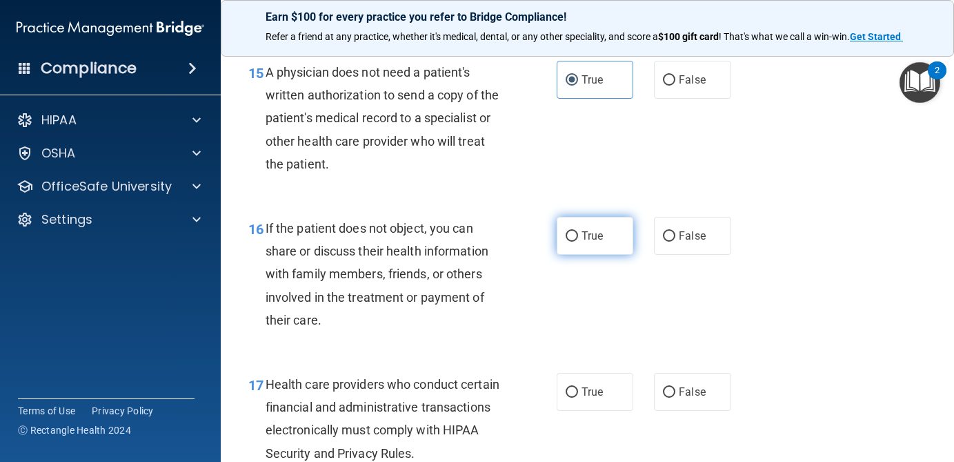
click at [595, 245] on label "True" at bounding box center [595, 236] width 77 height 38
click at [578, 241] on input "True" at bounding box center [572, 236] width 12 height 10
radio input "true"
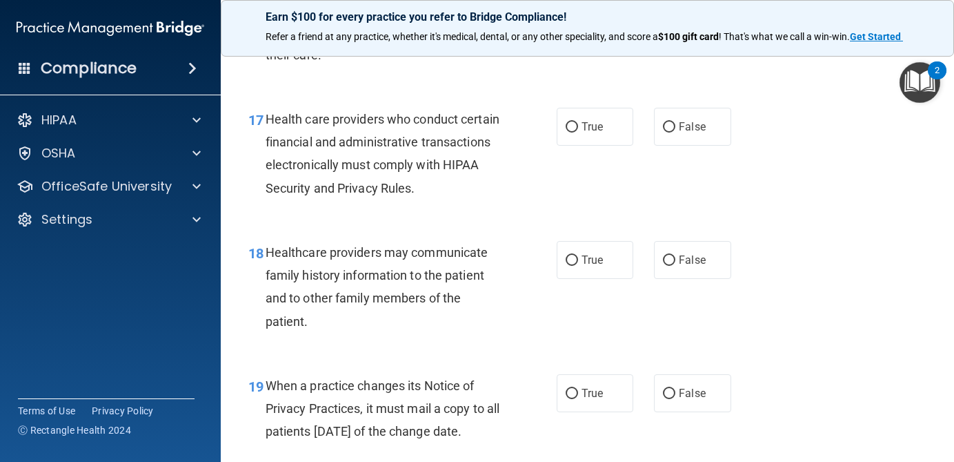
scroll to position [2201, 0]
click at [606, 135] on label "True" at bounding box center [595, 125] width 77 height 38
click at [578, 131] on input "True" at bounding box center [572, 126] width 12 height 10
radio input "true"
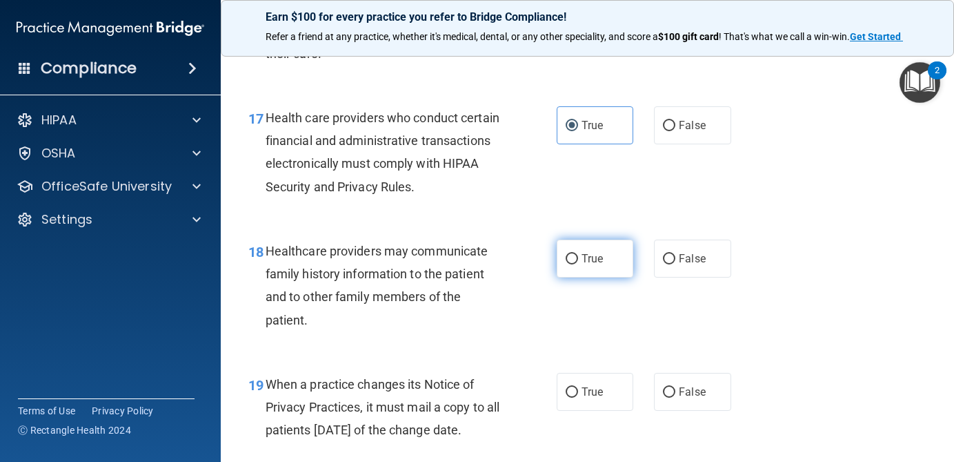
click at [594, 253] on span "True" at bounding box center [592, 258] width 21 height 13
click at [578, 254] on input "True" at bounding box center [572, 259] width 12 height 10
radio input "true"
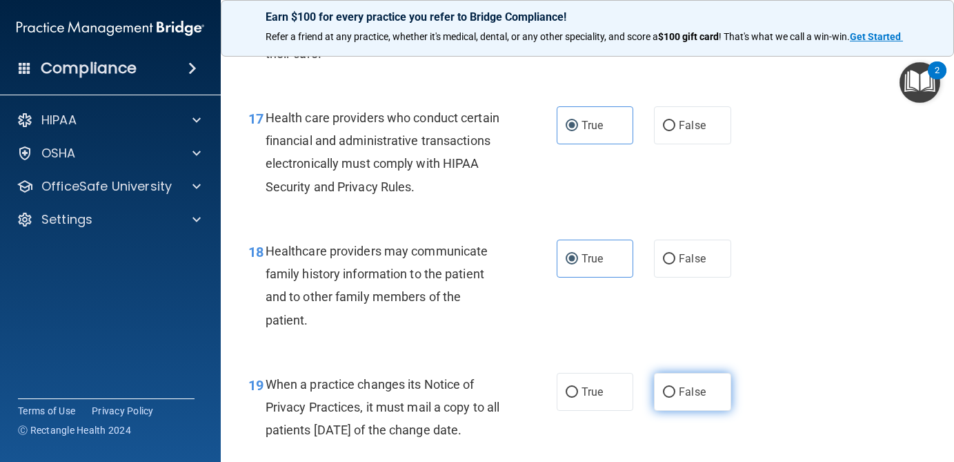
click at [692, 386] on span "False" at bounding box center [692, 391] width 27 height 13
click at [675, 387] on input "False" at bounding box center [669, 392] width 12 height 10
radio input "true"
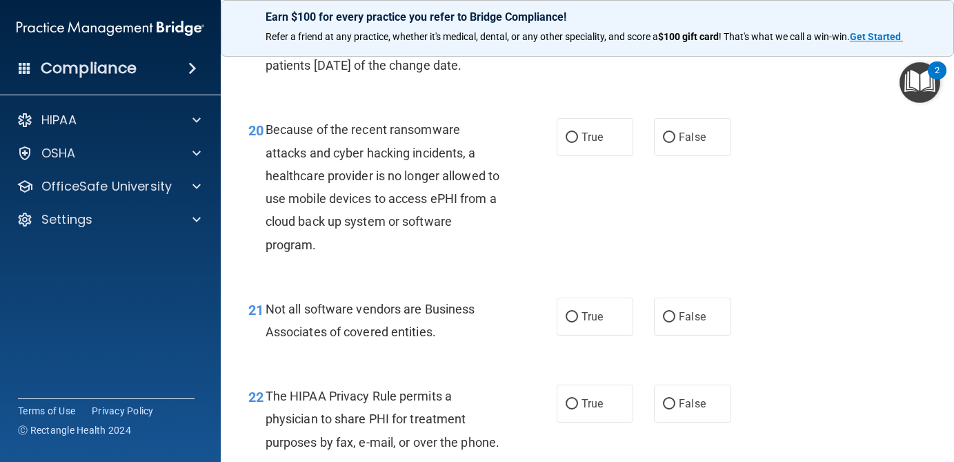
scroll to position [2593, 0]
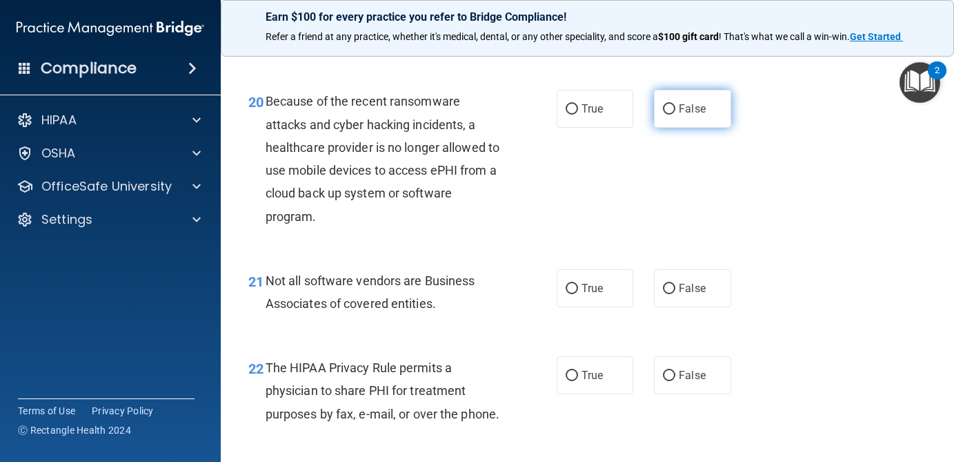
click at [686, 115] on span "False" at bounding box center [692, 108] width 27 height 13
click at [675, 115] on input "False" at bounding box center [669, 109] width 12 height 10
radio input "true"
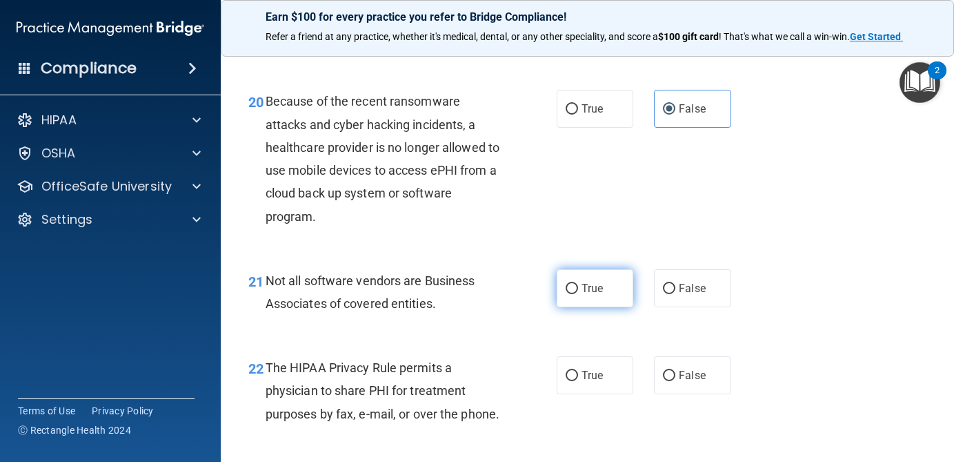
click at [602, 295] on span "True" at bounding box center [592, 287] width 21 height 13
click at [578, 294] on input "True" at bounding box center [572, 289] width 12 height 10
radio input "true"
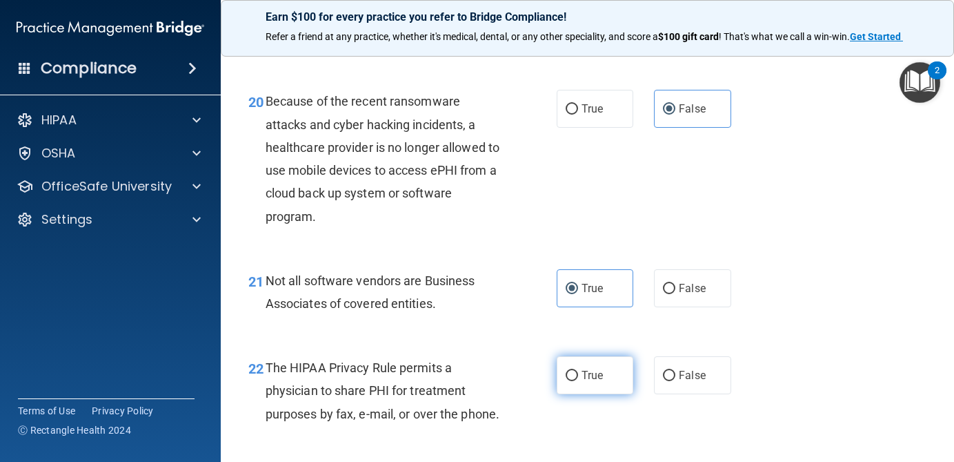
click at [598, 379] on label "True" at bounding box center [595, 375] width 77 height 38
click at [578, 379] on input "True" at bounding box center [572, 375] width 12 height 10
radio input "true"
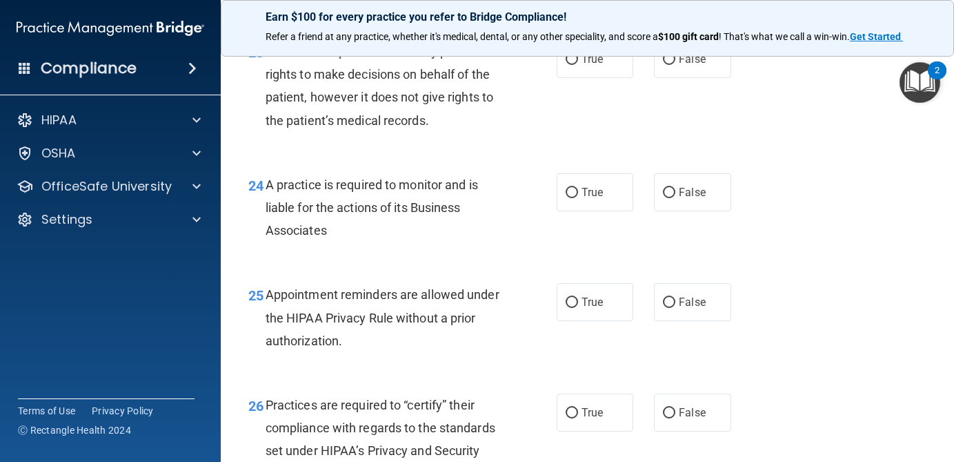
scroll to position [3019, 0]
click at [700, 79] on label "False" at bounding box center [692, 60] width 77 height 38
click at [675, 66] on input "False" at bounding box center [669, 60] width 12 height 10
radio input "true"
click at [598, 208] on label "True" at bounding box center [595, 193] width 77 height 38
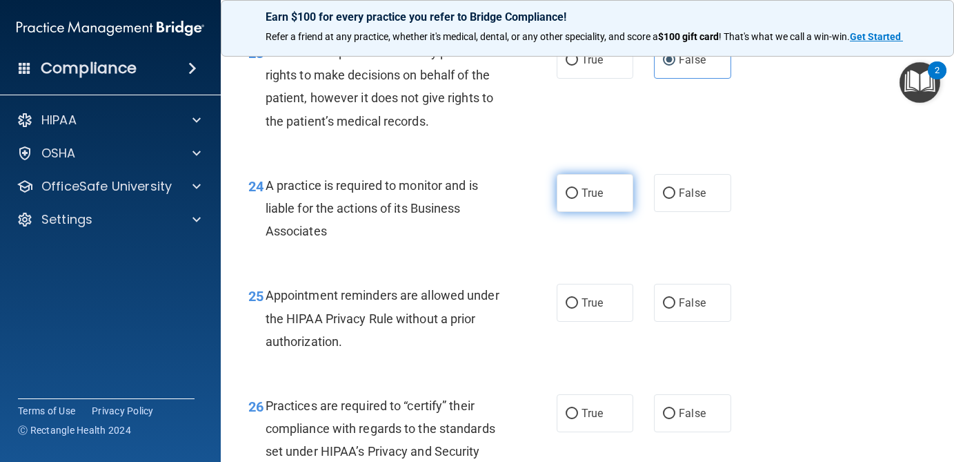
click at [578, 199] on input "True" at bounding box center [572, 193] width 12 height 10
radio input "true"
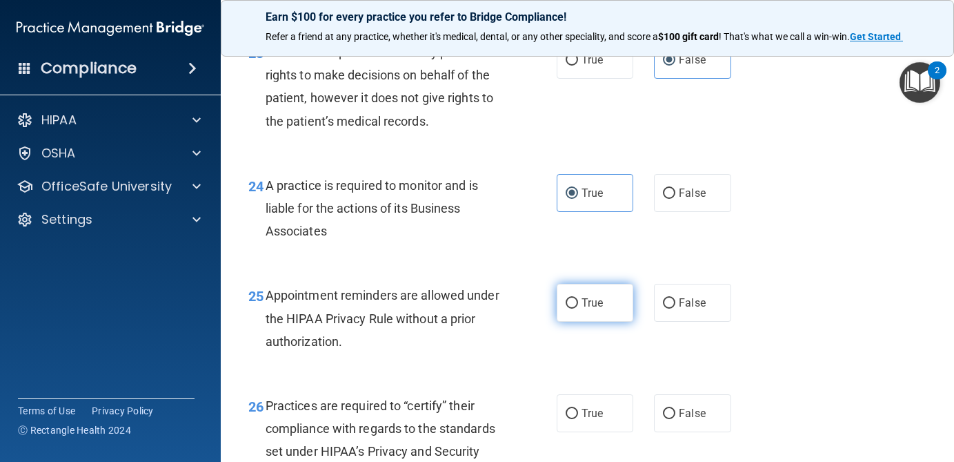
click at [595, 310] on label "True" at bounding box center [595, 303] width 77 height 38
click at [578, 308] on input "True" at bounding box center [572, 303] width 12 height 10
radio input "true"
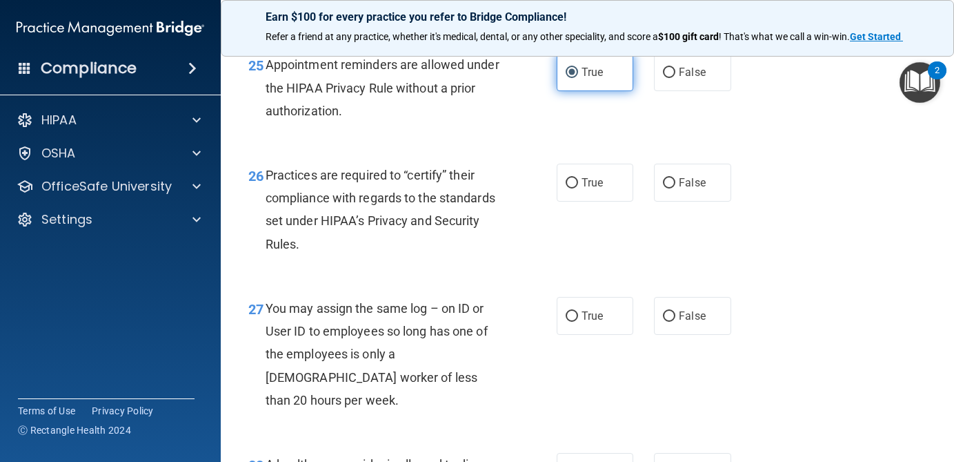
scroll to position [3280, 0]
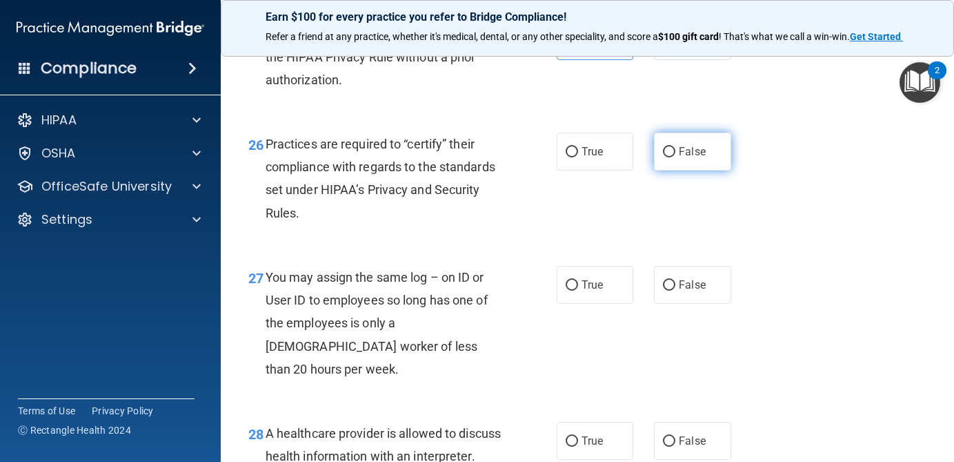
click at [702, 158] on span "False" at bounding box center [692, 151] width 27 height 13
click at [675, 157] on input "False" at bounding box center [669, 152] width 12 height 10
radio input "true"
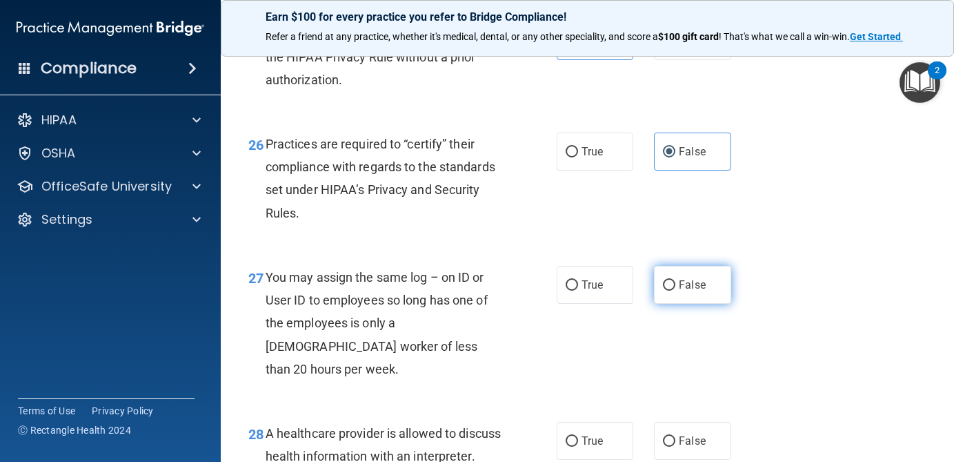
click at [688, 291] on span "False" at bounding box center [692, 284] width 27 height 13
click at [675, 290] on input "False" at bounding box center [669, 285] width 12 height 10
radio input "true"
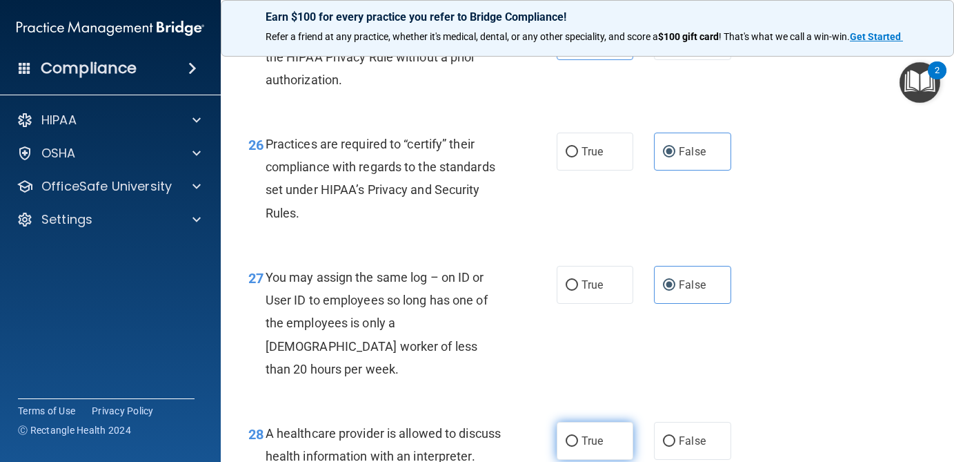
click at [596, 442] on span "True" at bounding box center [592, 440] width 21 height 13
click at [578, 442] on input "True" at bounding box center [572, 441] width 12 height 10
radio input "true"
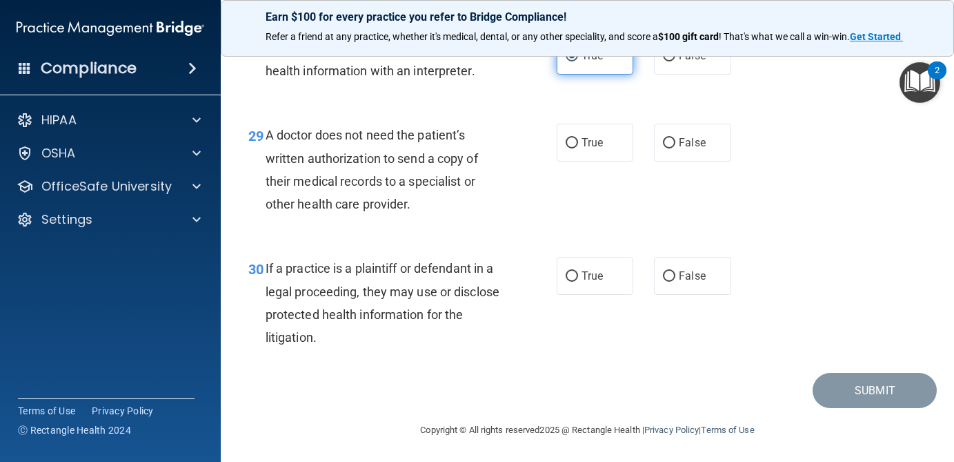
scroll to position [3690, 0]
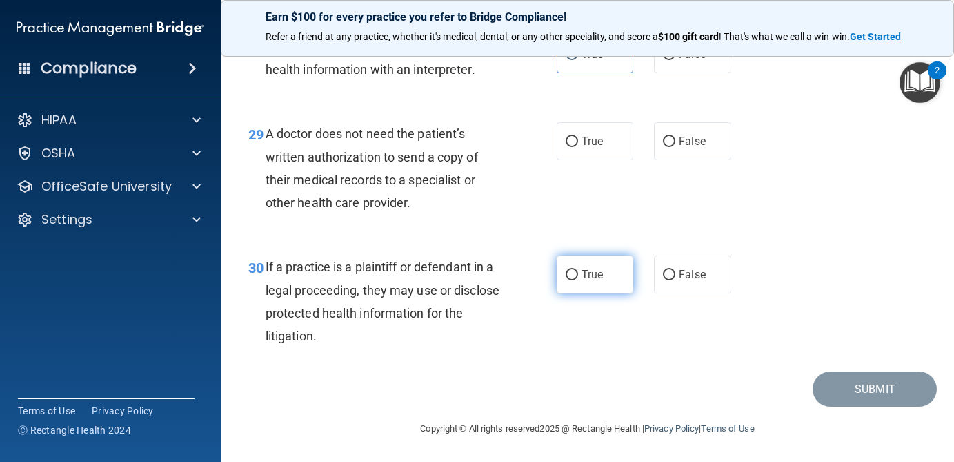
click at [600, 268] on span "True" at bounding box center [592, 274] width 21 height 13
click at [578, 270] on input "True" at bounding box center [572, 275] width 12 height 10
radio input "true"
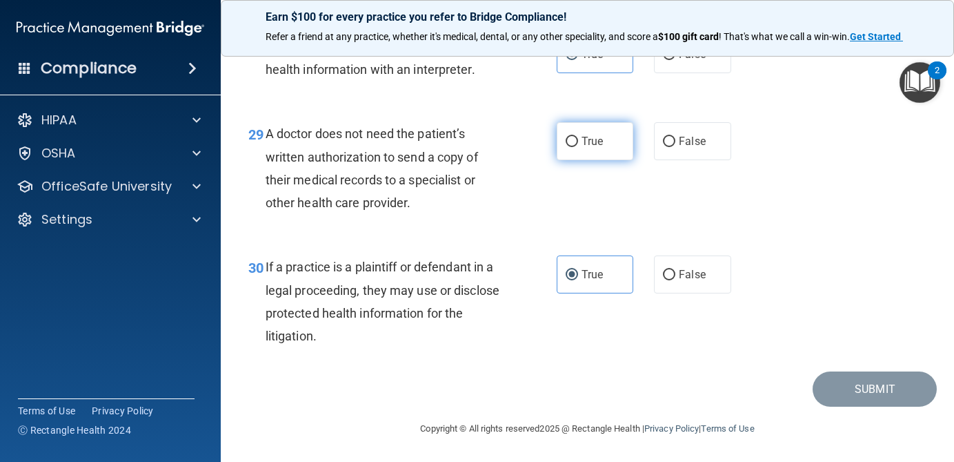
click at [596, 130] on label "True" at bounding box center [595, 141] width 77 height 38
click at [578, 137] on input "True" at bounding box center [572, 142] width 12 height 10
radio input "true"
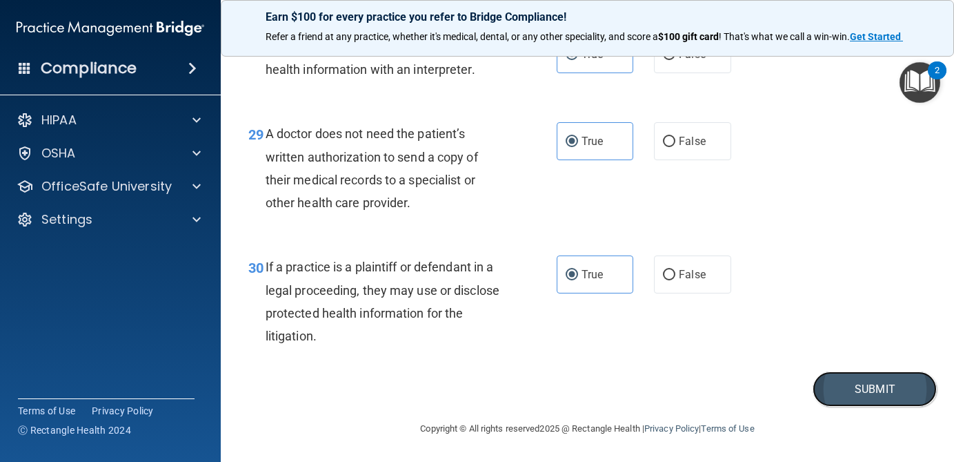
click at [889, 386] on button "Submit" at bounding box center [875, 388] width 124 height 35
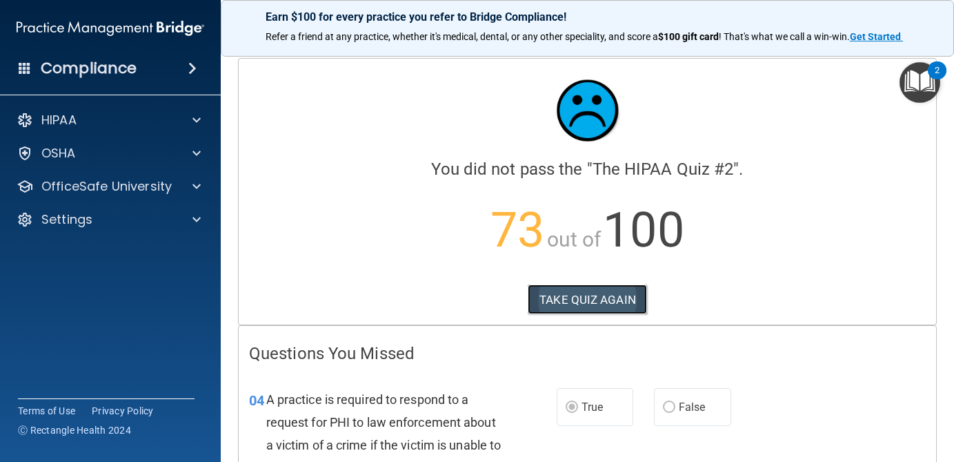
click at [595, 302] on button "TAKE QUIZ AGAIN" at bounding box center [587, 299] width 119 height 30
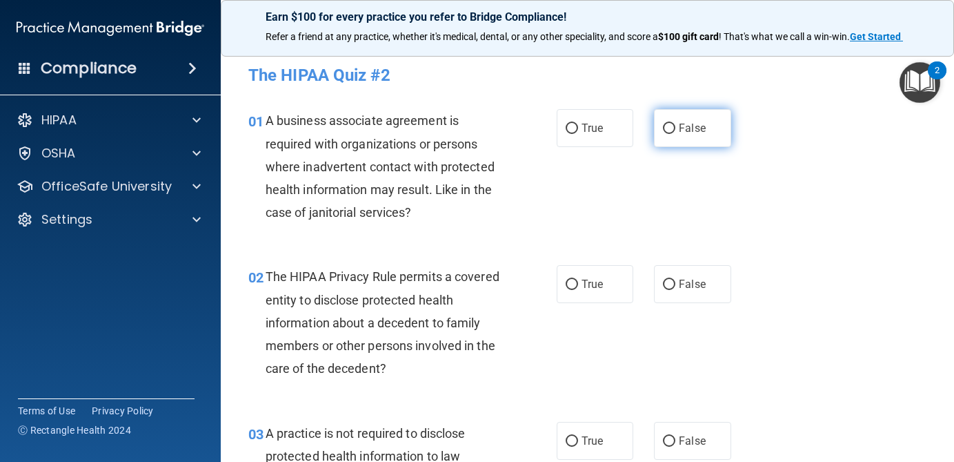
click at [683, 122] on span "False" at bounding box center [692, 127] width 27 height 13
click at [675, 123] on input "False" at bounding box center [669, 128] width 12 height 10
radio input "true"
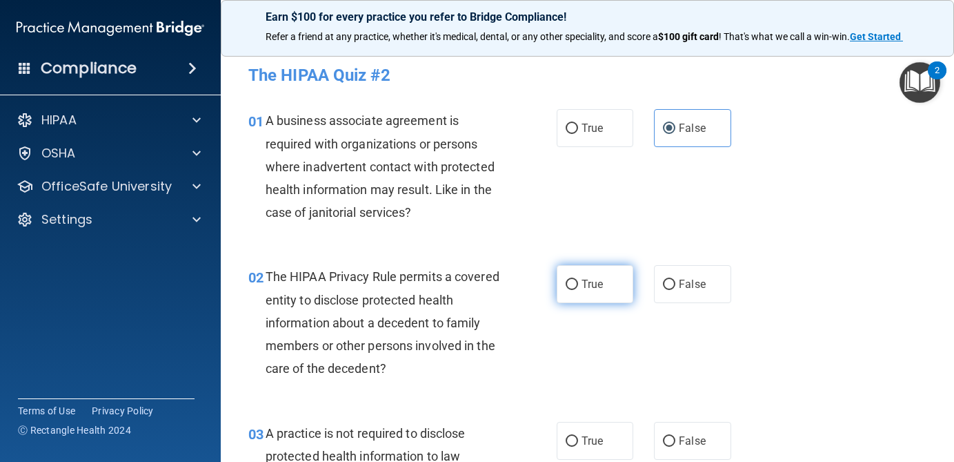
click at [569, 277] on label "True" at bounding box center [595, 284] width 77 height 38
click at [569, 279] on input "True" at bounding box center [572, 284] width 12 height 10
radio input "true"
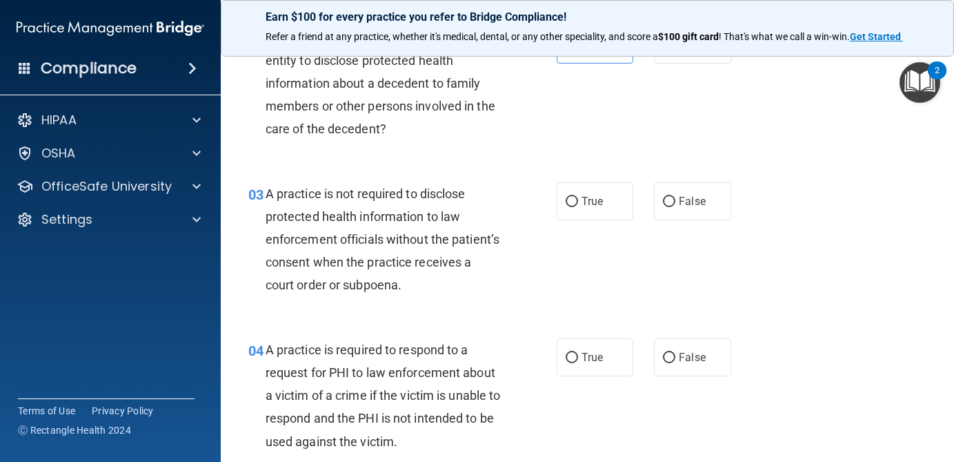
scroll to position [268, 0]
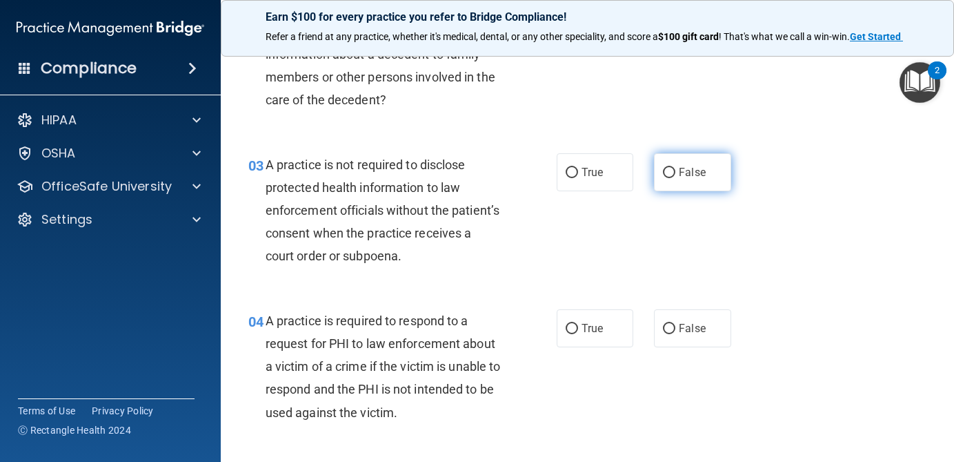
click at [678, 178] on label "False" at bounding box center [692, 172] width 77 height 38
click at [675, 178] on input "False" at bounding box center [669, 173] width 12 height 10
radio input "true"
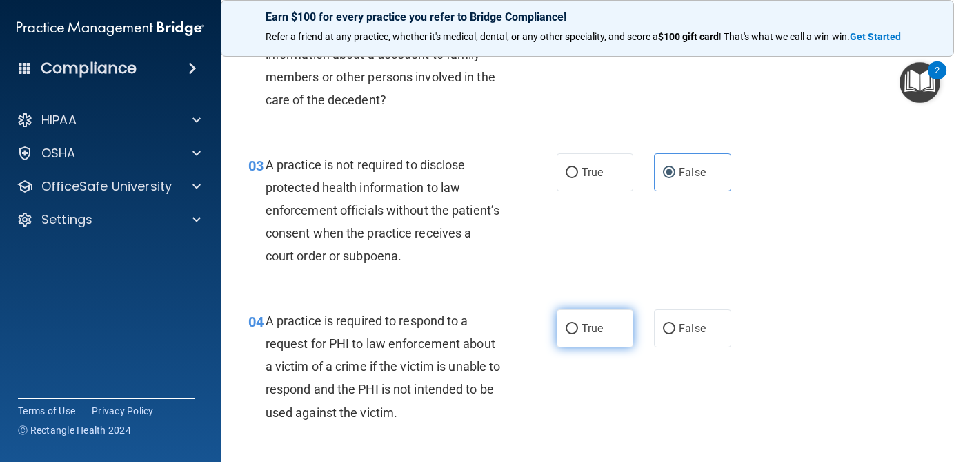
click at [597, 345] on label "True" at bounding box center [595, 328] width 77 height 38
click at [578, 334] on input "True" at bounding box center [572, 329] width 12 height 10
radio input "true"
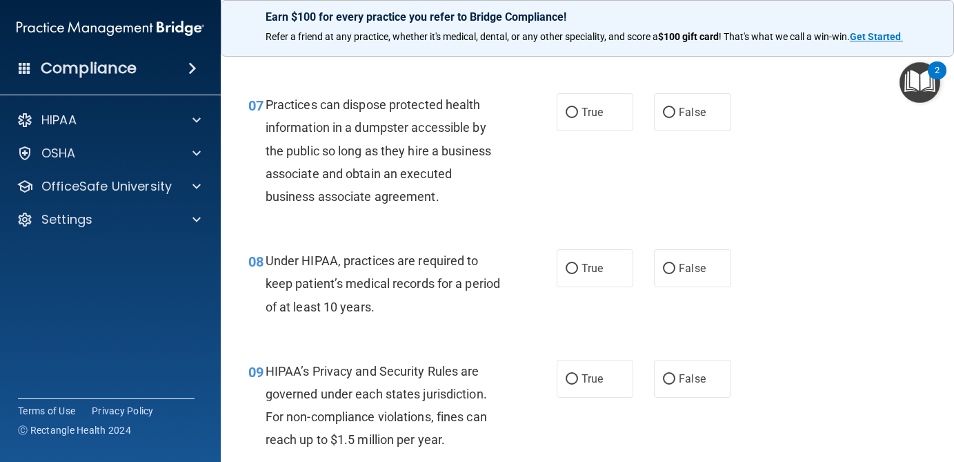
scroll to position [901, 0]
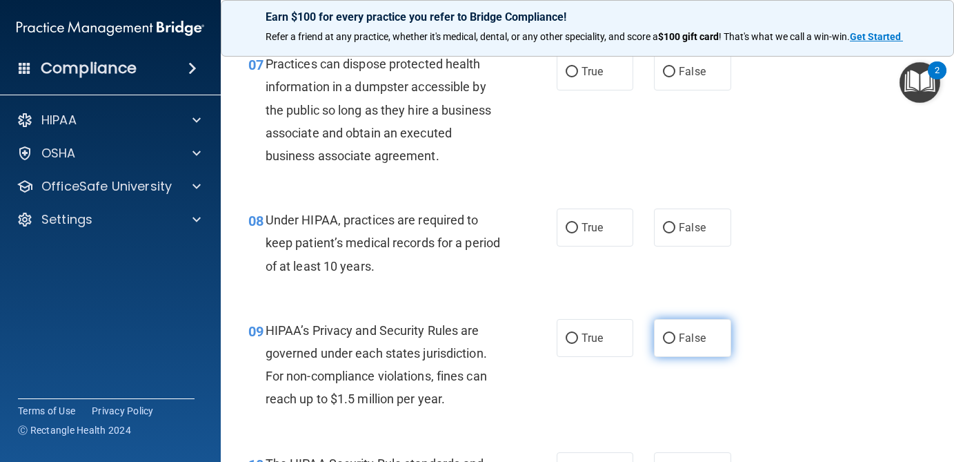
click at [685, 337] on span "False" at bounding box center [692, 337] width 27 height 13
click at [675, 337] on input "False" at bounding box center [669, 338] width 12 height 10
radio input "true"
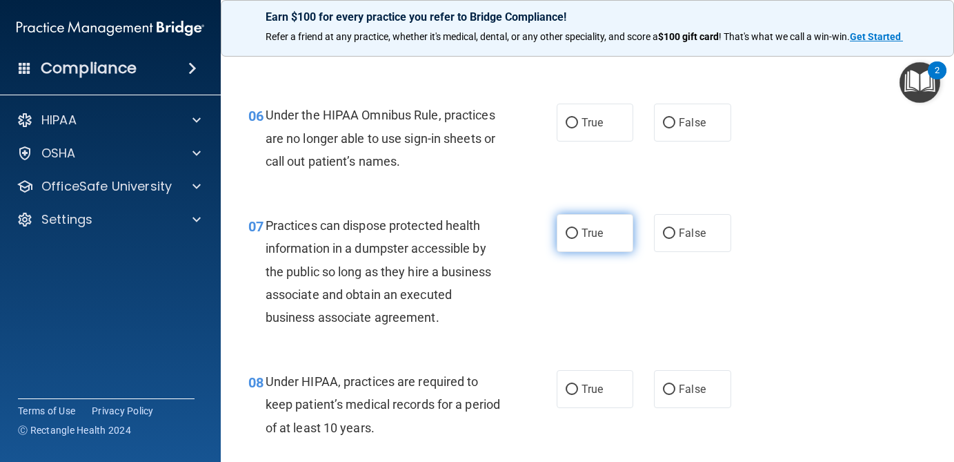
scroll to position [733, 0]
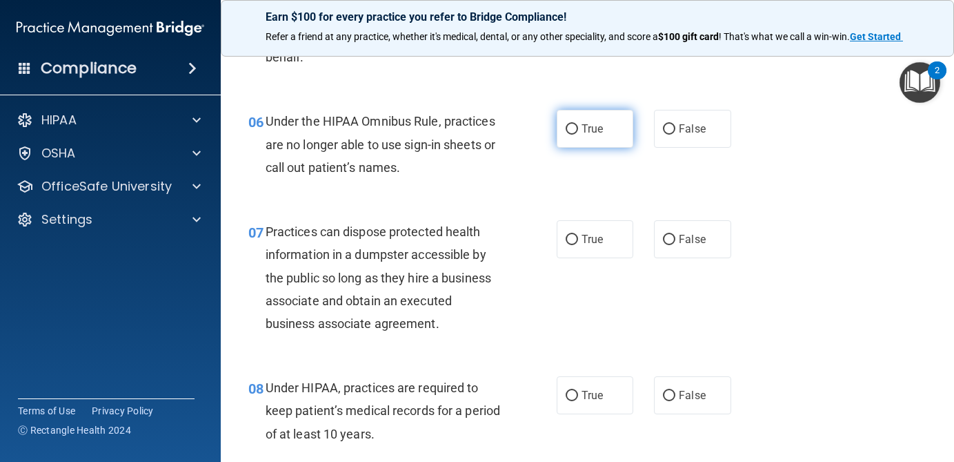
click at [608, 145] on label "True" at bounding box center [595, 129] width 77 height 38
click at [578, 135] on input "True" at bounding box center [572, 129] width 12 height 10
radio input "true"
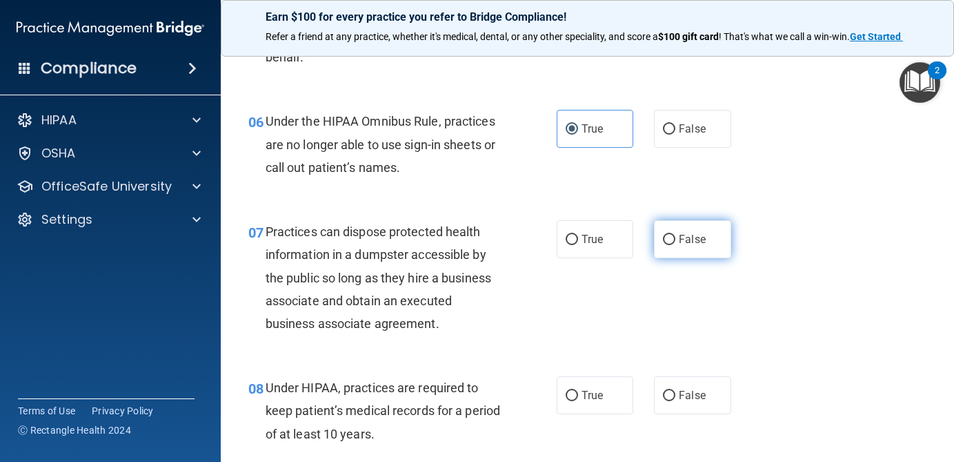
click at [704, 250] on label "False" at bounding box center [692, 239] width 77 height 38
click at [675, 245] on input "False" at bounding box center [669, 240] width 12 height 10
radio input "true"
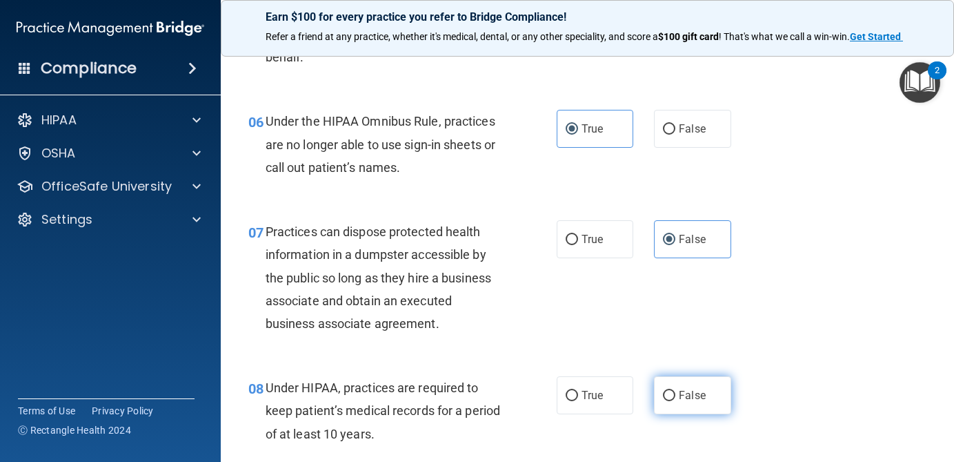
click at [698, 393] on span "False" at bounding box center [692, 394] width 27 height 13
click at [675, 393] on input "False" at bounding box center [669, 395] width 12 height 10
radio input "true"
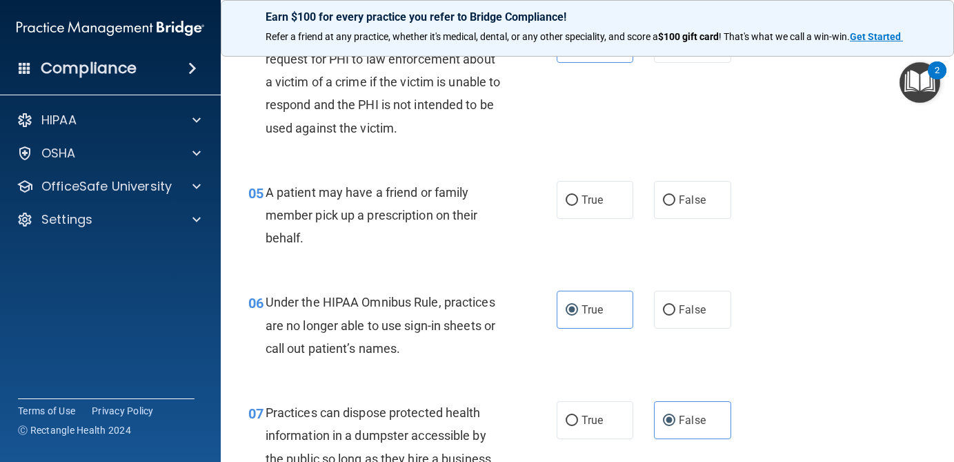
scroll to position [508, 0]
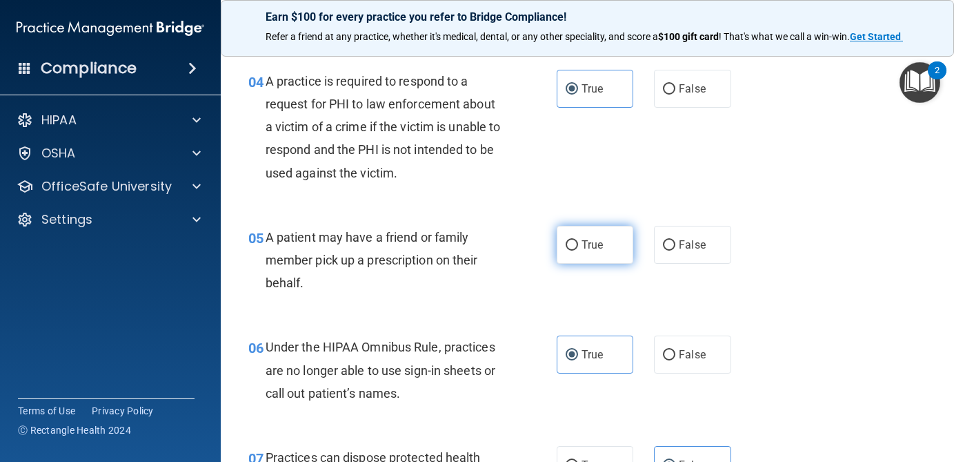
click at [590, 244] on span "True" at bounding box center [592, 244] width 21 height 13
click at [578, 244] on input "True" at bounding box center [572, 245] width 12 height 10
radio input "true"
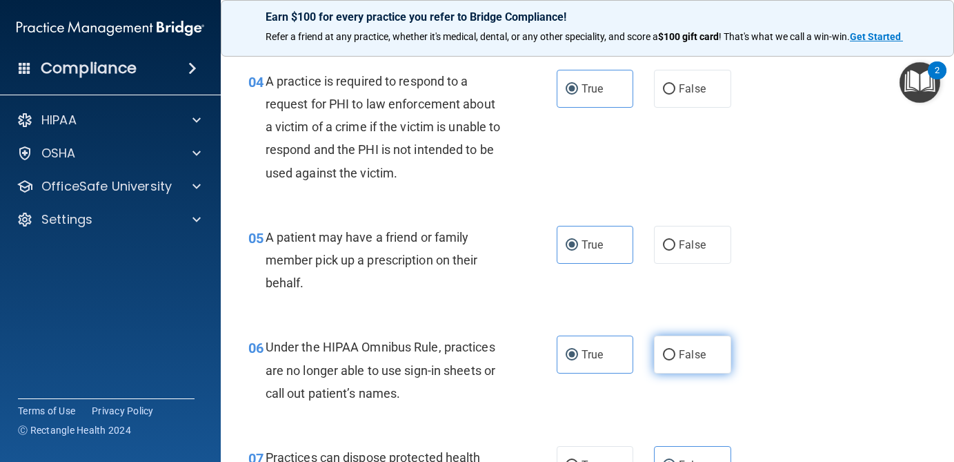
click at [686, 354] on span "False" at bounding box center [692, 354] width 27 height 13
click at [675, 354] on input "False" at bounding box center [669, 355] width 12 height 10
radio input "true"
radio input "false"
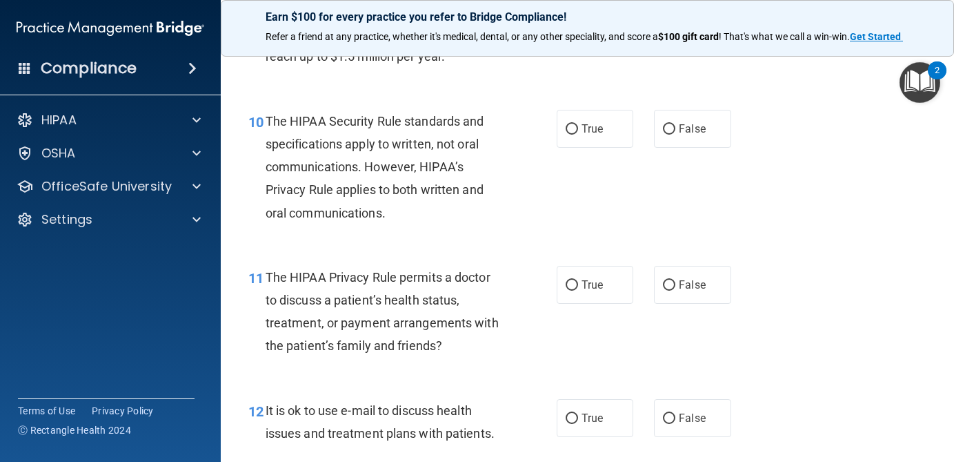
scroll to position [1252, 0]
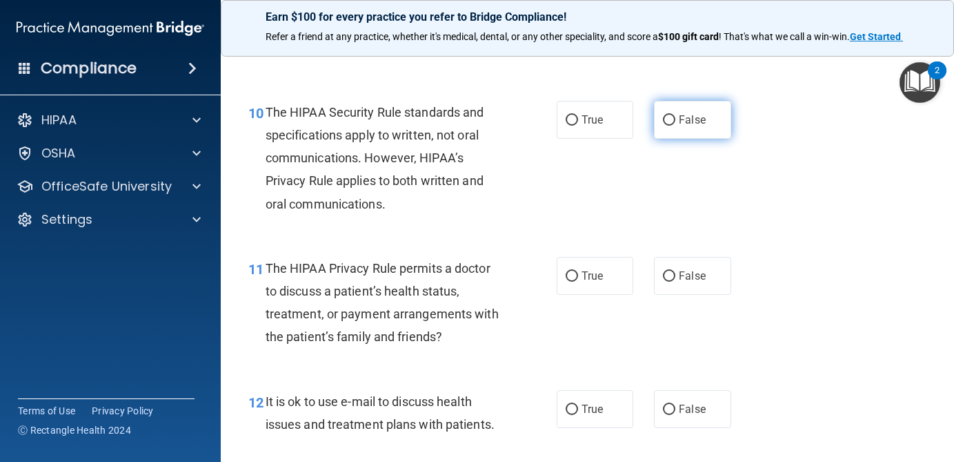
click at [680, 124] on span "False" at bounding box center [692, 119] width 27 height 13
click at [675, 124] on input "False" at bounding box center [669, 120] width 12 height 10
radio input "true"
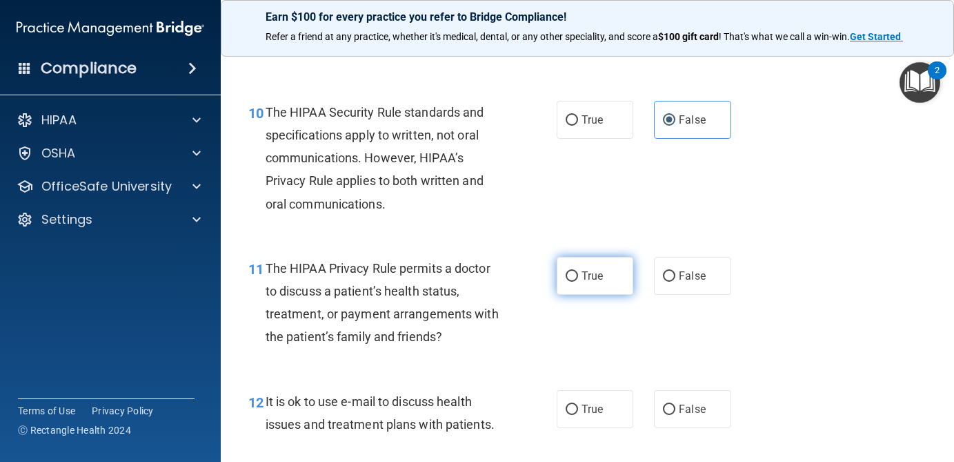
click at [600, 267] on label "True" at bounding box center [595, 276] width 77 height 38
click at [578, 271] on input "True" at bounding box center [572, 276] width 12 height 10
radio input "true"
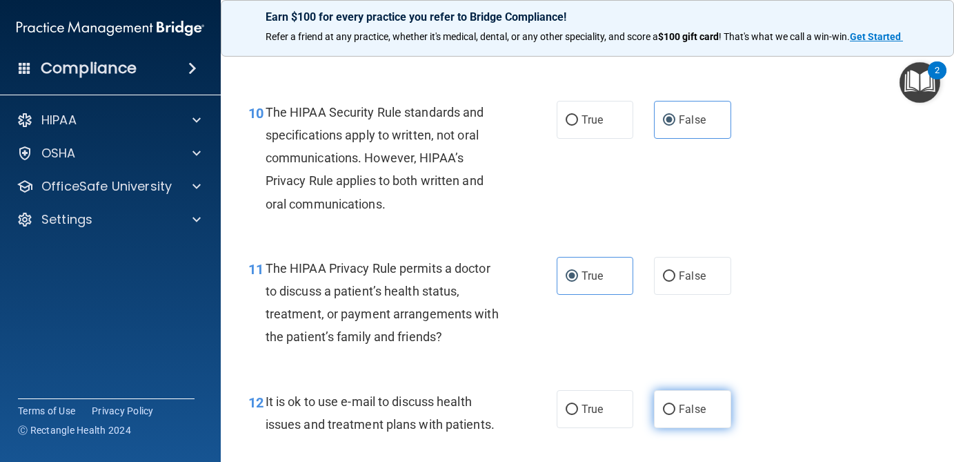
click at [709, 424] on label "False" at bounding box center [692, 409] width 77 height 38
click at [675, 415] on input "False" at bounding box center [669, 409] width 12 height 10
radio input "true"
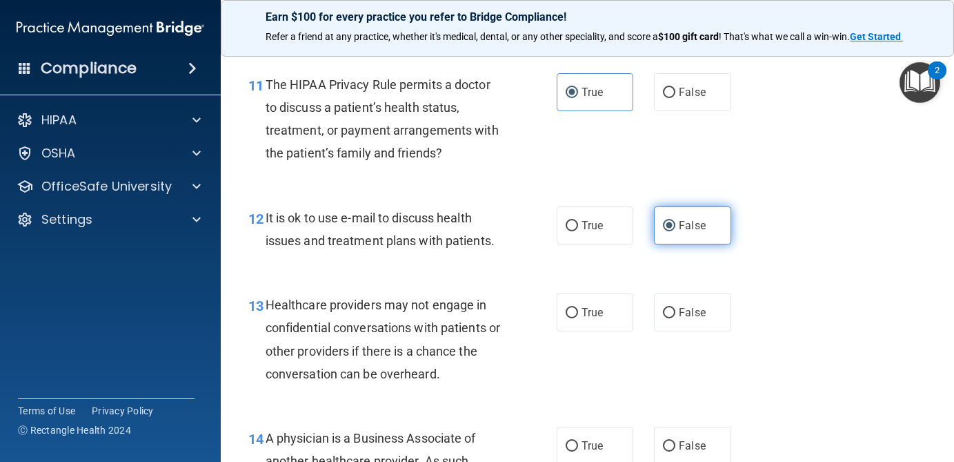
scroll to position [1451, 0]
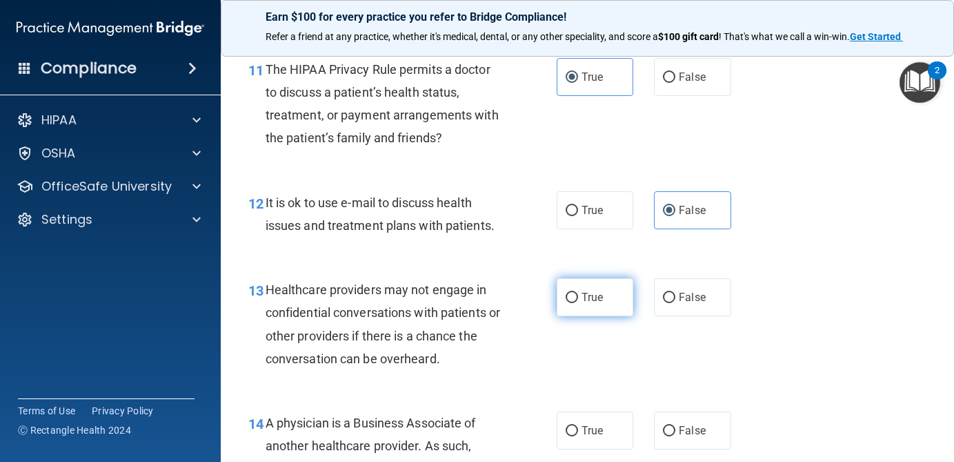
click at [593, 291] on span "True" at bounding box center [592, 296] width 21 height 13
click at [578, 293] on input "True" at bounding box center [572, 298] width 12 height 10
radio input "true"
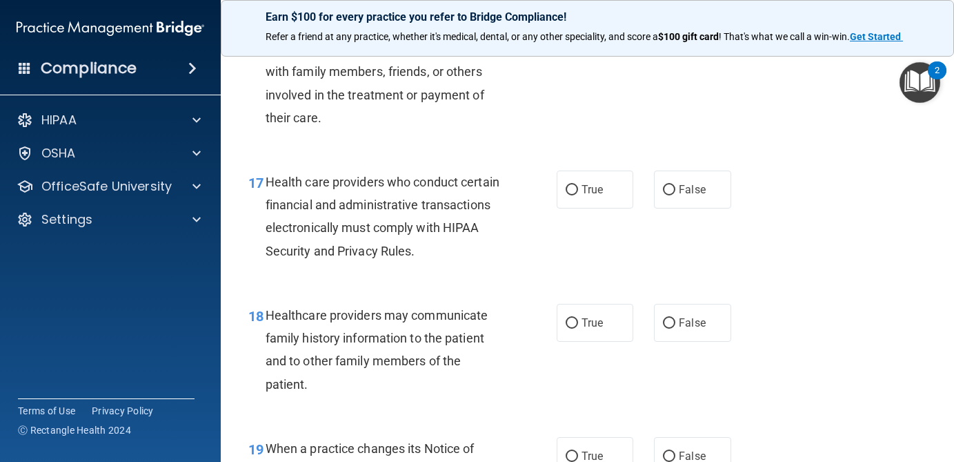
scroll to position [2139, 0]
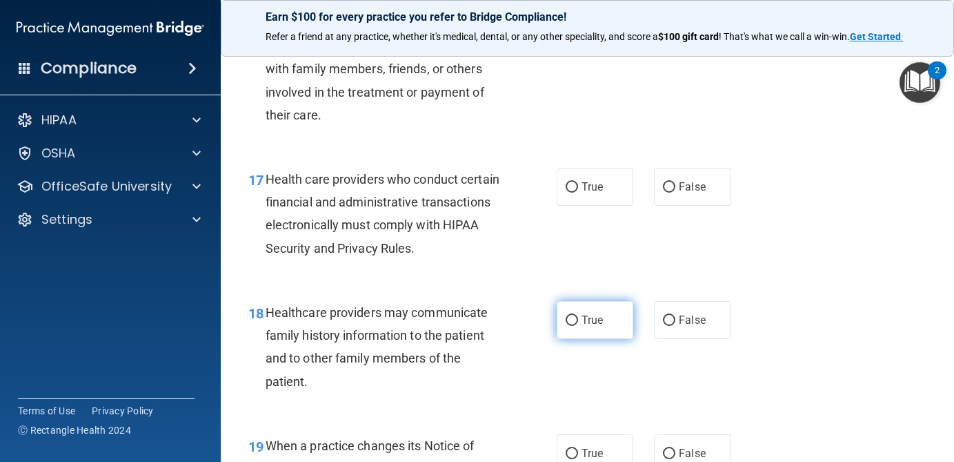
click at [591, 315] on span "True" at bounding box center [592, 319] width 21 height 13
click at [578, 315] on input "True" at bounding box center [572, 320] width 12 height 10
radio input "true"
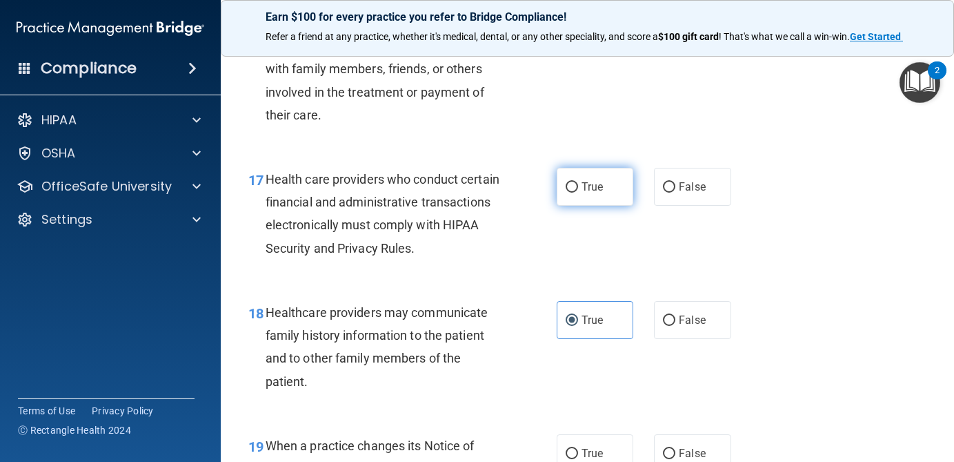
click at [571, 189] on input "True" at bounding box center [572, 187] width 12 height 10
radio input "true"
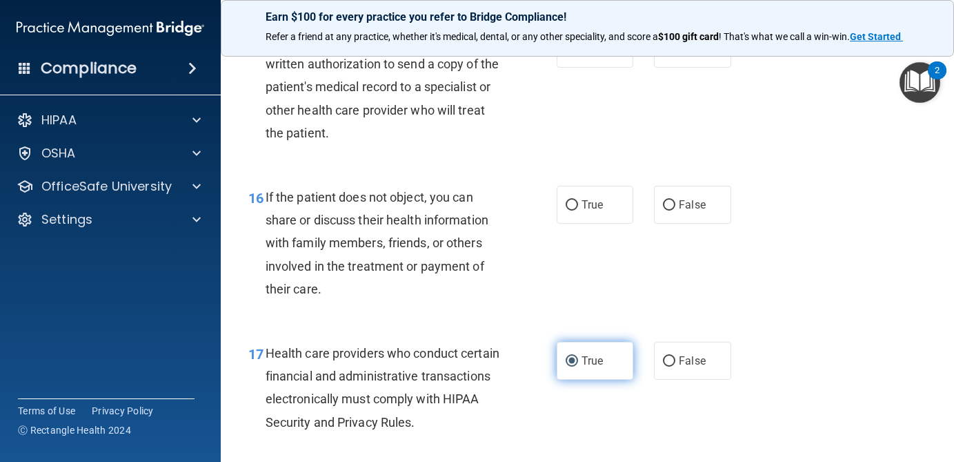
click at [571, 189] on label "True" at bounding box center [595, 205] width 77 height 38
click at [571, 200] on input "True" at bounding box center [572, 205] width 12 height 10
radio input "true"
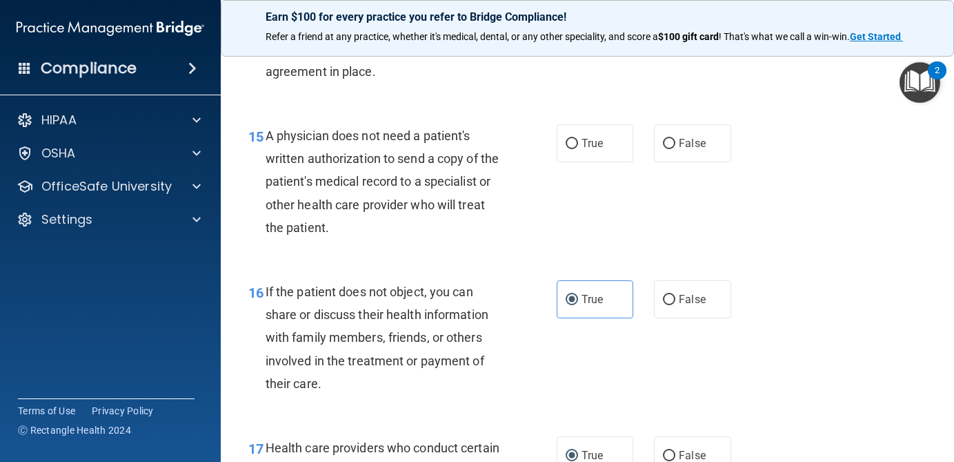
scroll to position [1843, 0]
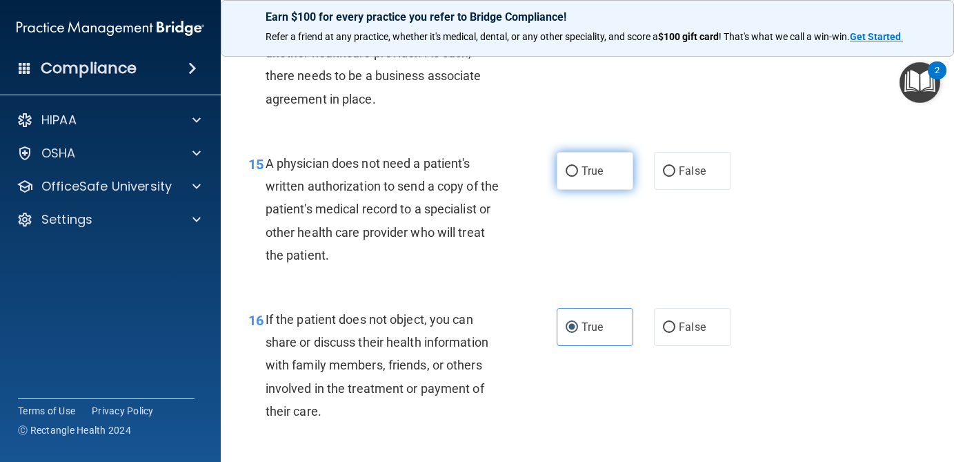
click at [574, 164] on label "True" at bounding box center [595, 171] width 77 height 38
click at [574, 166] on input "True" at bounding box center [572, 171] width 12 height 10
radio input "true"
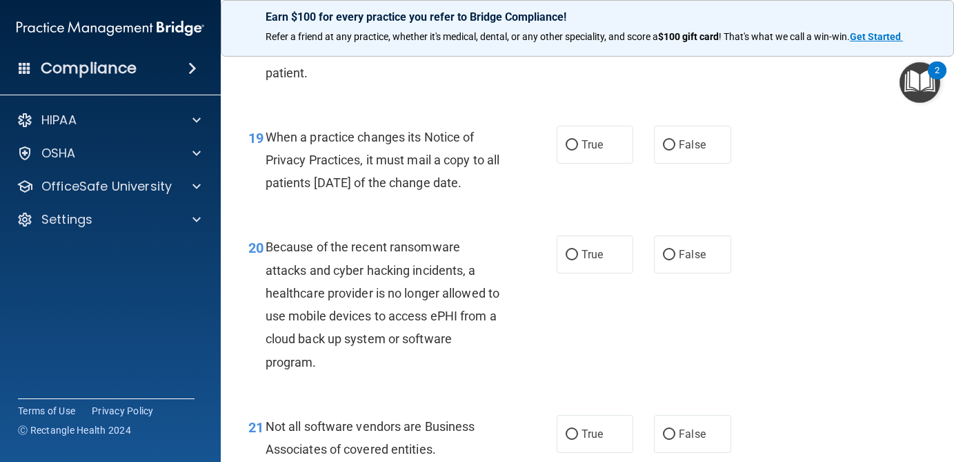
scroll to position [2468, 0]
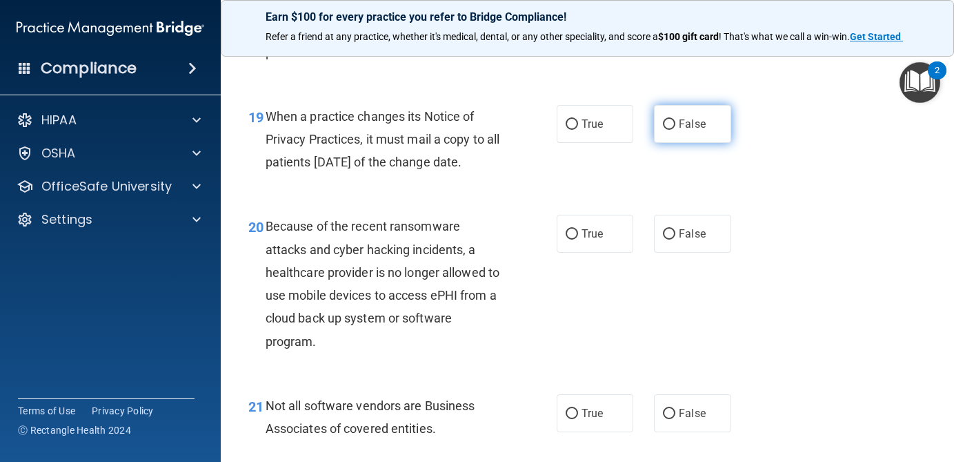
click at [680, 137] on label "False" at bounding box center [692, 124] width 77 height 38
click at [675, 130] on input "False" at bounding box center [669, 124] width 12 height 10
radio input "true"
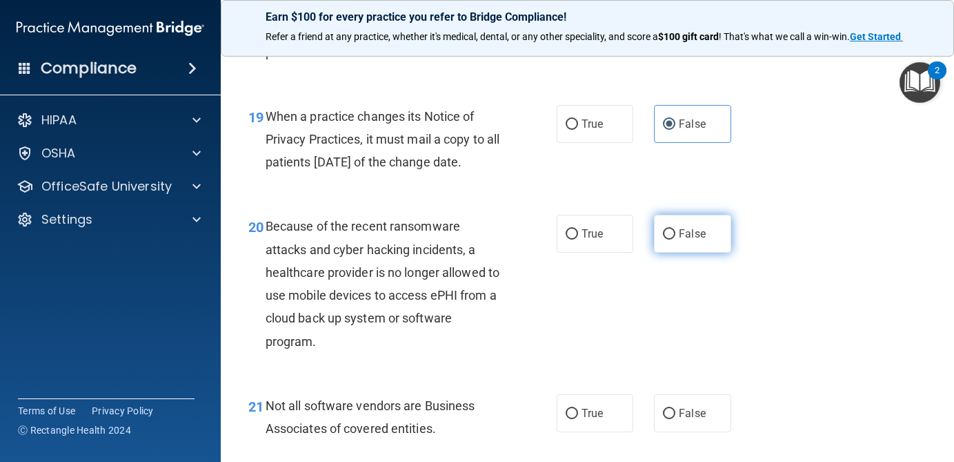
click at [675, 252] on label "False" at bounding box center [692, 234] width 77 height 38
click at [675, 239] on input "False" at bounding box center [669, 234] width 12 height 10
radio input "true"
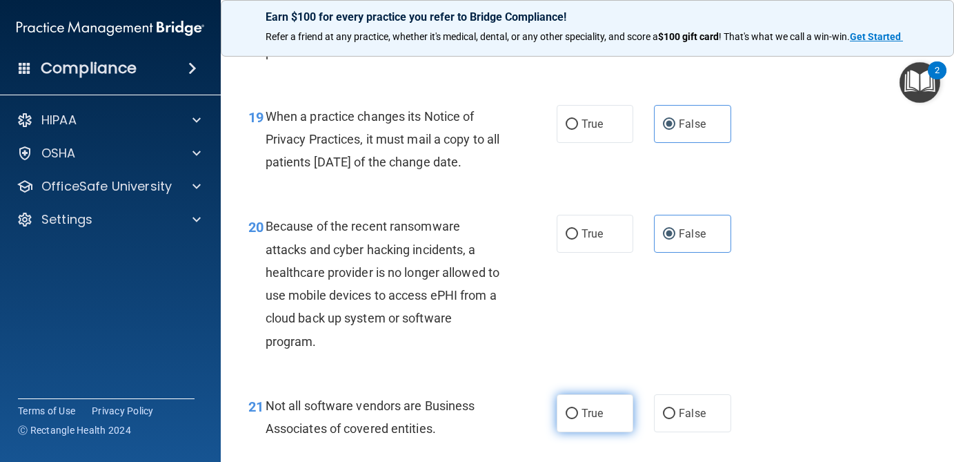
click at [603, 419] on span "True" at bounding box center [592, 412] width 21 height 13
click at [578, 419] on input "True" at bounding box center [572, 413] width 12 height 10
radio input "true"
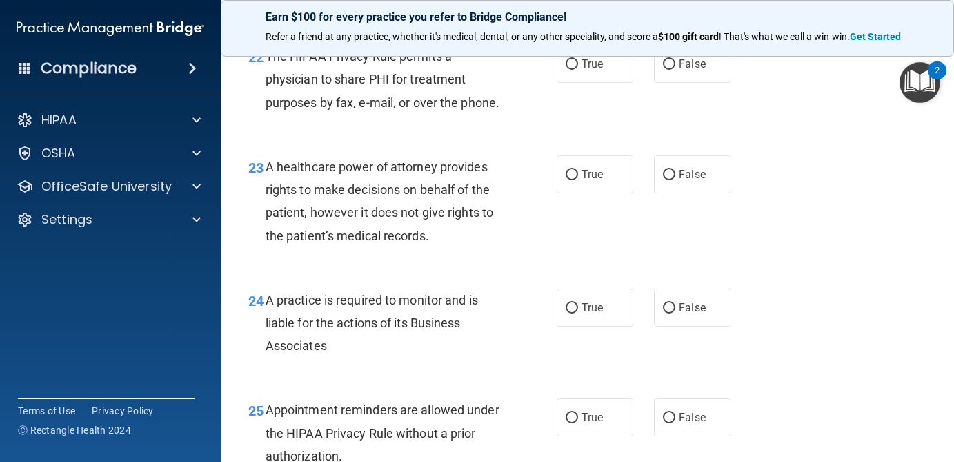
scroll to position [2897, 0]
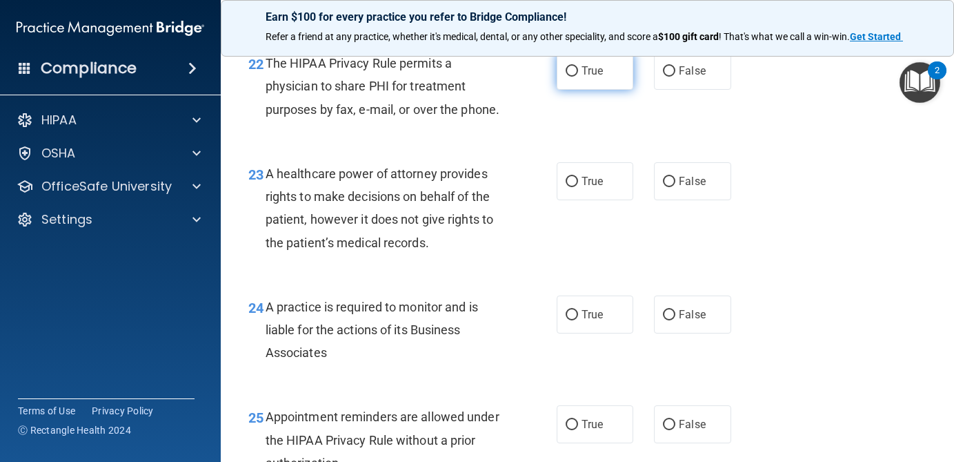
click at [601, 77] on span "True" at bounding box center [592, 70] width 21 height 13
click at [578, 77] on input "True" at bounding box center [572, 71] width 12 height 10
radio input "true"
click at [687, 188] on span "False" at bounding box center [692, 181] width 27 height 13
click at [675, 187] on input "False" at bounding box center [669, 182] width 12 height 10
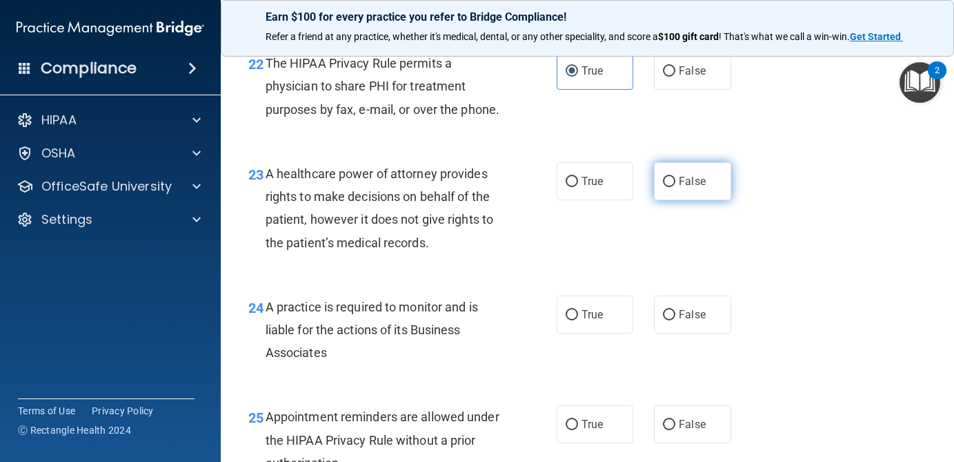
radio input "true"
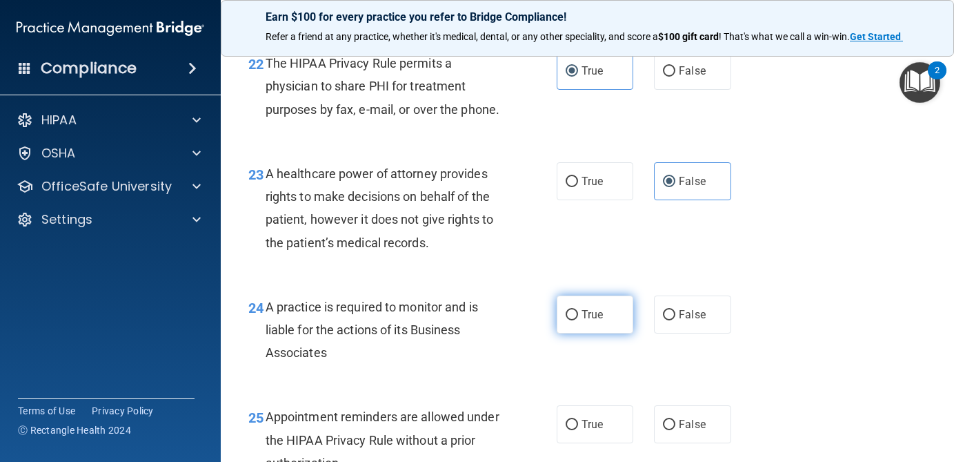
click at [596, 321] on span "True" at bounding box center [592, 314] width 21 height 13
click at [578, 320] on input "True" at bounding box center [572, 315] width 12 height 10
radio input "true"
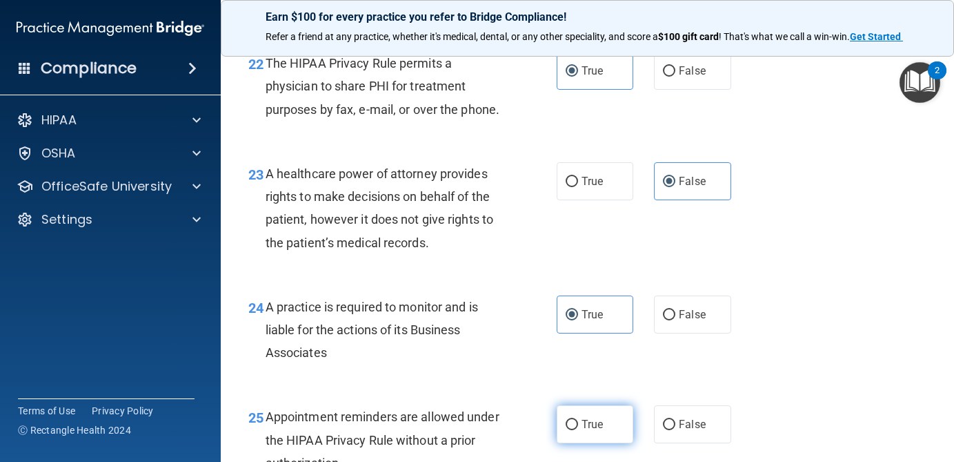
click at [594, 437] on label "True" at bounding box center [595, 424] width 77 height 38
click at [578, 430] on input "True" at bounding box center [572, 424] width 12 height 10
radio input "true"
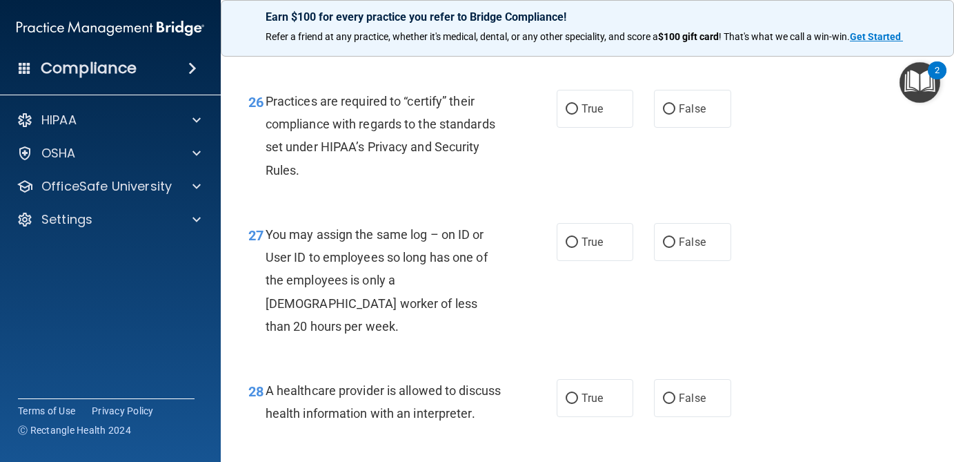
scroll to position [3335, 0]
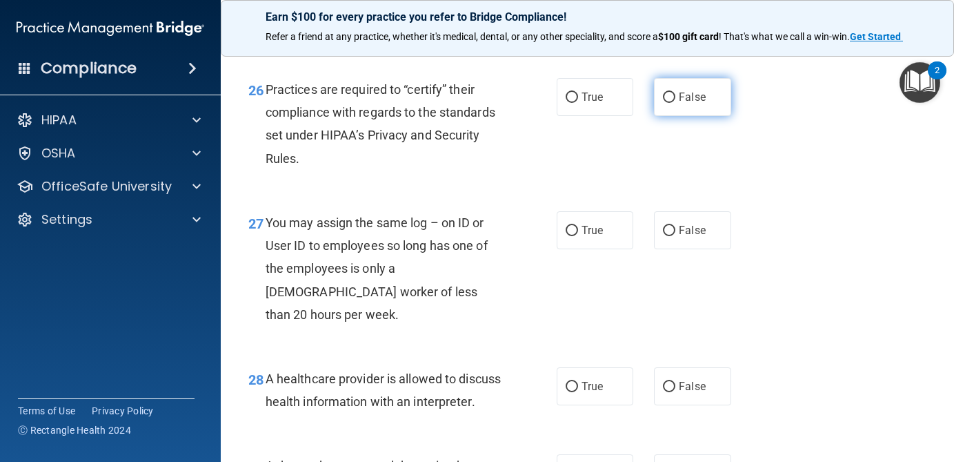
click at [706, 116] on label "False" at bounding box center [692, 97] width 77 height 38
click at [675, 103] on input "False" at bounding box center [669, 97] width 12 height 10
radio input "true"
click at [682, 274] on div "27 You may assign the same log – on ID or User ID to employees so long has one …" at bounding box center [587, 272] width 699 height 156
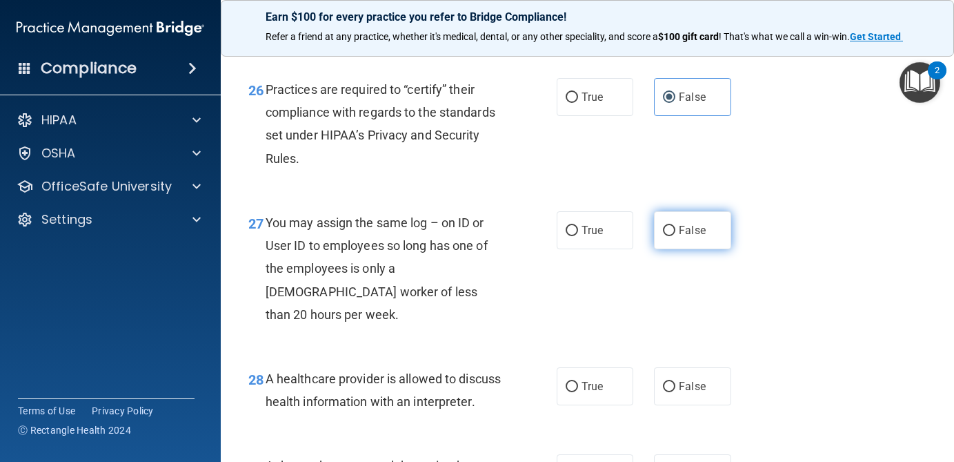
click at [683, 244] on label "False" at bounding box center [692, 230] width 77 height 38
click at [675, 236] on input "False" at bounding box center [669, 231] width 12 height 10
radio input "true"
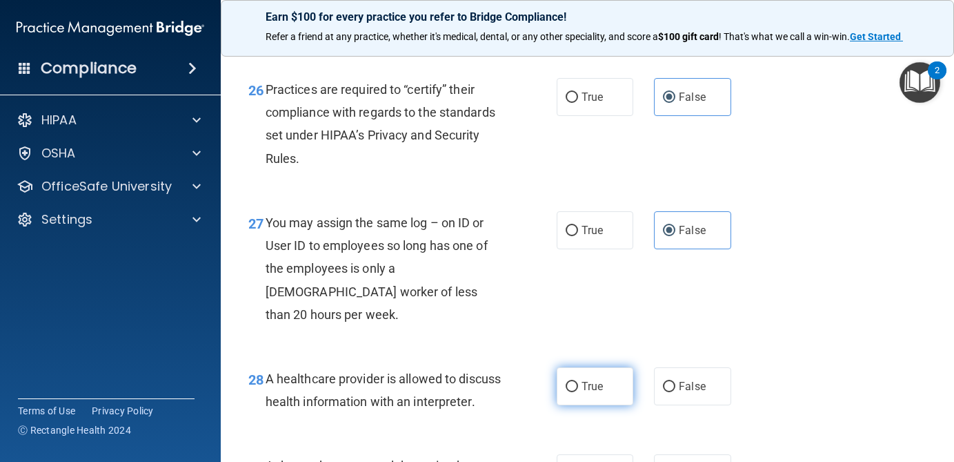
click at [600, 386] on span "True" at bounding box center [592, 385] width 21 height 13
click at [578, 386] on input "True" at bounding box center [572, 387] width 12 height 10
radio input "true"
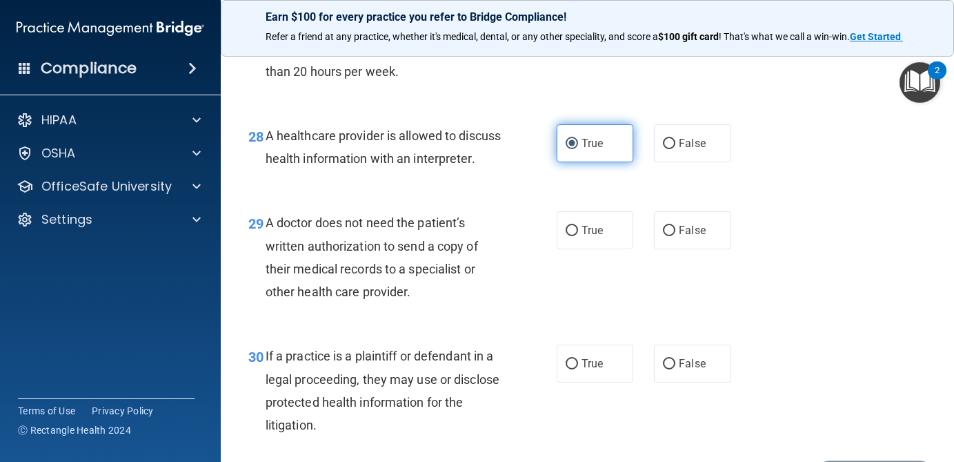
scroll to position [3638, 0]
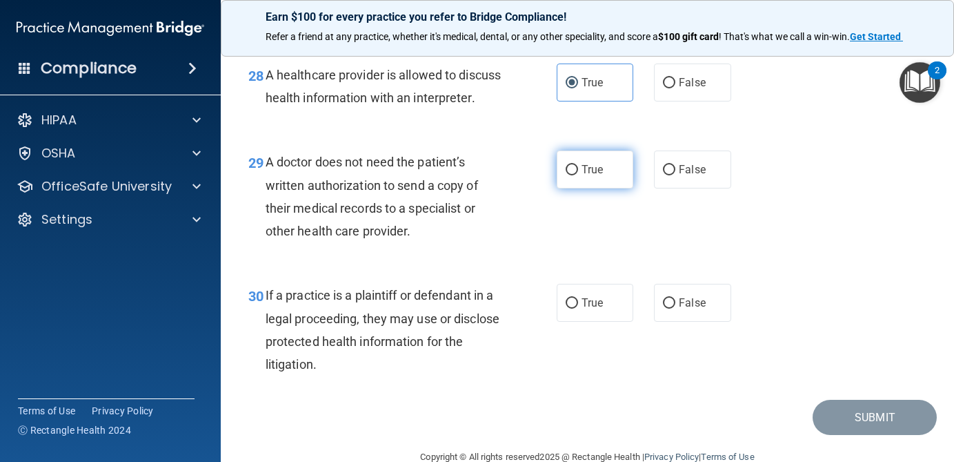
click at [588, 176] on span "True" at bounding box center [592, 169] width 21 height 13
click at [578, 175] on input "True" at bounding box center [572, 170] width 12 height 10
radio input "true"
click at [590, 309] on span "True" at bounding box center [592, 302] width 21 height 13
click at [578, 308] on input "True" at bounding box center [572, 303] width 12 height 10
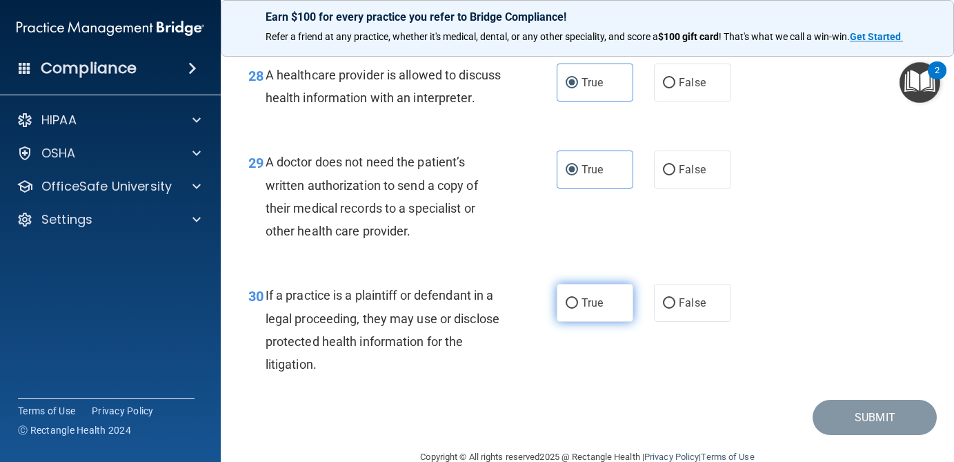
radio input "true"
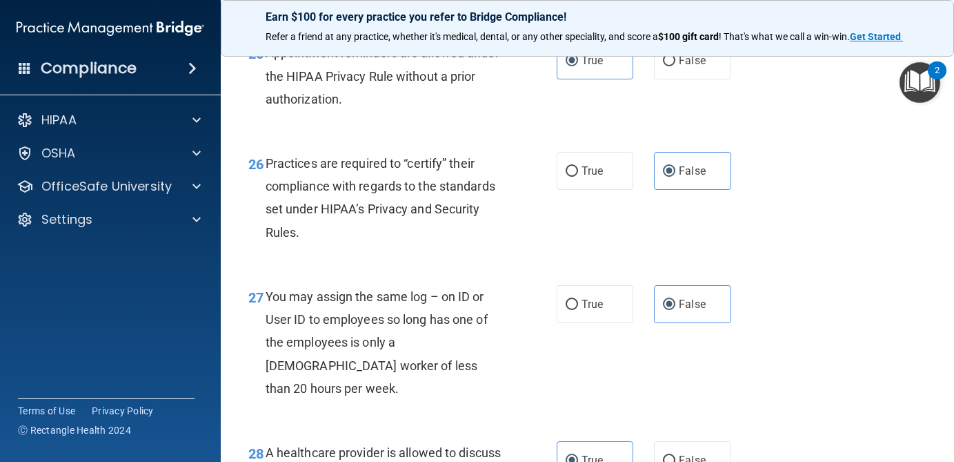
scroll to position [3290, 0]
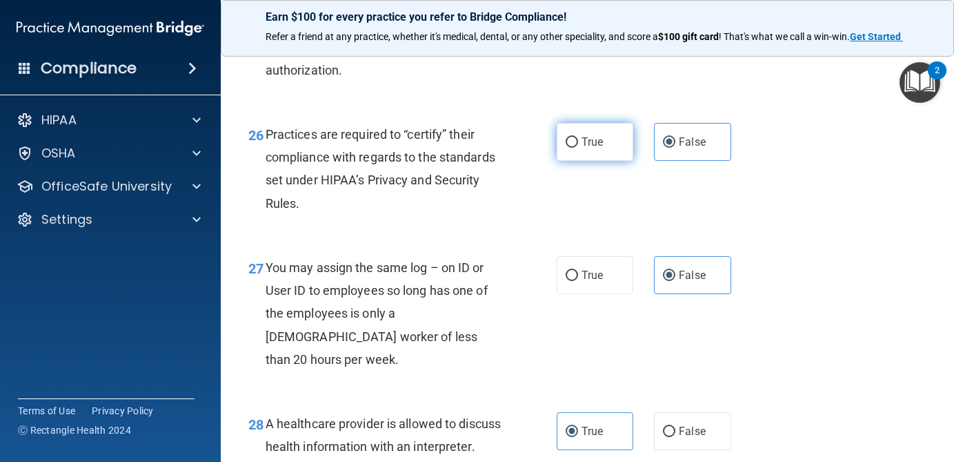
click at [582, 148] on span "True" at bounding box center [592, 141] width 21 height 13
click at [578, 148] on input "True" at bounding box center [572, 142] width 12 height 10
radio input "true"
radio input "false"
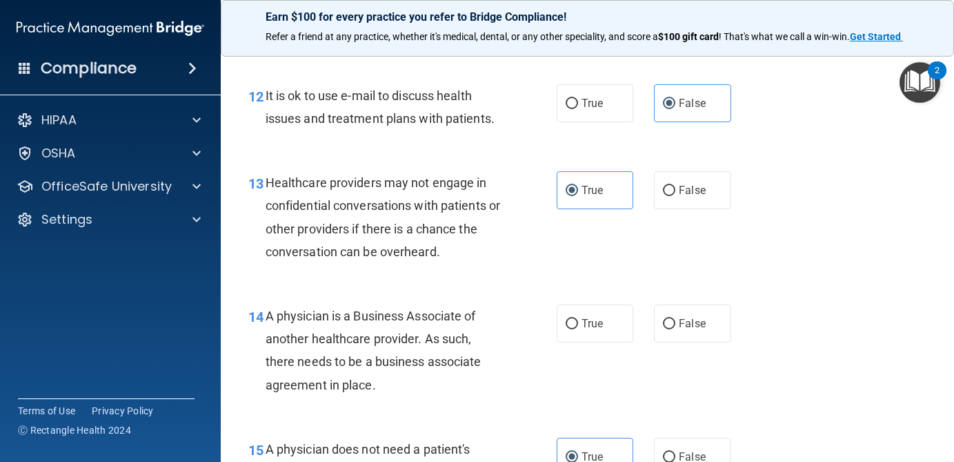
scroll to position [1561, 0]
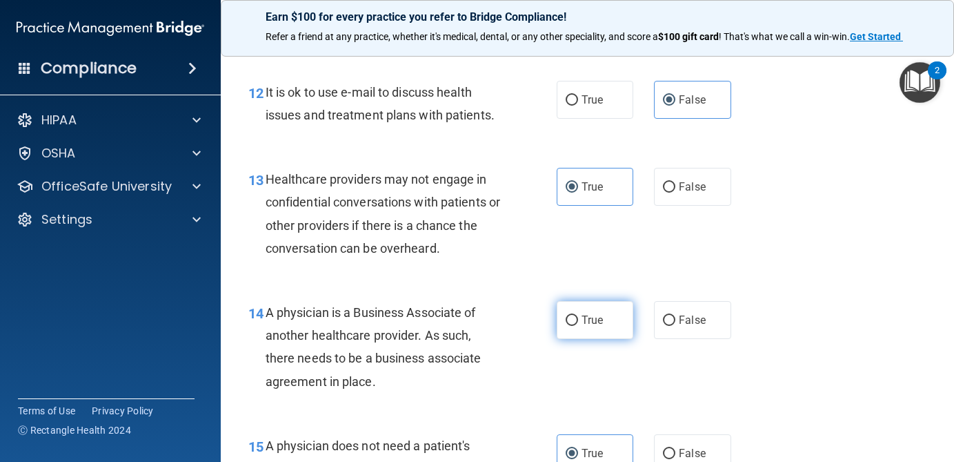
click at [593, 313] on span "True" at bounding box center [592, 319] width 21 height 13
click at [578, 315] on input "True" at bounding box center [572, 320] width 12 height 10
radio input "true"
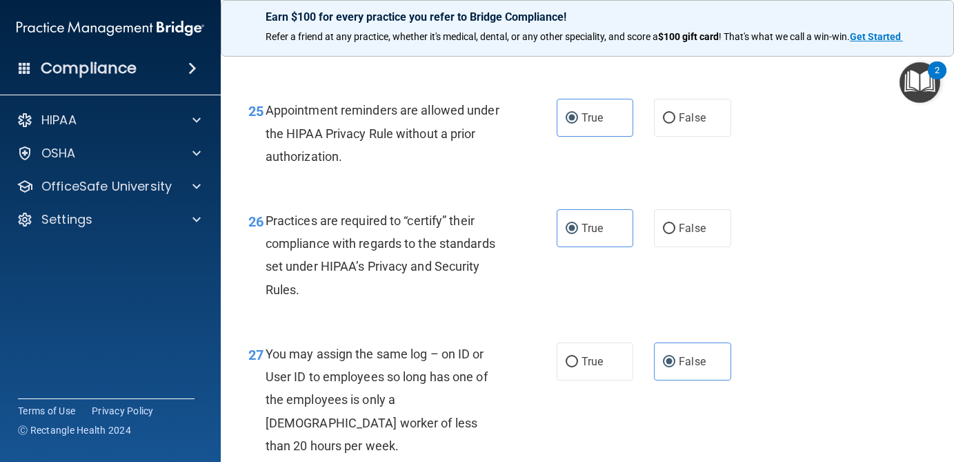
scroll to position [3690, 0]
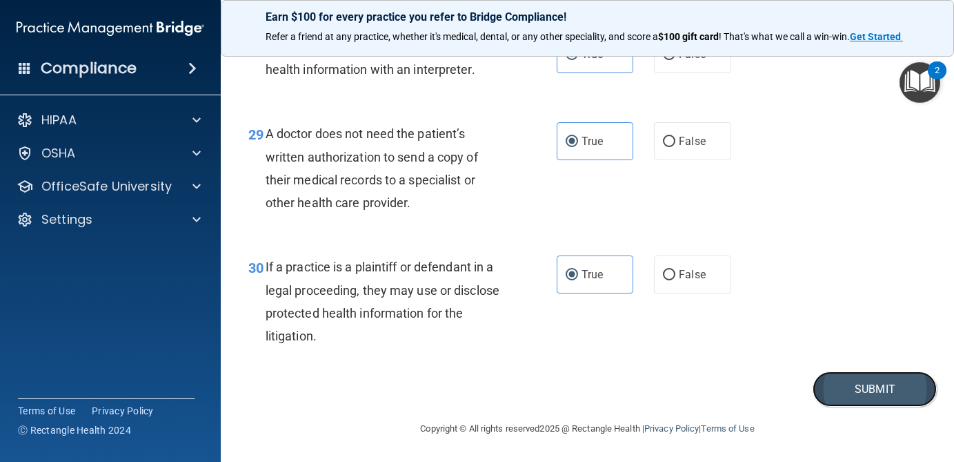
click at [852, 379] on button "Submit" at bounding box center [875, 388] width 124 height 35
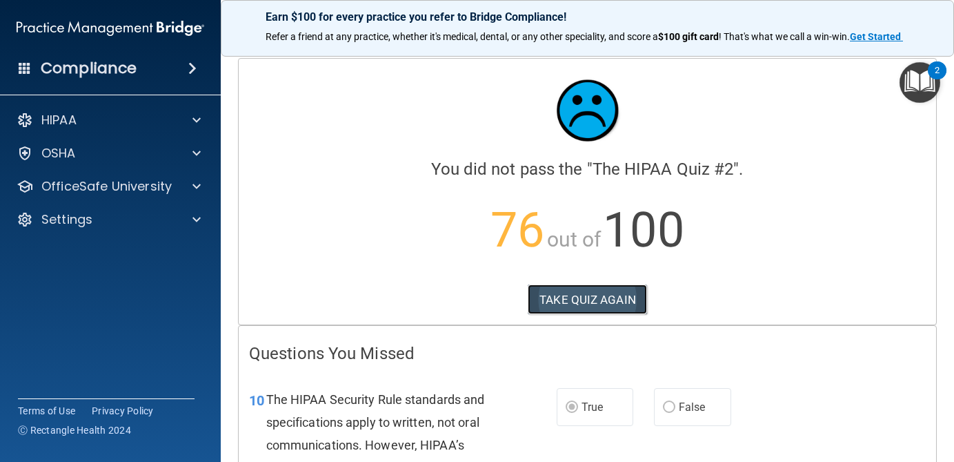
click at [610, 292] on button "TAKE QUIZ AGAIN" at bounding box center [587, 299] width 119 height 30
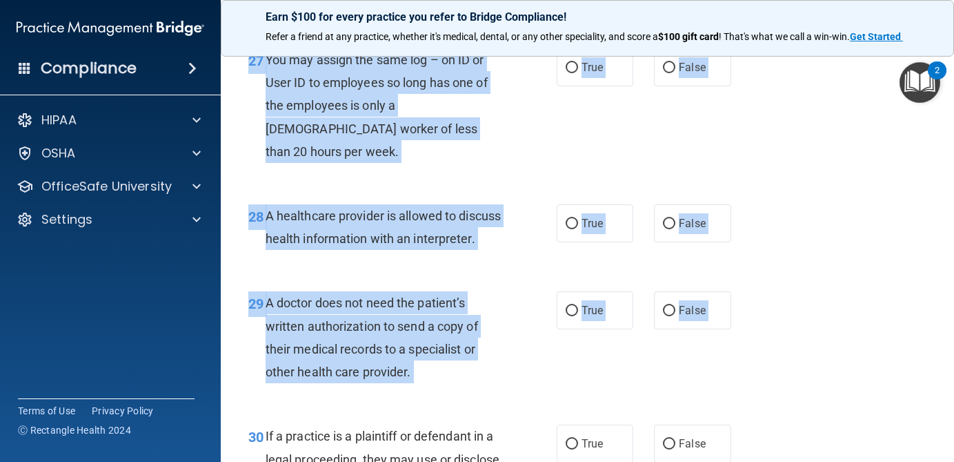
scroll to position [3690, 0]
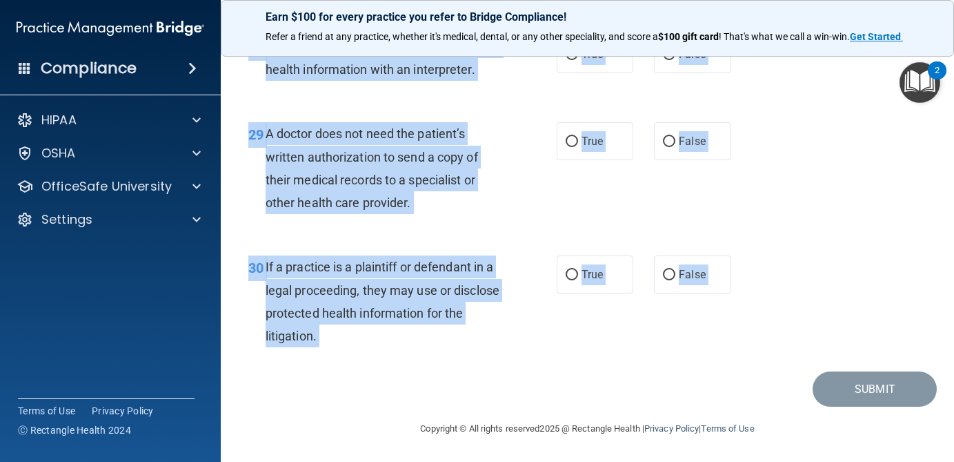
drag, startPoint x: 241, startPoint y: 111, endPoint x: 811, endPoint y: 415, distance: 646.0
click at [811, 415] on main "- The HIPAA Quiz #2 This quiz doesn’t expire until . Are you sure you want to t…" at bounding box center [587, 252] width 733 height 417
copy main "01 A business associate agreement is required with organizations or persons whe…"
